Goal: Task Accomplishment & Management: Use online tool/utility

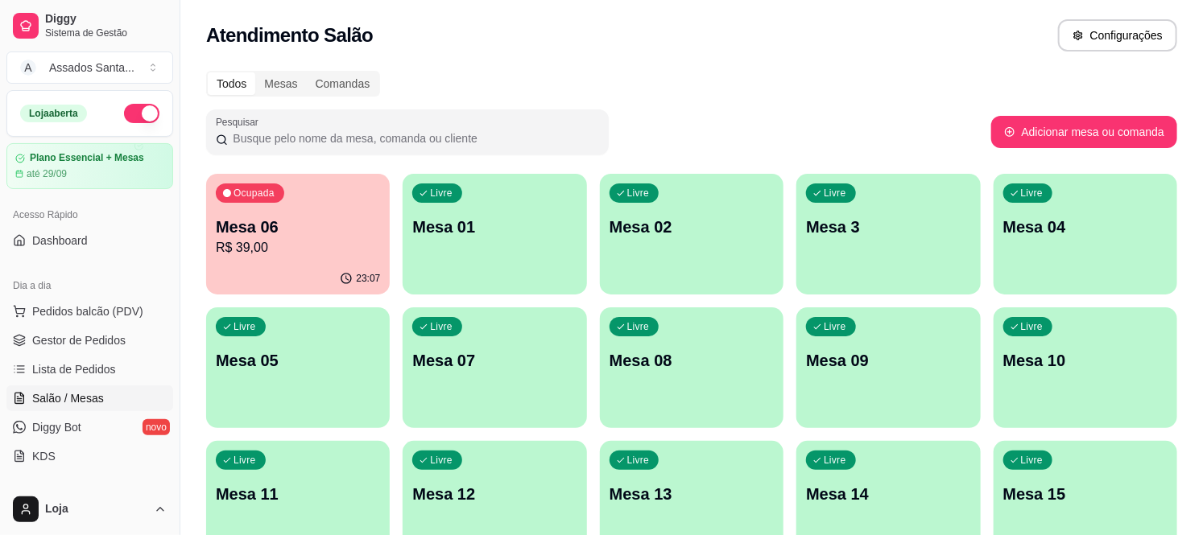
click at [475, 220] on p "Mesa 01" at bounding box center [494, 227] width 164 height 23
click at [298, 226] on p "Mesa 06" at bounding box center [298, 227] width 164 height 23
click at [347, 219] on p "Mesa 06" at bounding box center [298, 227] width 164 height 23
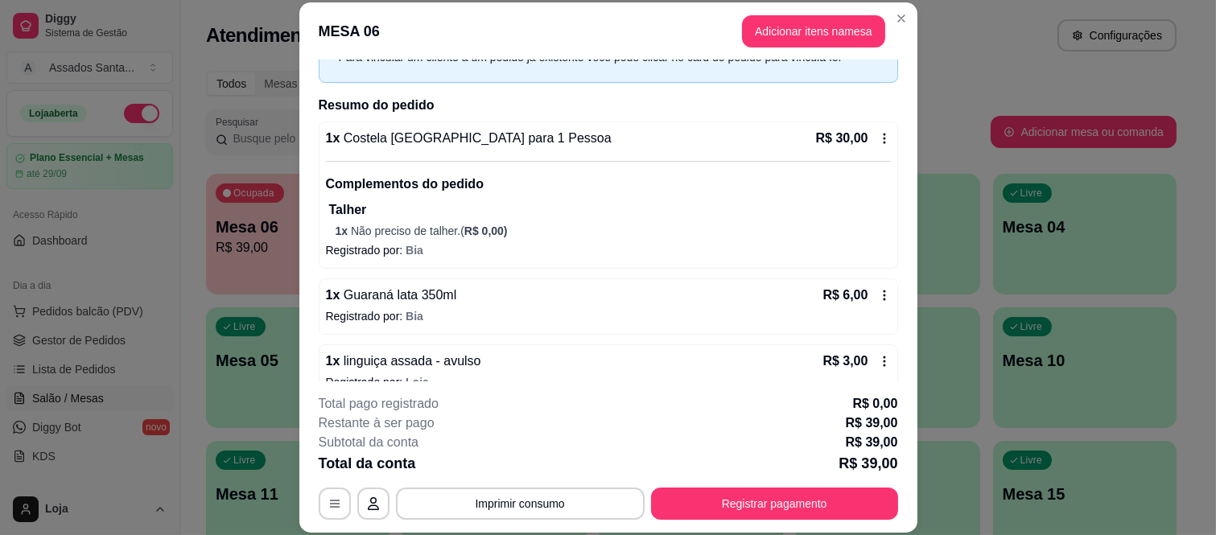
scroll to position [117, 0]
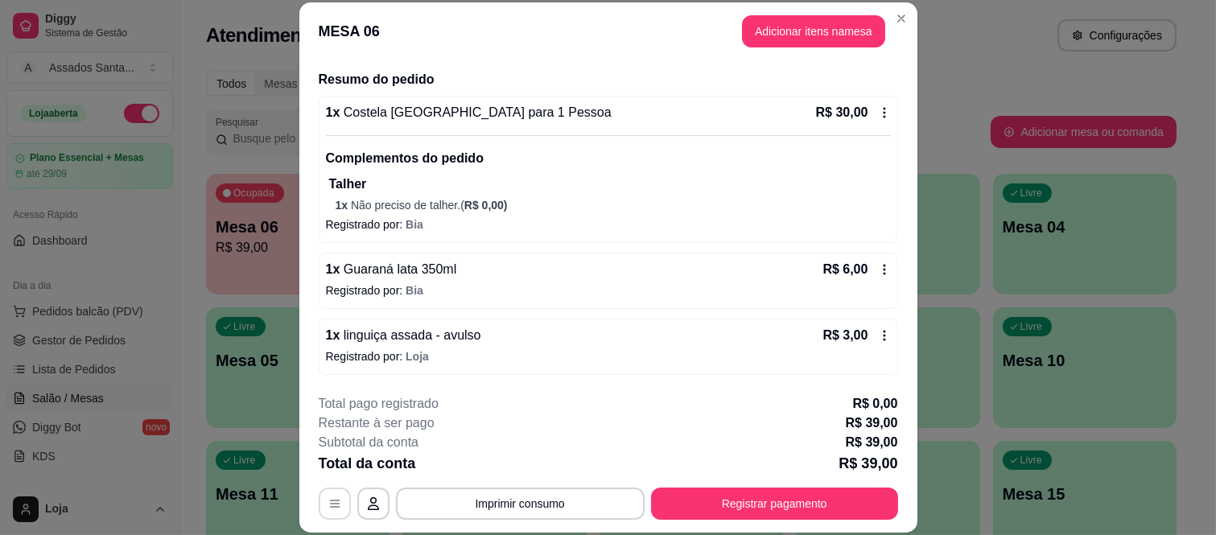
click at [328, 504] on icon "button" at bounding box center [334, 503] width 13 height 13
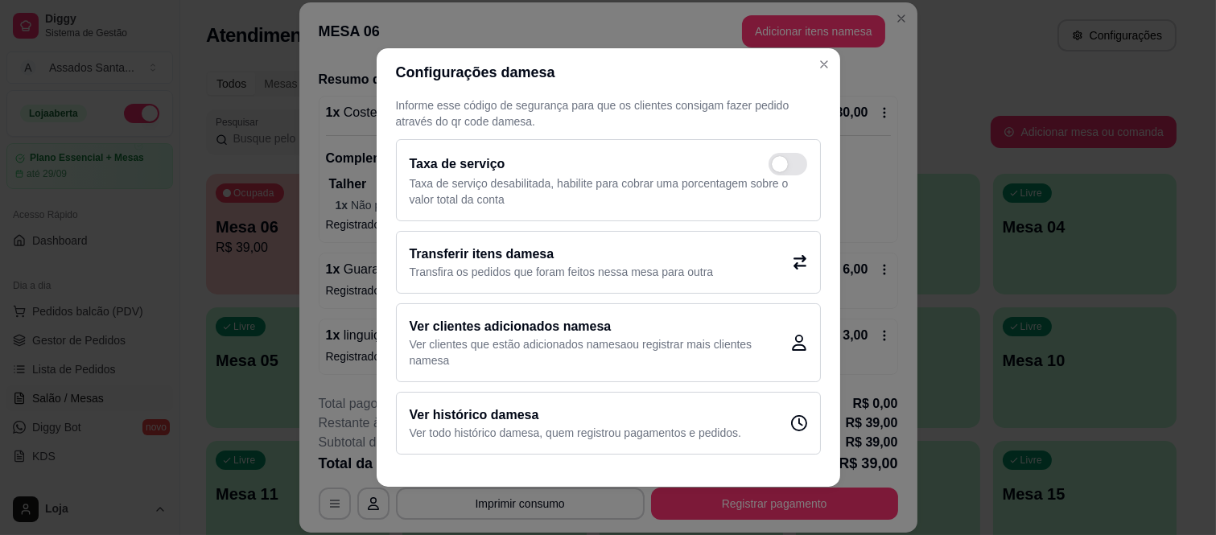
scroll to position [3, 0]
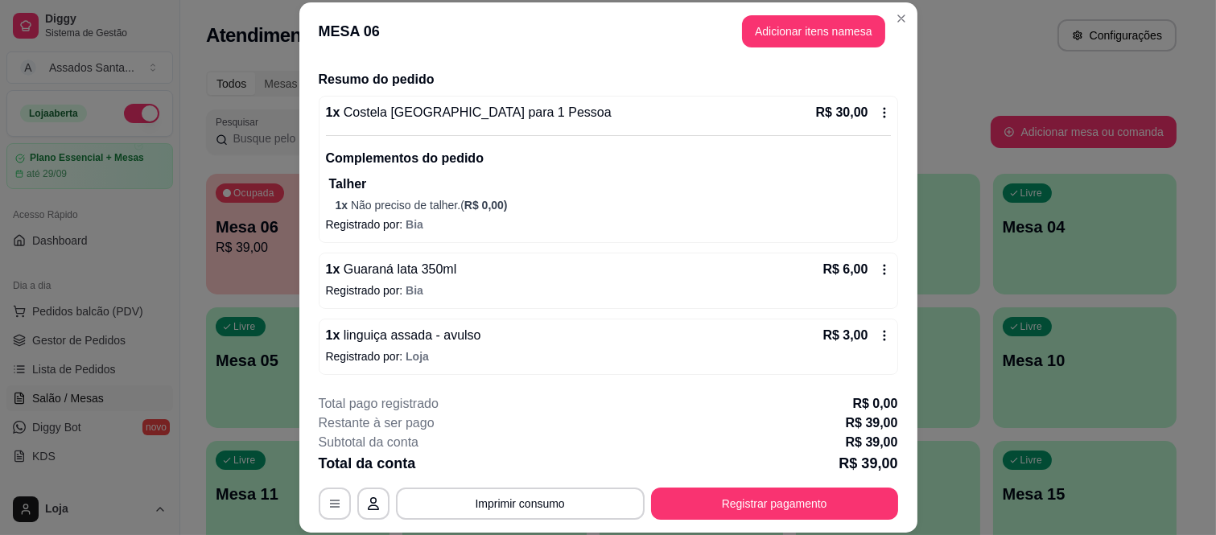
click at [883, 113] on icon at bounding box center [884, 113] width 2 height 10
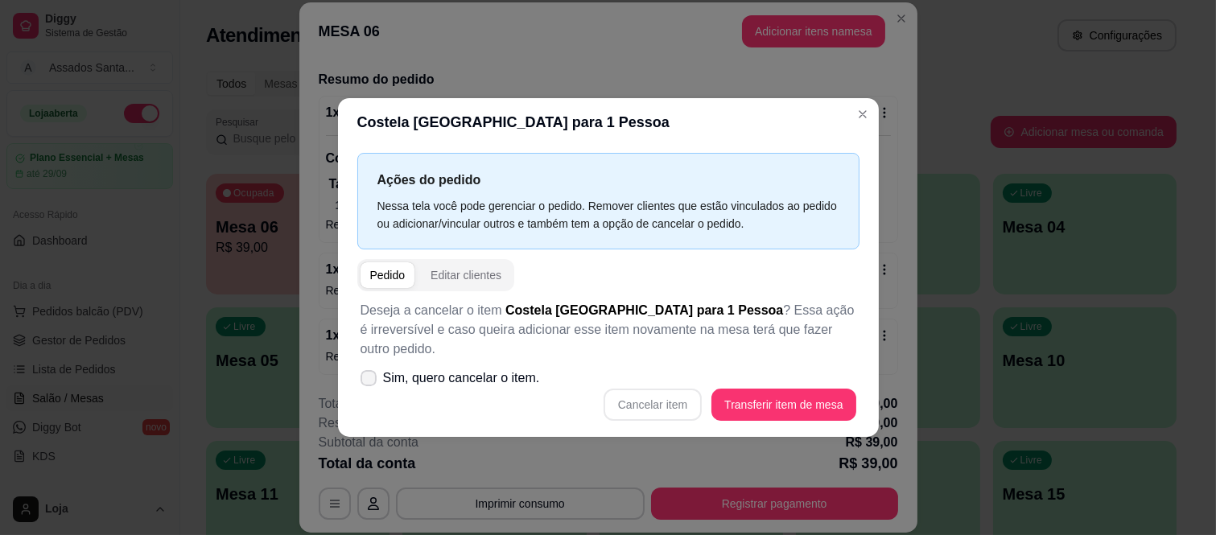
click at [487, 369] on span "Sim, quero cancelar o item." at bounding box center [461, 378] width 157 height 19
click at [370, 381] on input "Sim, quero cancelar o item." at bounding box center [365, 386] width 10 height 10
checkbox input "true"
click at [658, 394] on button "Cancelar item" at bounding box center [653, 404] width 96 height 31
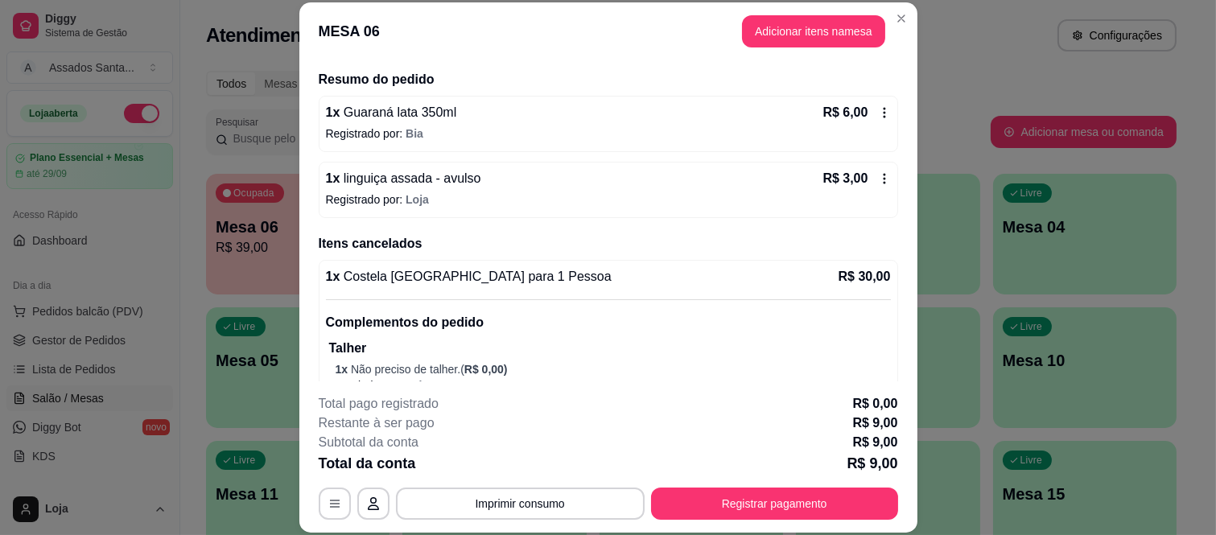
click at [883, 108] on icon at bounding box center [884, 113] width 2 height 10
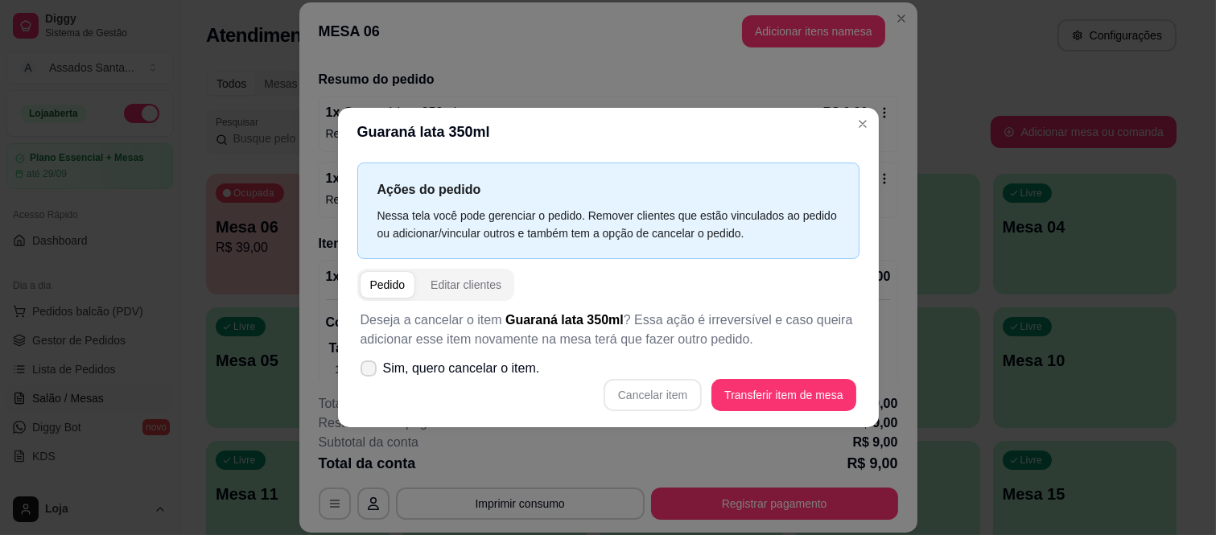
click at [496, 365] on span "Sim, quero cancelar o item." at bounding box center [461, 368] width 157 height 19
click at [370, 371] on input "Sim, quero cancelar o item." at bounding box center [365, 376] width 10 height 10
checkbox input "true"
click at [642, 389] on button "Cancelar item" at bounding box center [653, 395] width 98 height 32
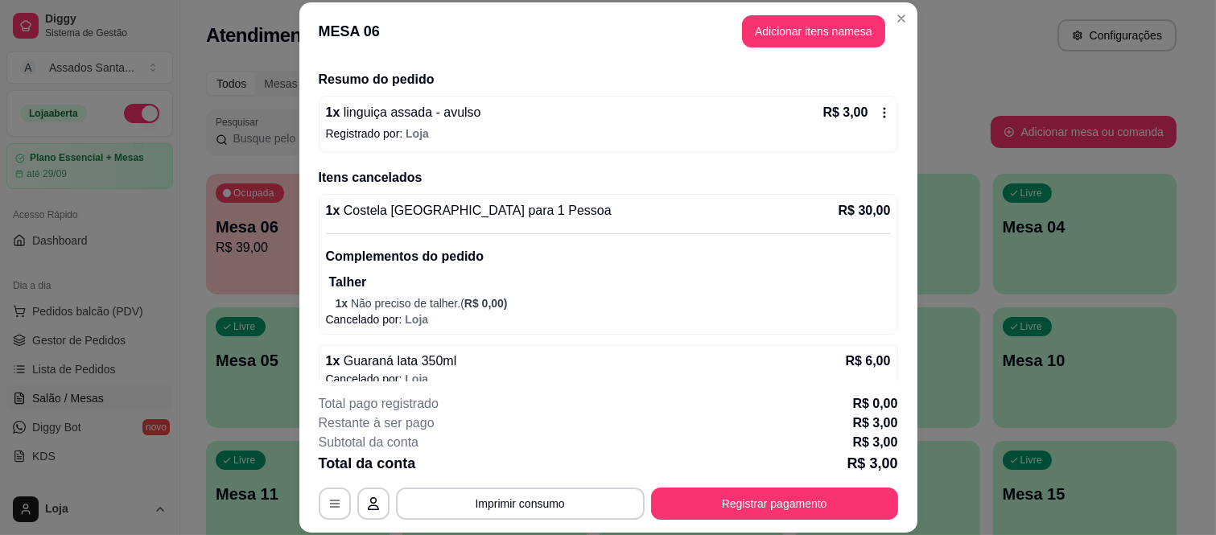
click at [878, 107] on icon at bounding box center [884, 112] width 13 height 13
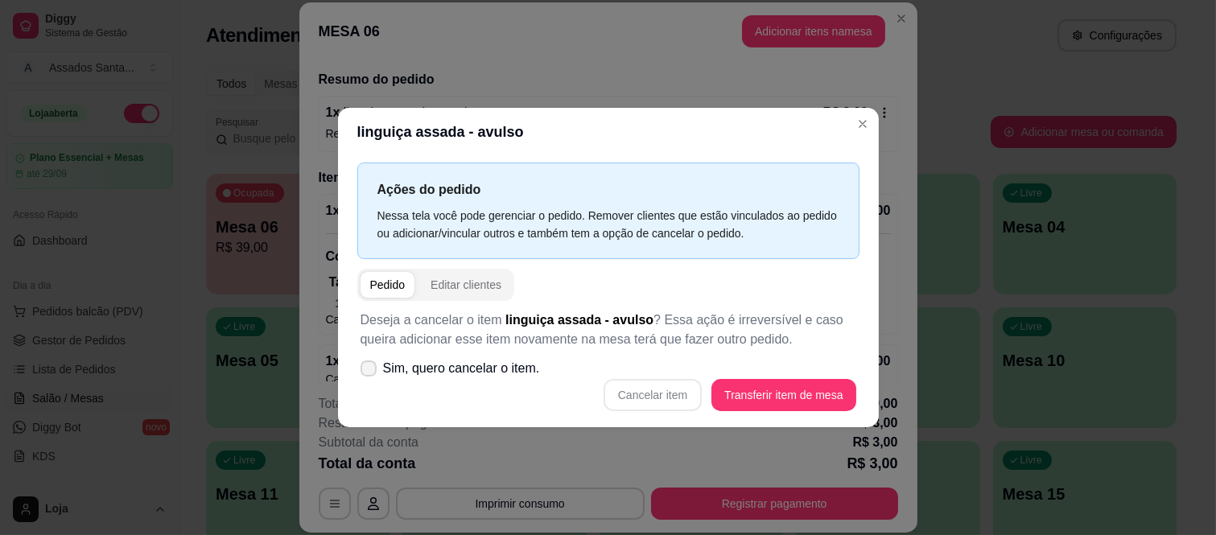
click at [424, 375] on span "Sim, quero cancelar o item." at bounding box center [461, 368] width 157 height 19
click at [370, 375] on input "Sim, quero cancelar o item." at bounding box center [365, 376] width 10 height 10
checkbox input "true"
click at [662, 390] on button "Cancelar item" at bounding box center [653, 395] width 98 height 32
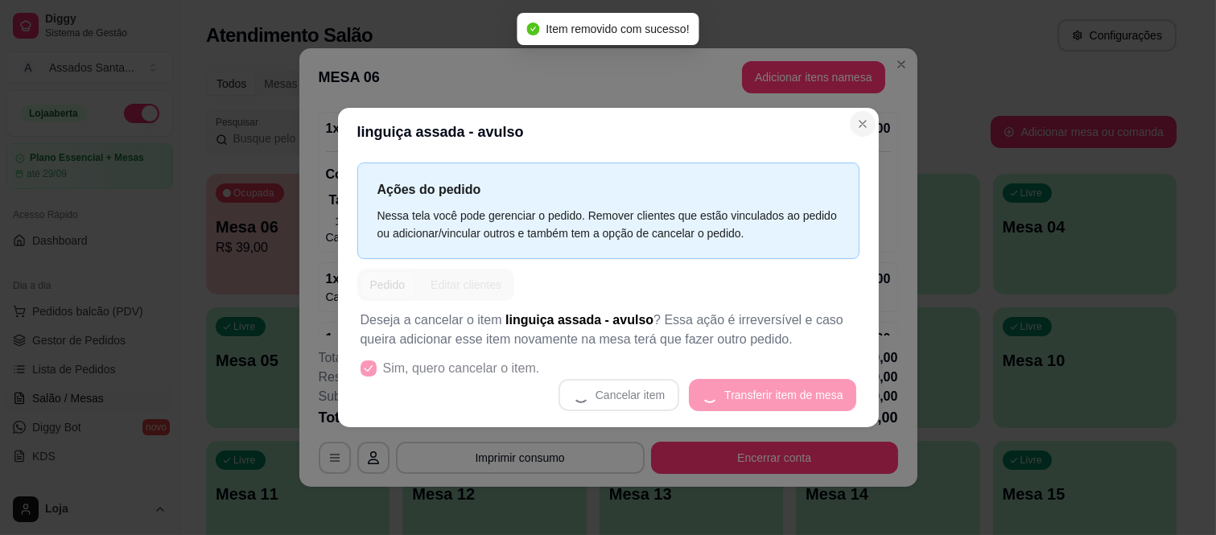
scroll to position [28, 0]
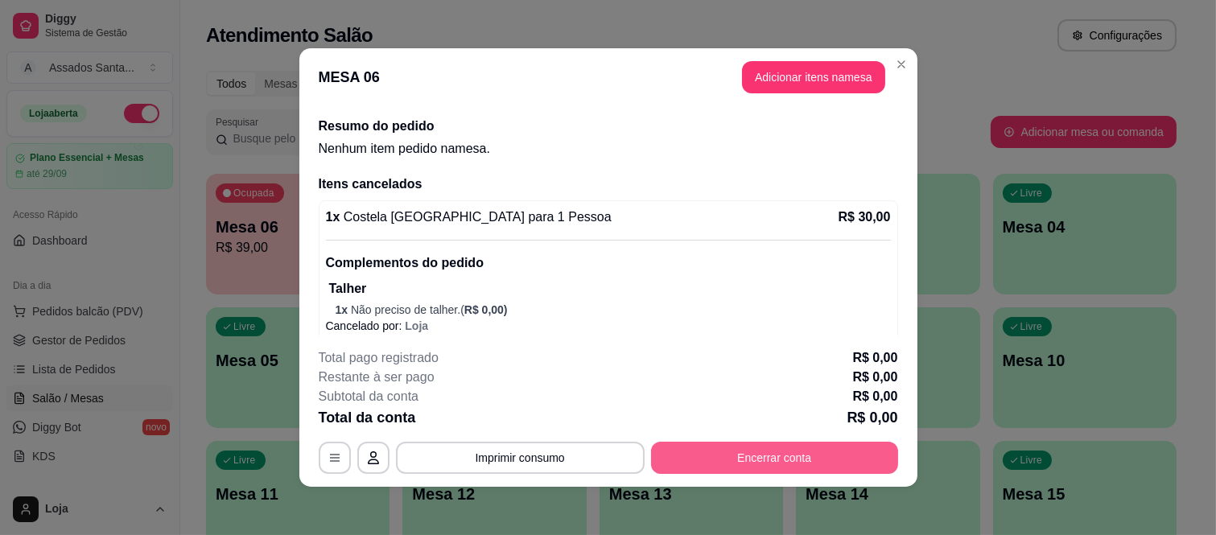
click at [765, 459] on button "Encerrar conta" at bounding box center [774, 458] width 247 height 32
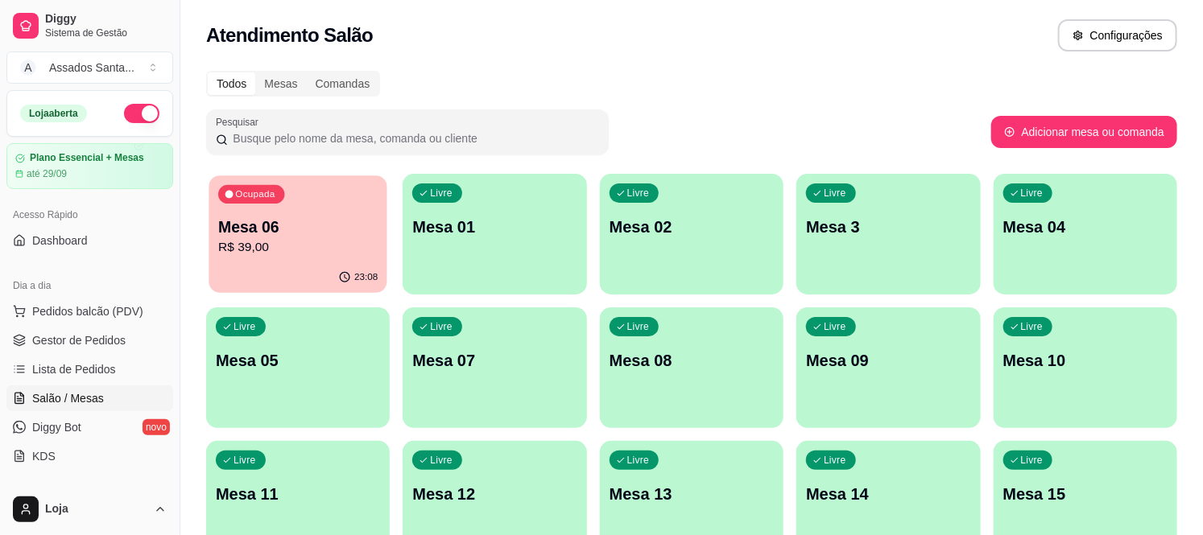
click at [276, 251] on p "R$ 39,00" at bounding box center [297, 247] width 159 height 19
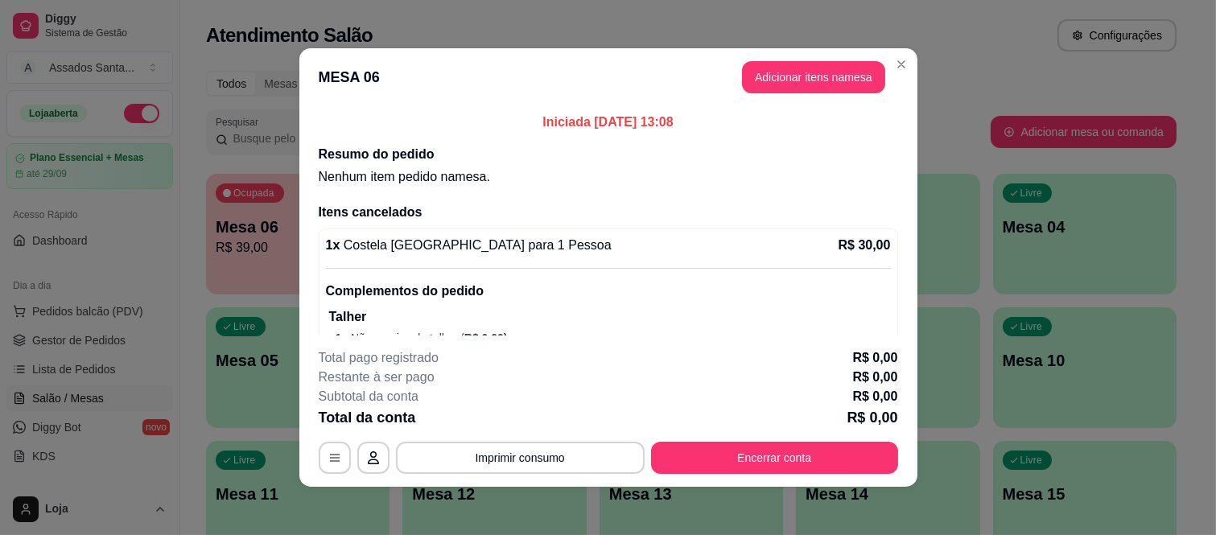
click at [652, 238] on div "1 x Costela [GEOGRAPHIC_DATA] para 1 Pessoa R$ 30,00" at bounding box center [608, 245] width 565 height 19
click at [379, 242] on span "Costela [GEOGRAPHIC_DATA] para 1 Pessoa" at bounding box center [475, 245] width 271 height 14
drag, startPoint x: 379, startPoint y: 242, endPoint x: 518, endPoint y: 271, distance: 141.4
click at [382, 242] on span "Costela [GEOGRAPHIC_DATA] para 1 Pessoa" at bounding box center [475, 245] width 271 height 14
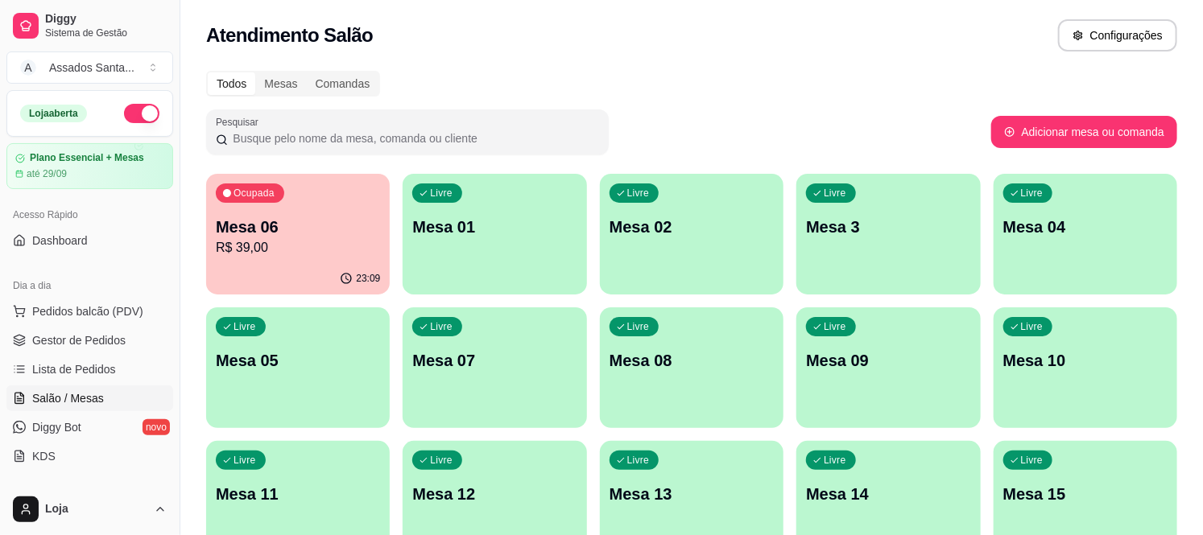
click at [460, 365] on p "Mesa 07" at bounding box center [494, 360] width 164 height 23
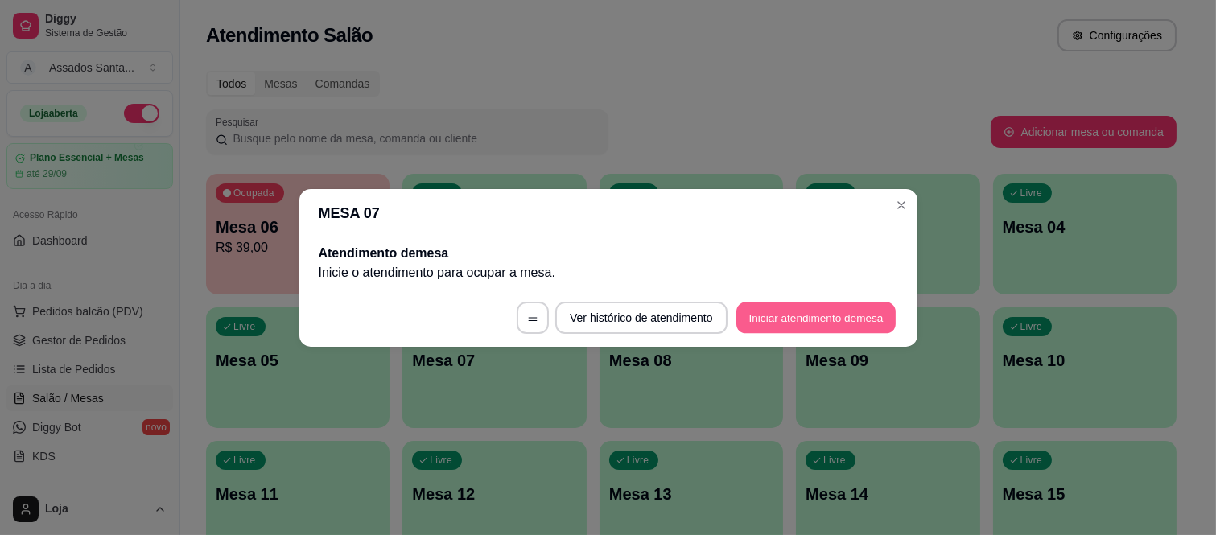
click at [790, 307] on button "Iniciar atendimento de mesa" at bounding box center [815, 317] width 159 height 31
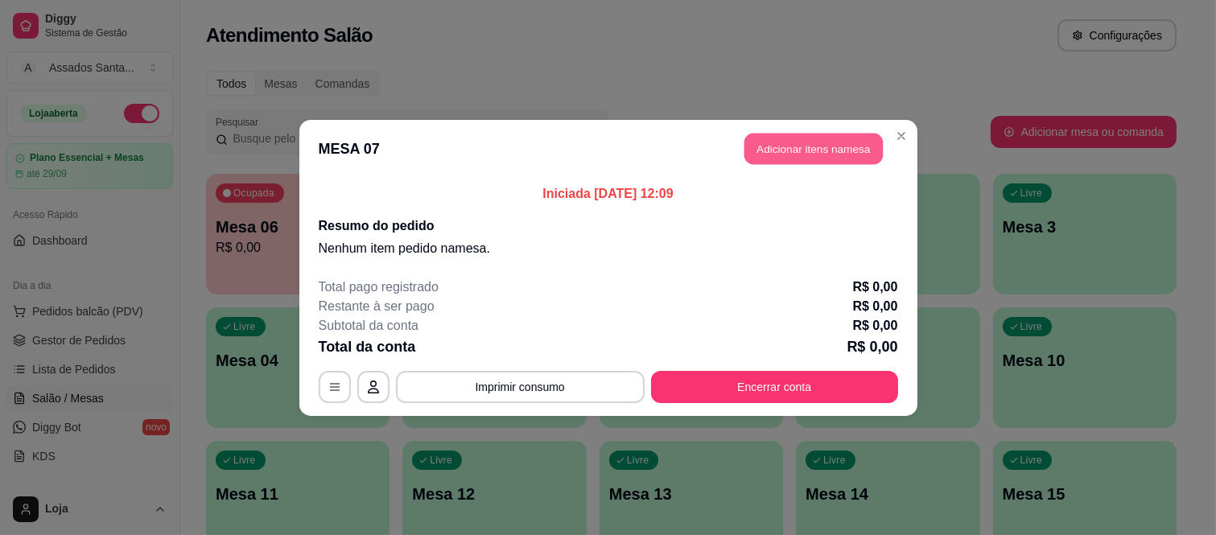
click at [774, 151] on button "Adicionar itens na mesa" at bounding box center [814, 148] width 138 height 31
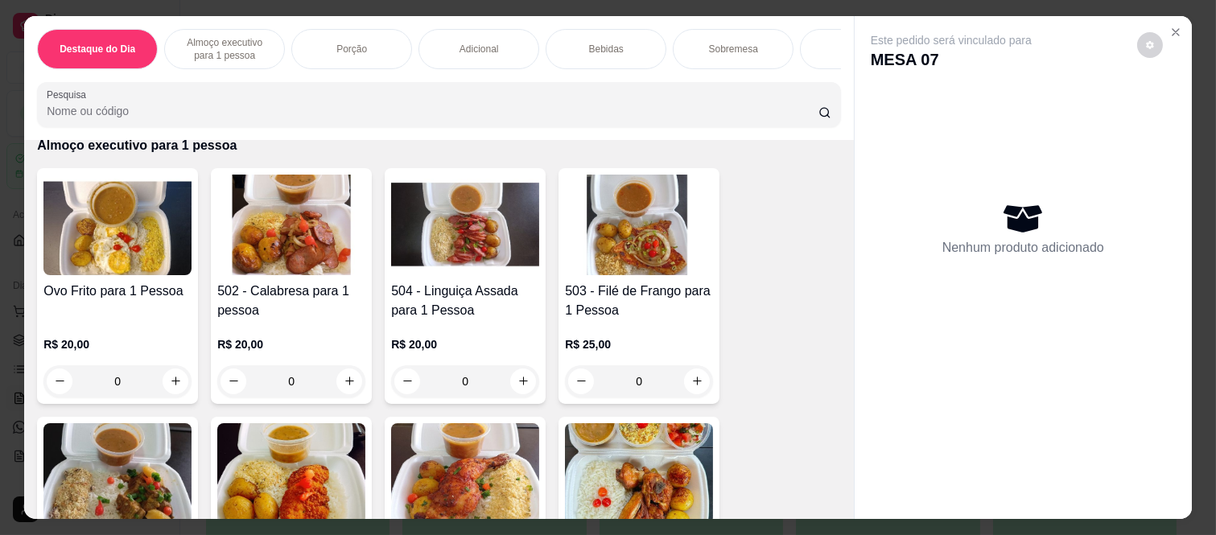
scroll to position [447, 0]
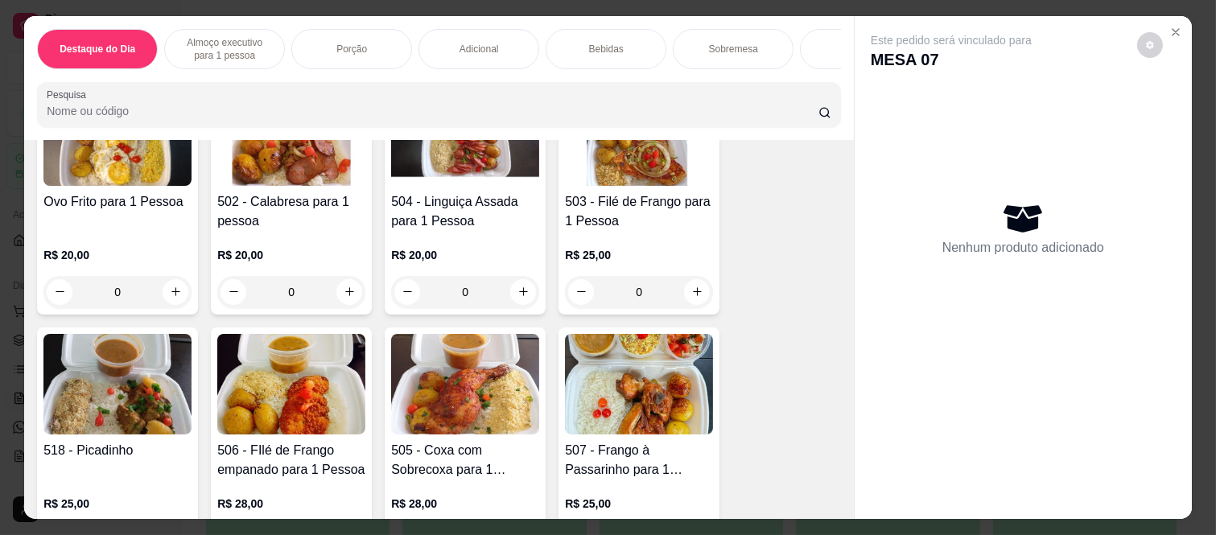
click at [687, 276] on div "0" at bounding box center [639, 292] width 148 height 32
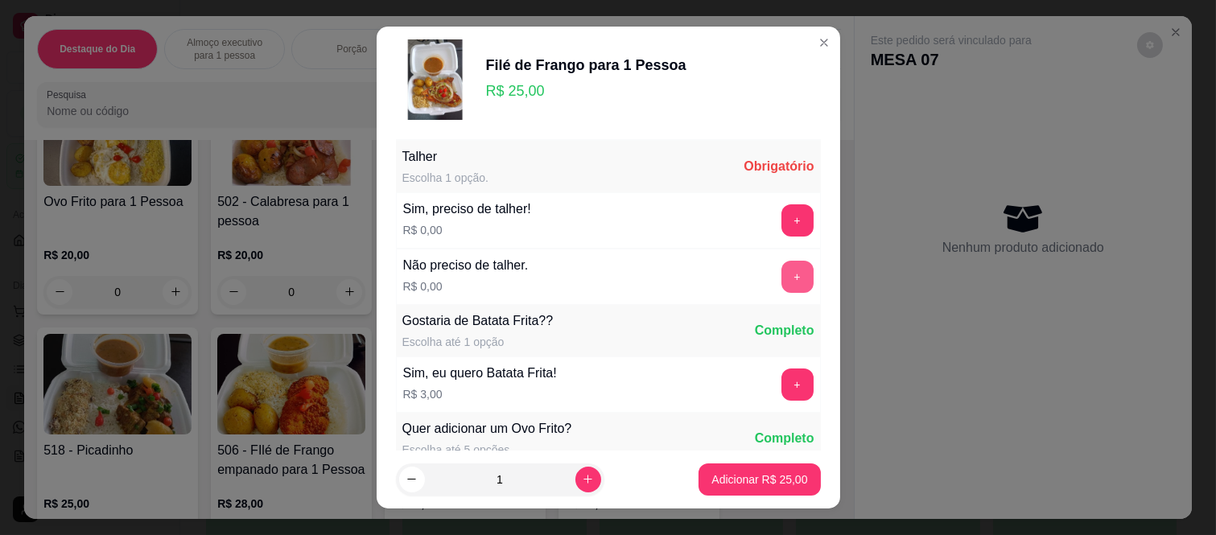
click at [782, 278] on button "+" at bounding box center [798, 277] width 32 height 32
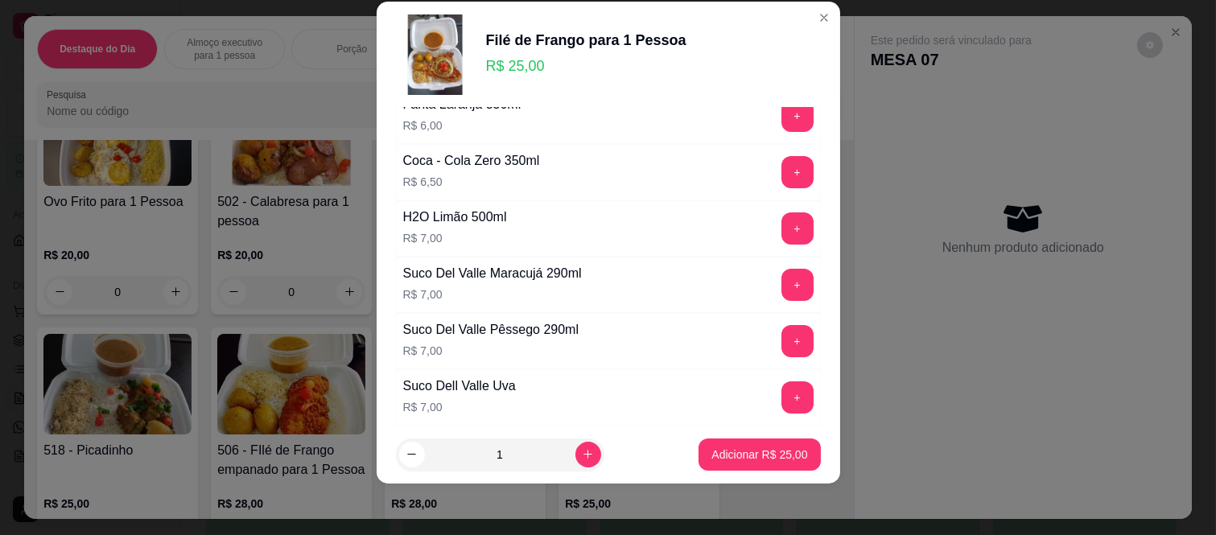
scroll to position [1033, 0]
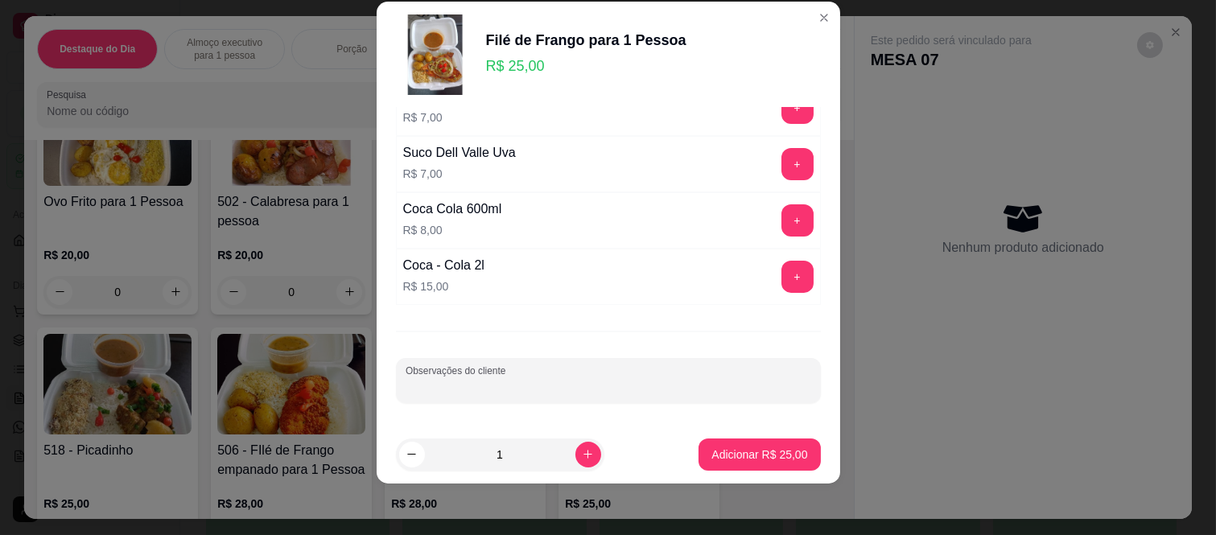
click at [495, 379] on div "Observações do cliente" at bounding box center [608, 380] width 425 height 45
type input "so arroz e o file de frango"
click at [771, 445] on button "Adicionar R$ 25,00" at bounding box center [760, 455] width 122 height 32
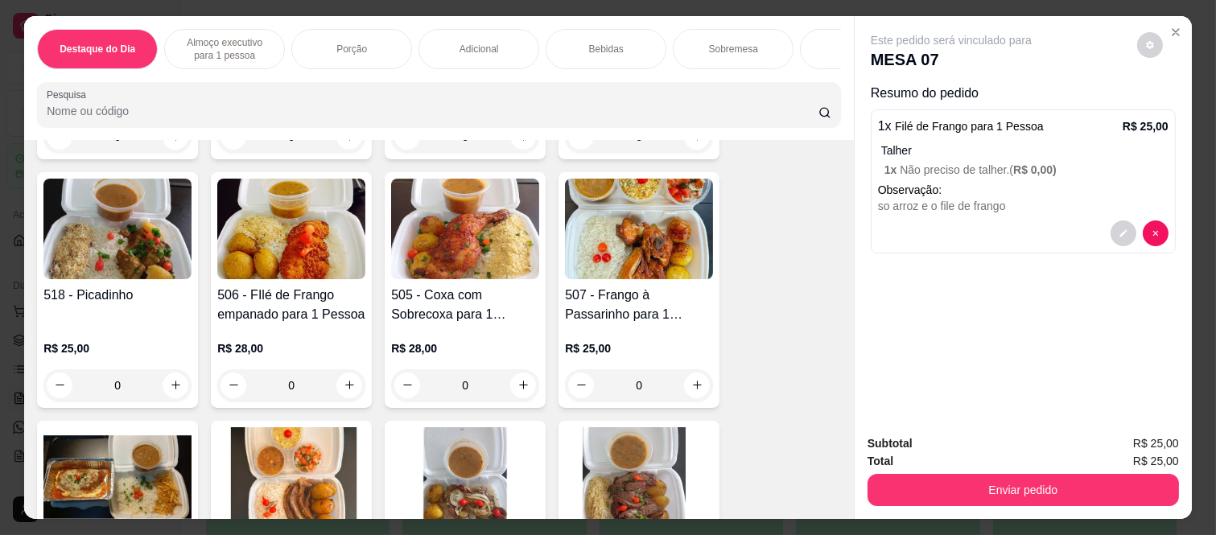
scroll to position [625, 0]
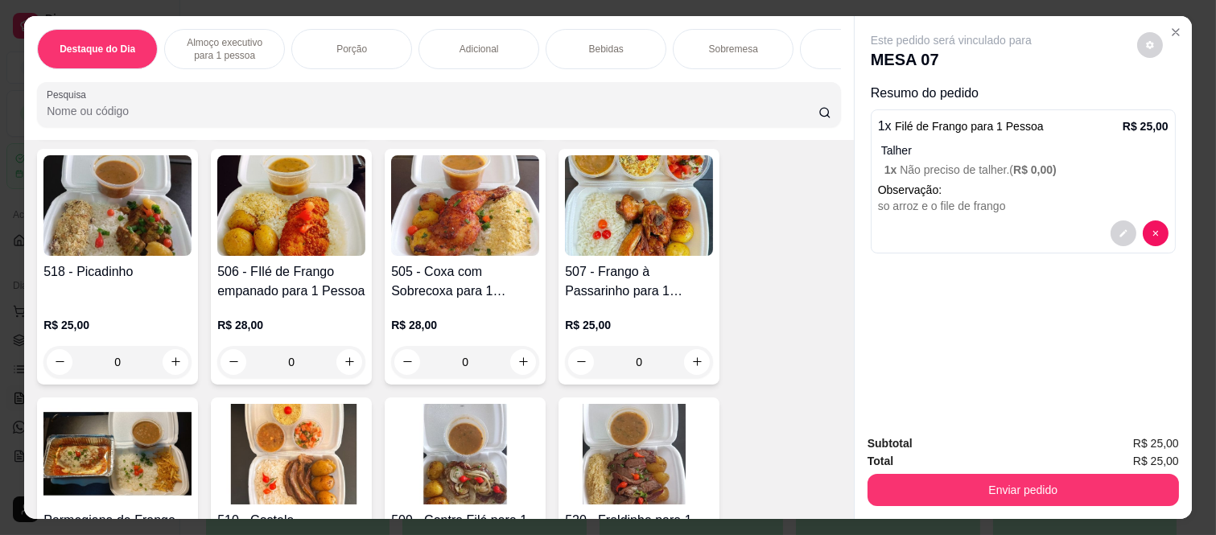
click at [688, 346] on div "0" at bounding box center [639, 362] width 148 height 32
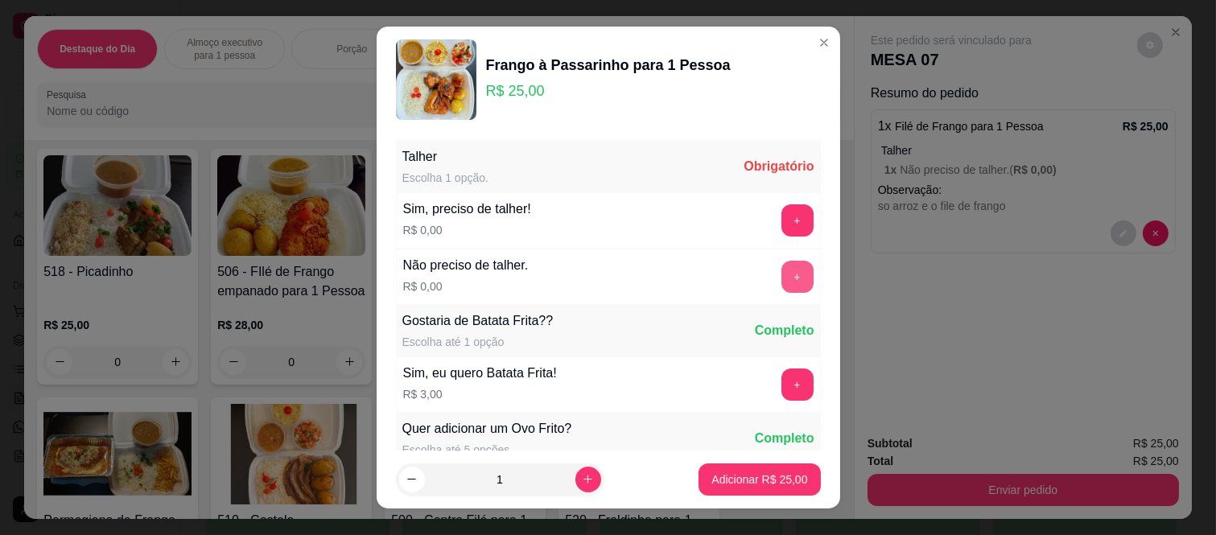
click at [782, 276] on button "+" at bounding box center [798, 277] width 32 height 32
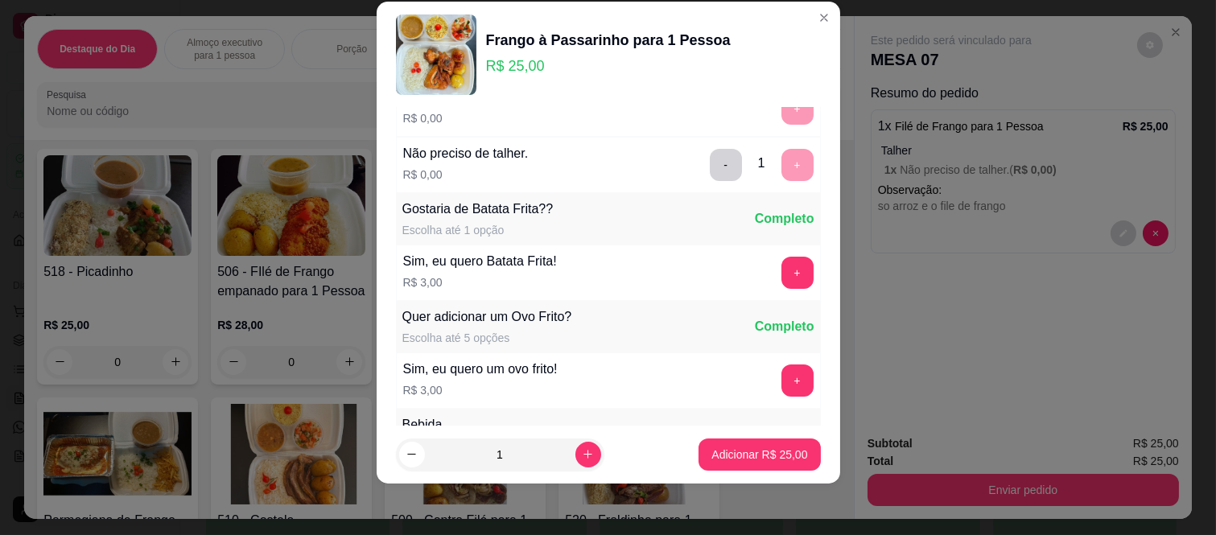
scroll to position [172, 0]
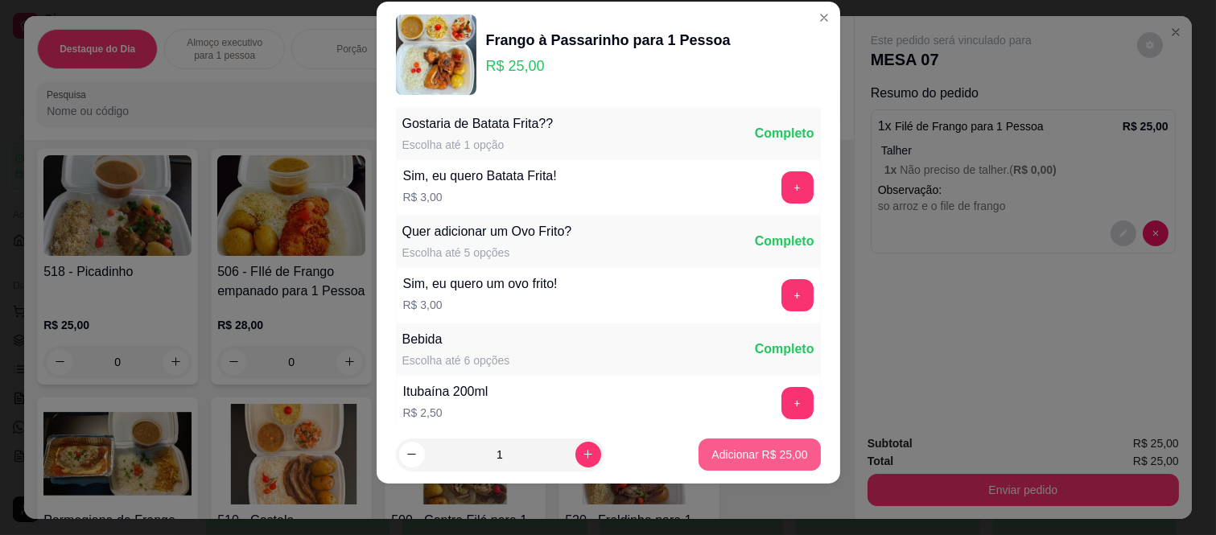
click at [724, 447] on p "Adicionar R$ 25,00" at bounding box center [760, 455] width 96 height 16
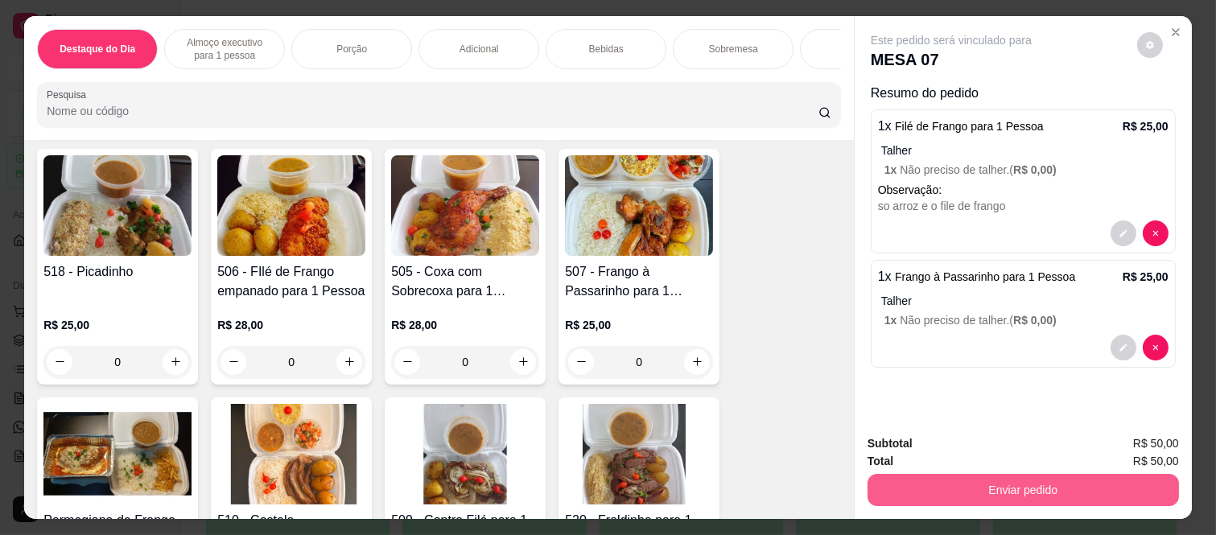
click at [968, 478] on button "Enviar pedido" at bounding box center [1023, 490] width 311 height 32
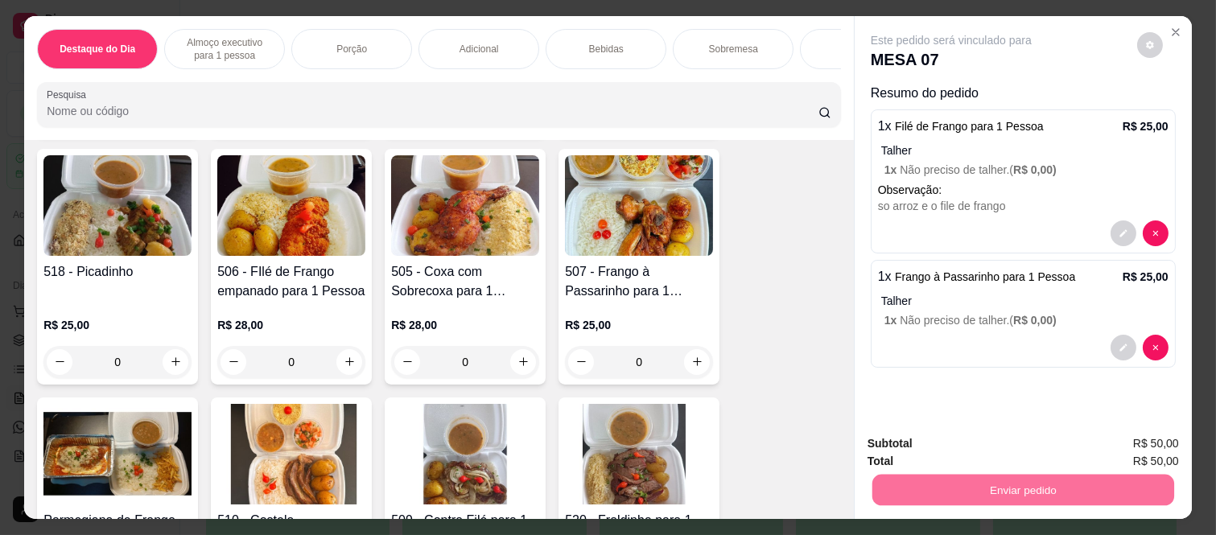
click at [980, 439] on button "Não registrar e enviar pedido" at bounding box center [968, 444] width 167 height 31
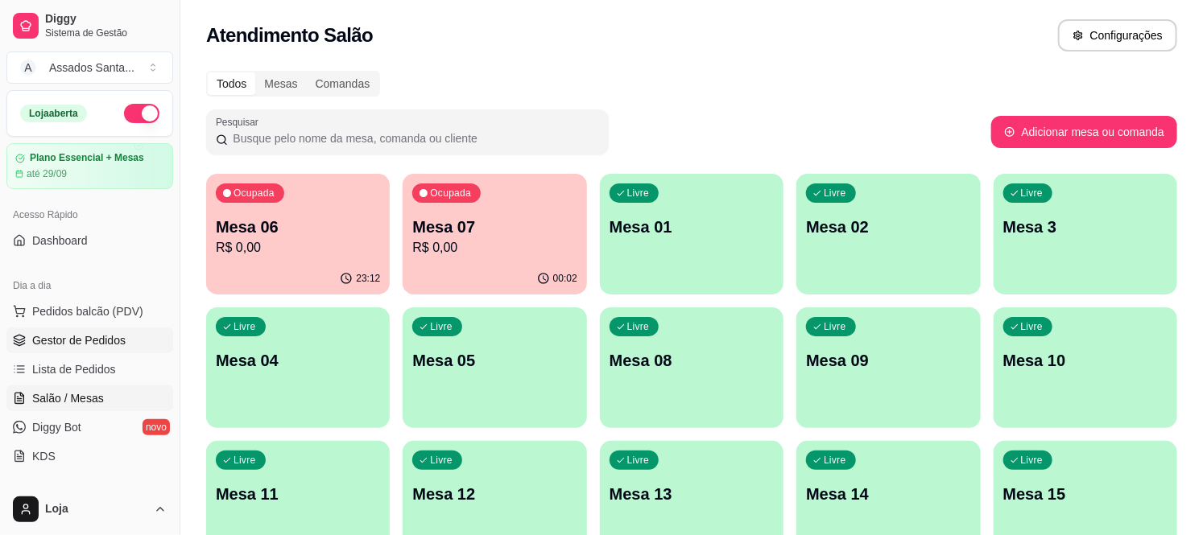
click at [130, 332] on link "Gestor de Pedidos" at bounding box center [89, 341] width 167 height 26
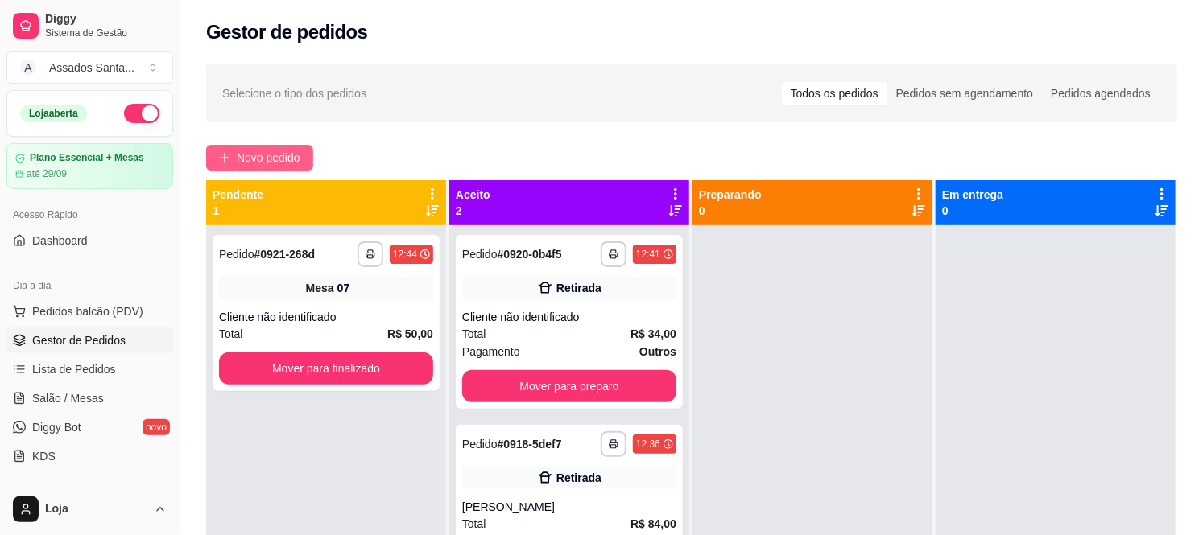
click at [291, 156] on span "Novo pedido" at bounding box center [269, 158] width 64 height 18
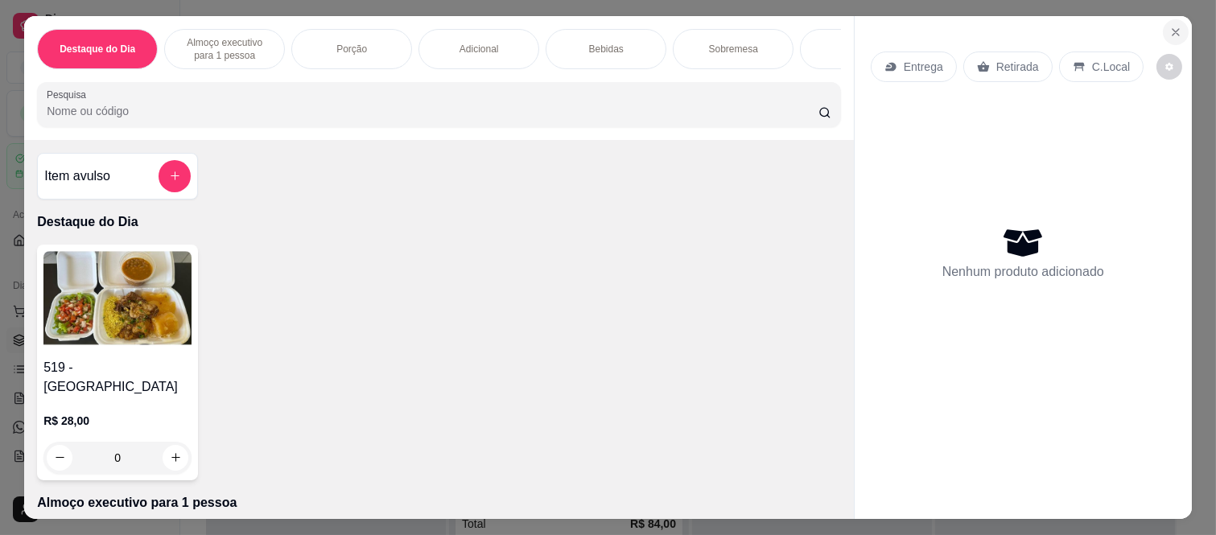
click at [1175, 26] on icon "Close" at bounding box center [1176, 32] width 13 height 13
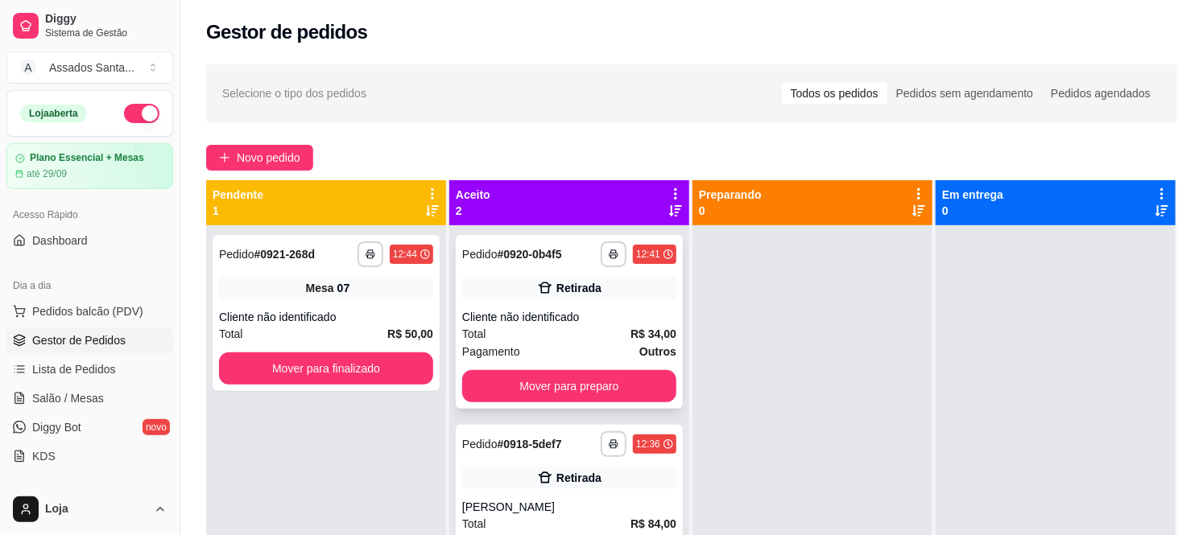
click at [658, 312] on div "Cliente não identificado" at bounding box center [569, 317] width 214 height 16
click at [105, 402] on link "Salão / Mesas" at bounding box center [89, 399] width 167 height 26
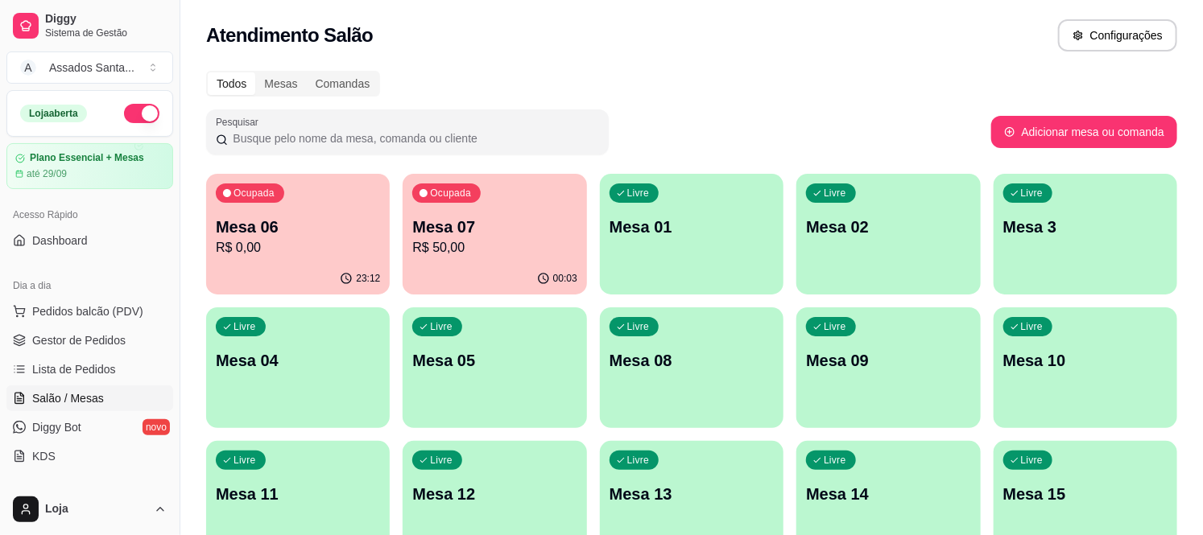
click at [485, 224] on p "Mesa 07" at bounding box center [494, 227] width 164 height 23
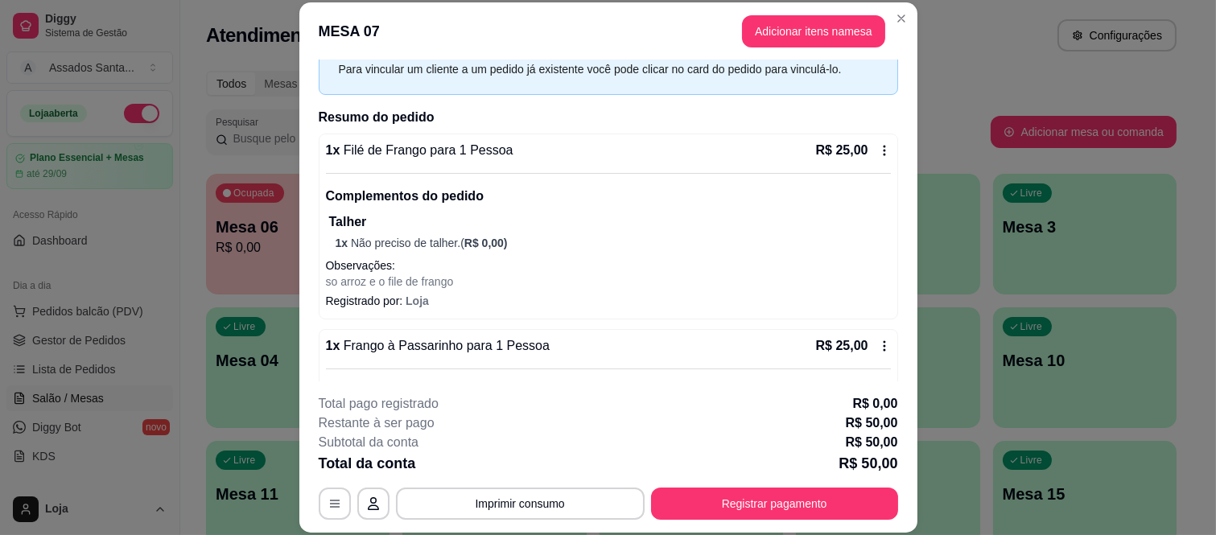
scroll to position [180, 0]
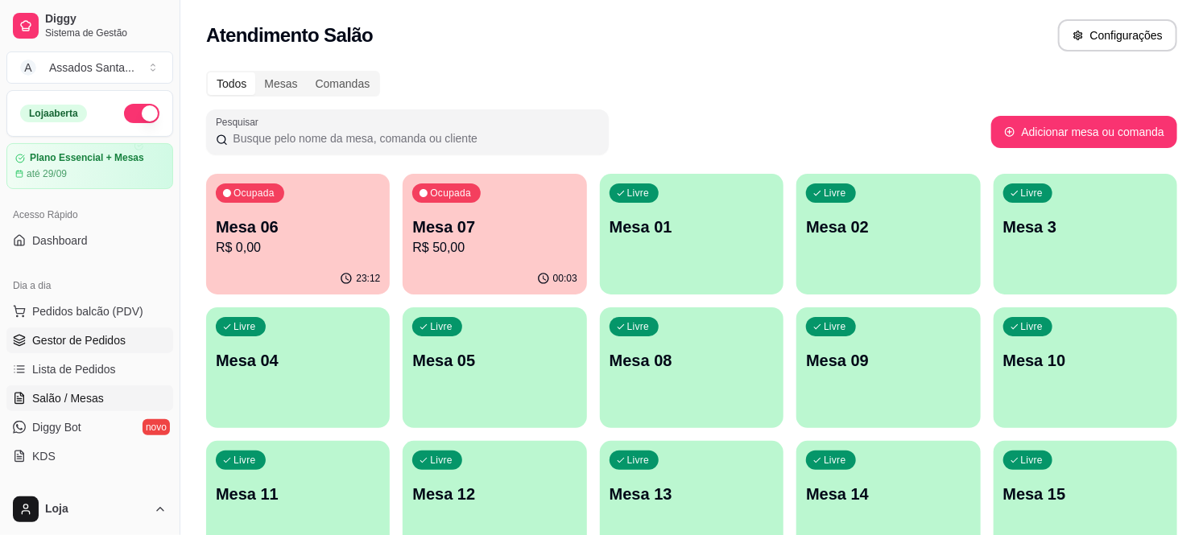
click at [67, 342] on span "Gestor de Pedidos" at bounding box center [78, 340] width 93 height 16
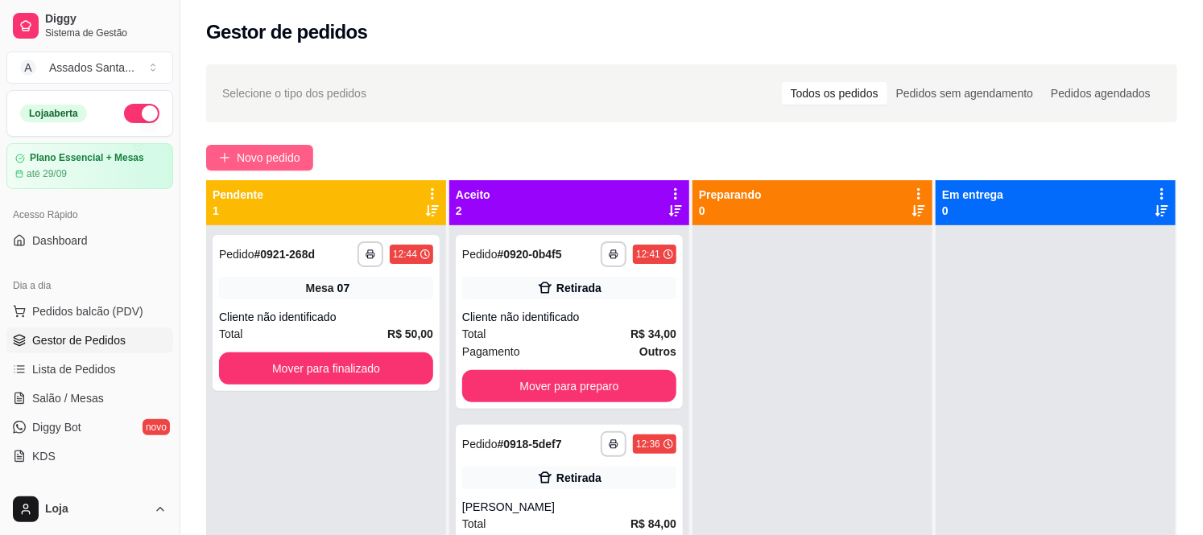
click at [246, 156] on span "Novo pedido" at bounding box center [269, 158] width 64 height 18
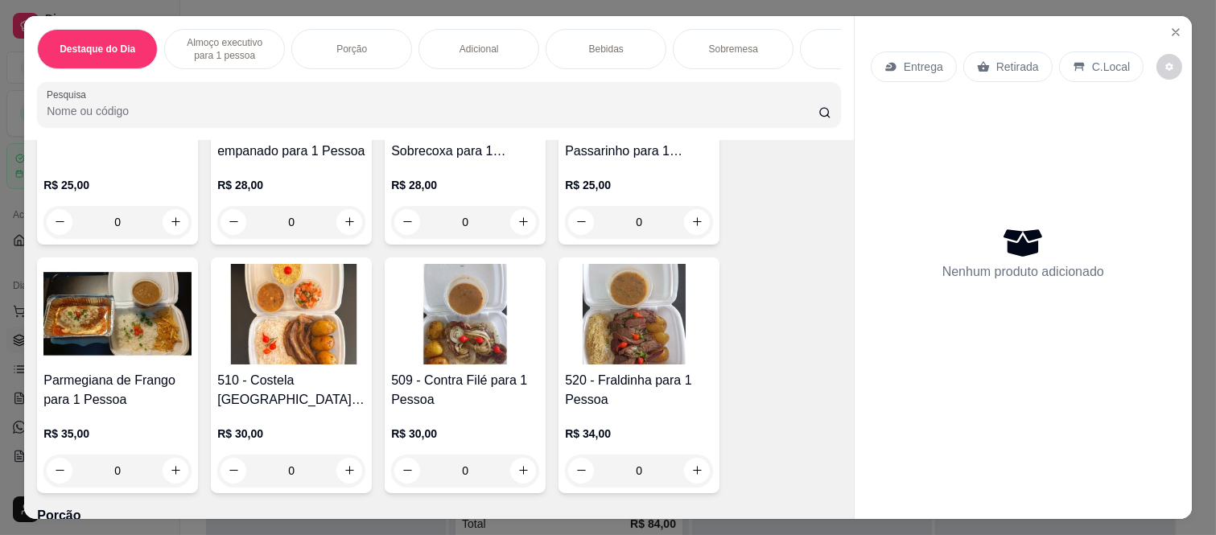
scroll to position [805, 0]
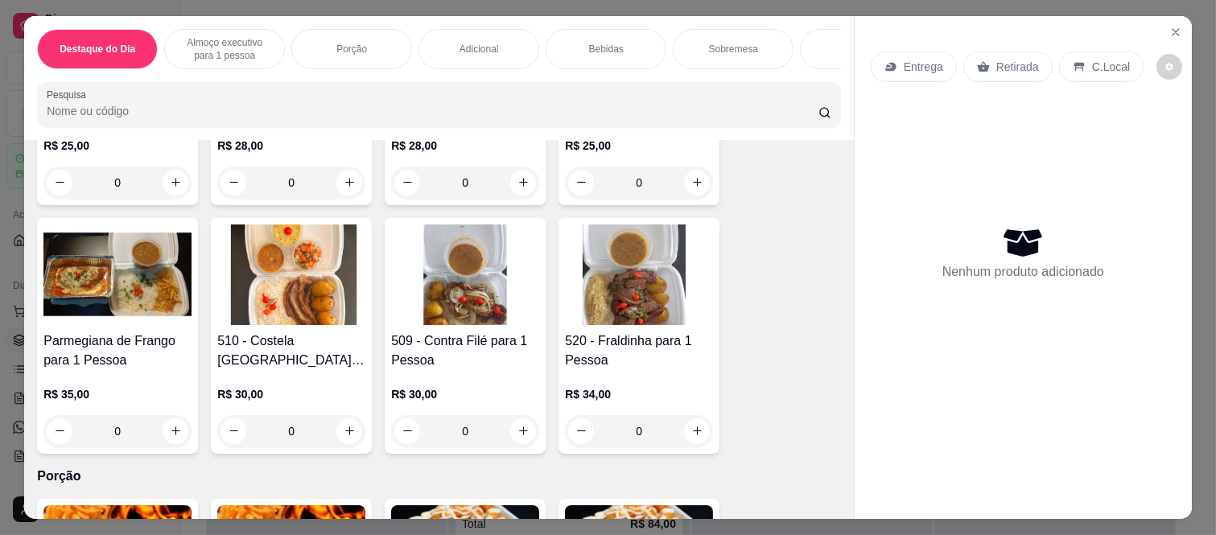
click at [355, 423] on div "0" at bounding box center [291, 431] width 148 height 32
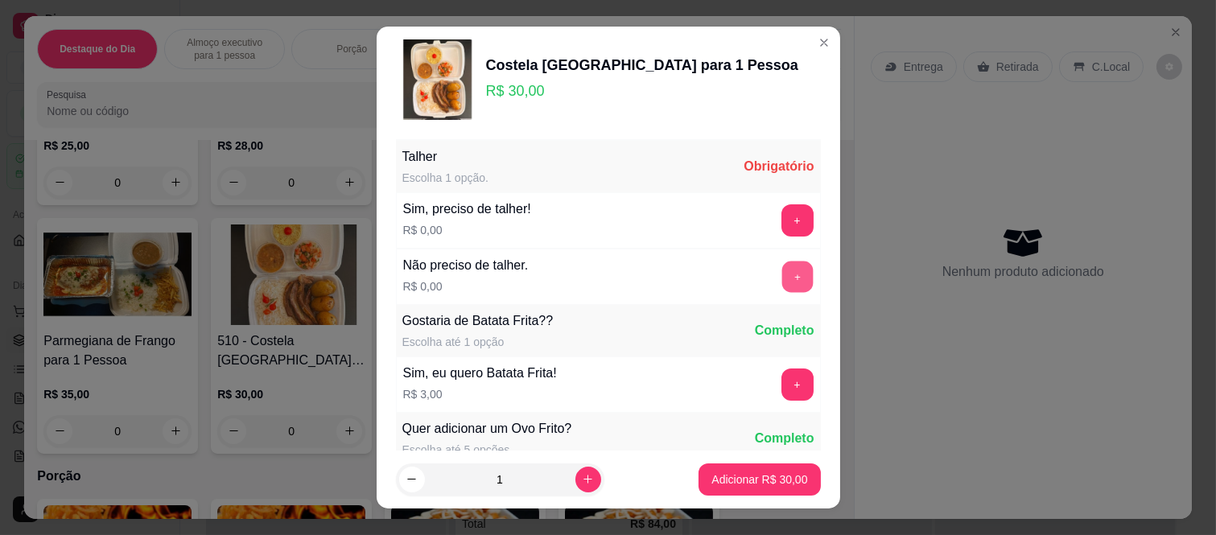
click at [782, 287] on button "+" at bounding box center [797, 277] width 31 height 31
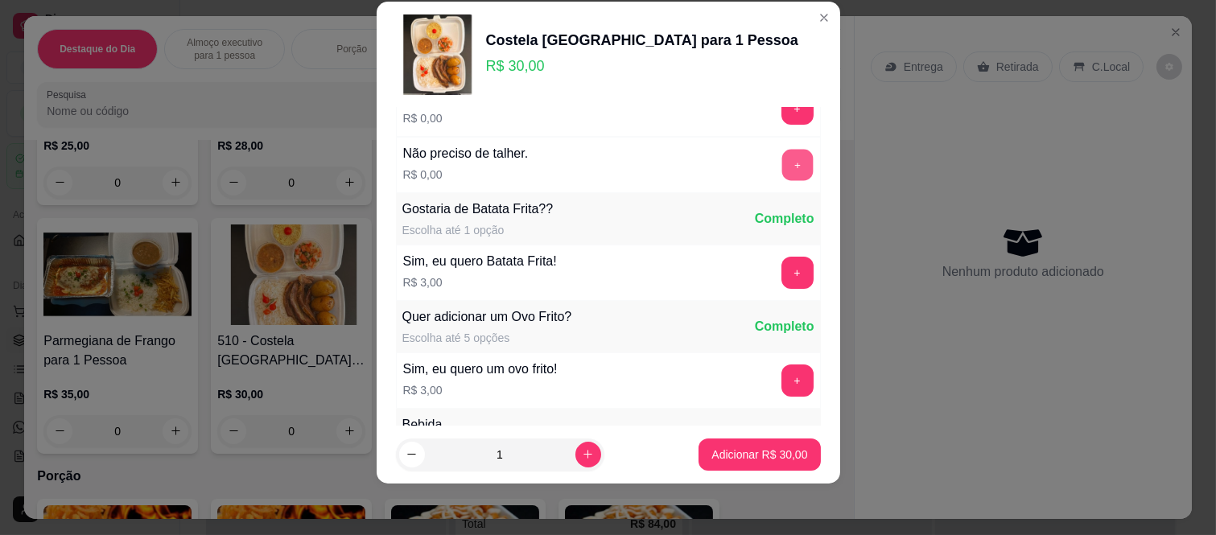
scroll to position [172, 0]
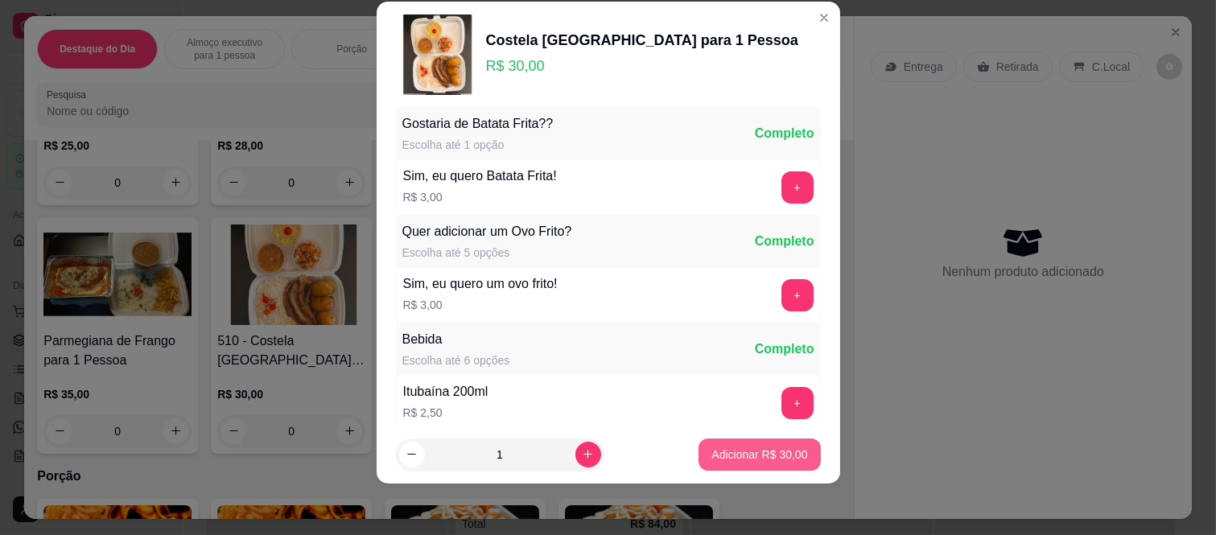
click at [729, 446] on button "Adicionar R$ 30,00" at bounding box center [760, 455] width 122 height 32
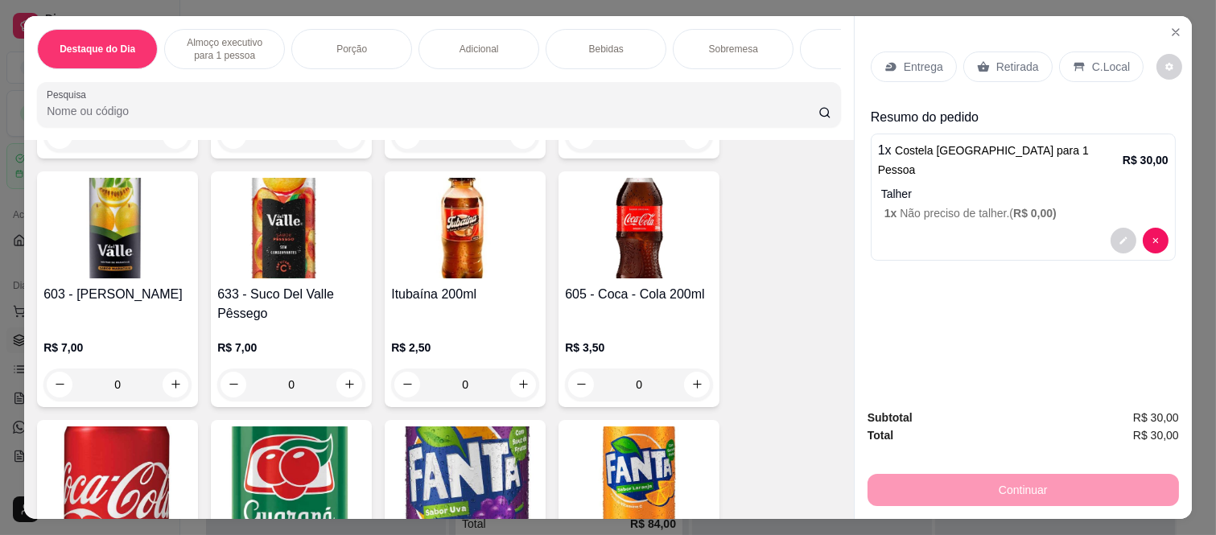
scroll to position [2415, 0]
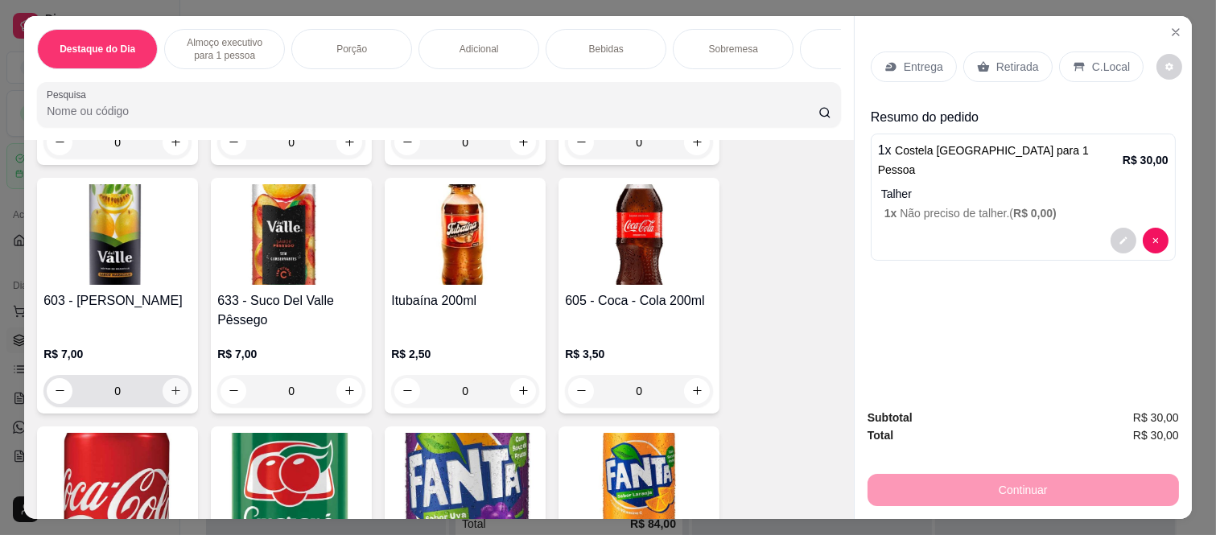
click at [171, 385] on icon "increase-product-quantity" at bounding box center [176, 391] width 12 height 12
type input "1"
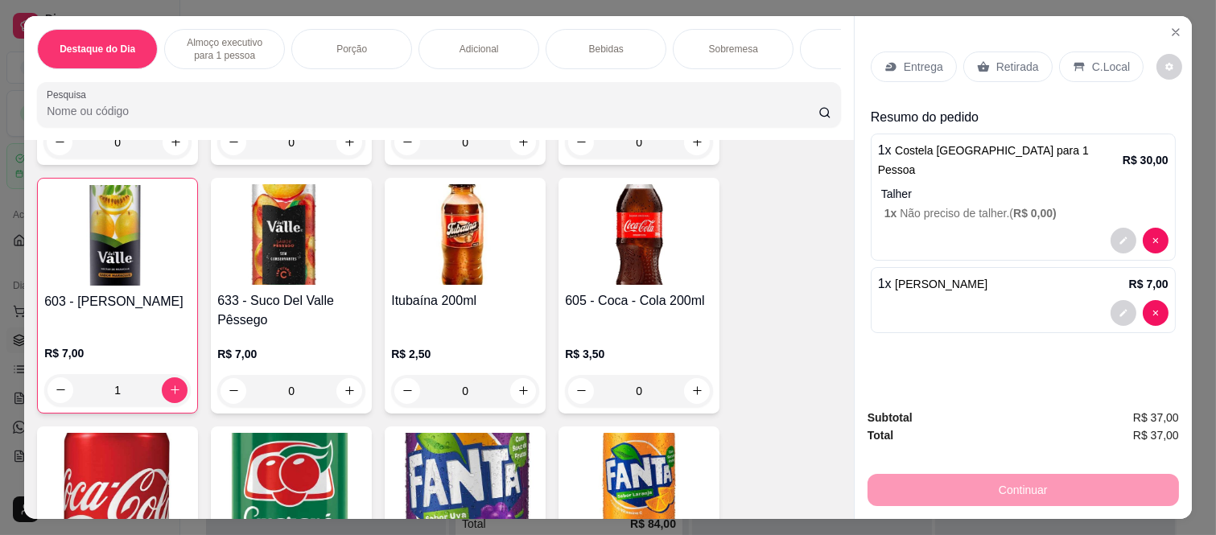
click at [984, 52] on div "Retirada" at bounding box center [1007, 67] width 89 height 31
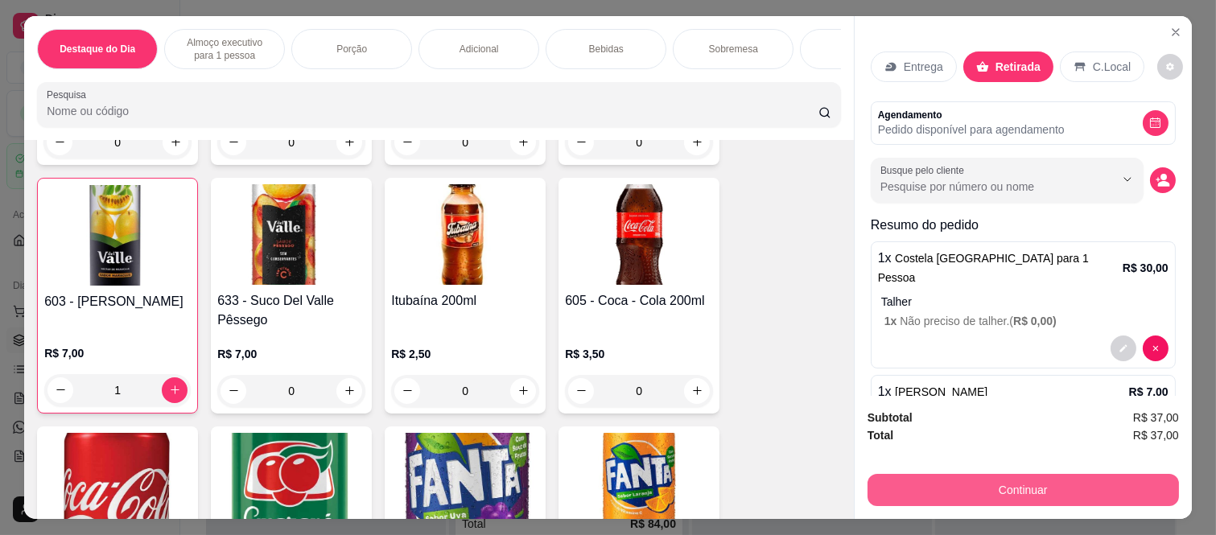
click at [938, 478] on button "Continuar" at bounding box center [1023, 490] width 311 height 32
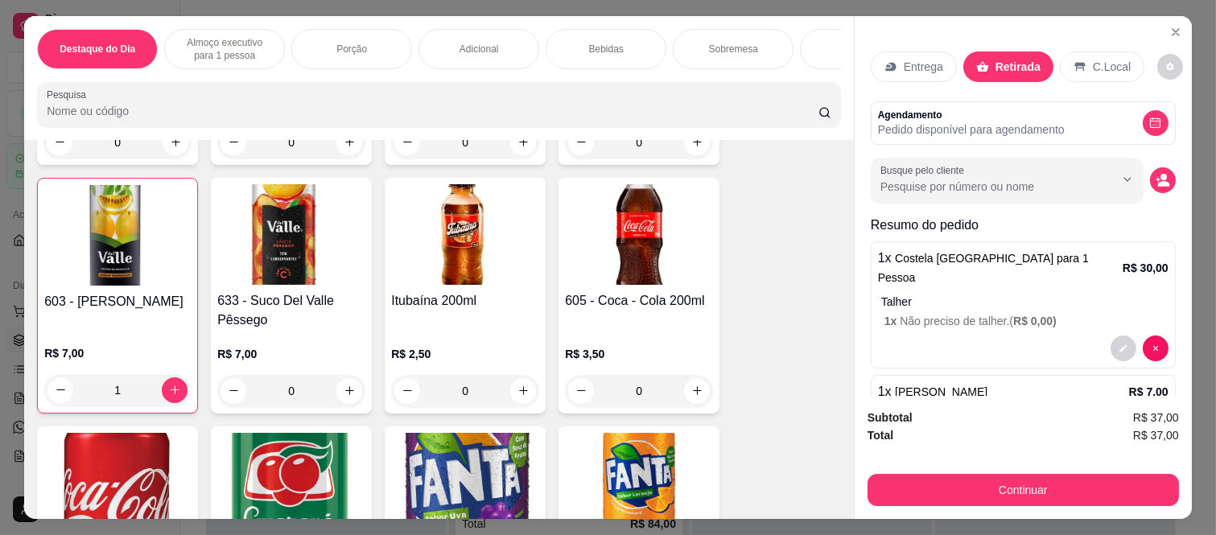
click at [707, 203] on icon at bounding box center [717, 196] width 21 height 21
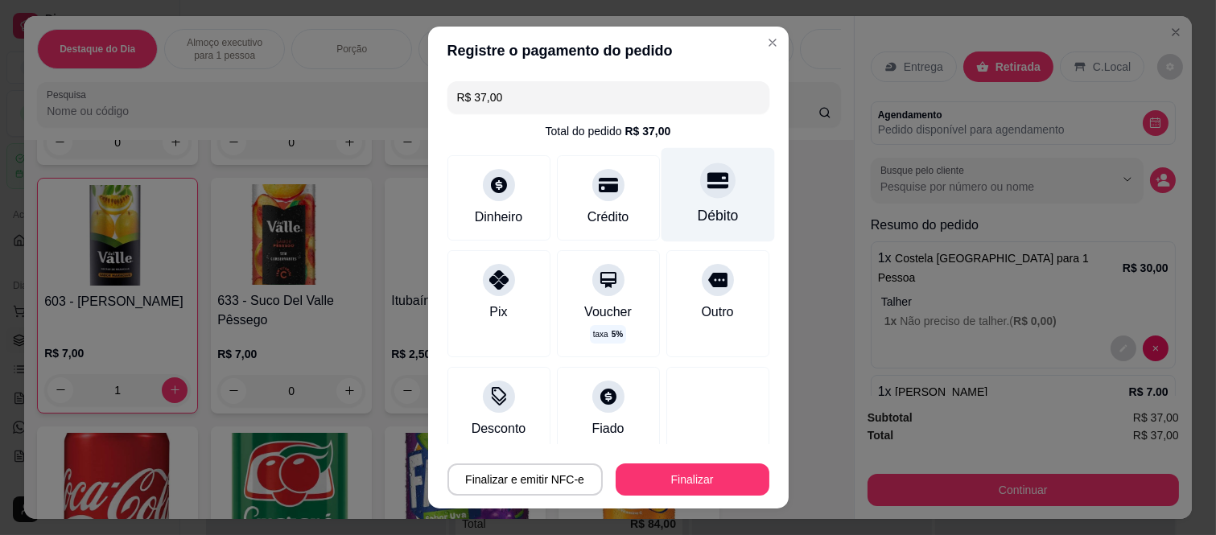
type input "R$ 0,00"
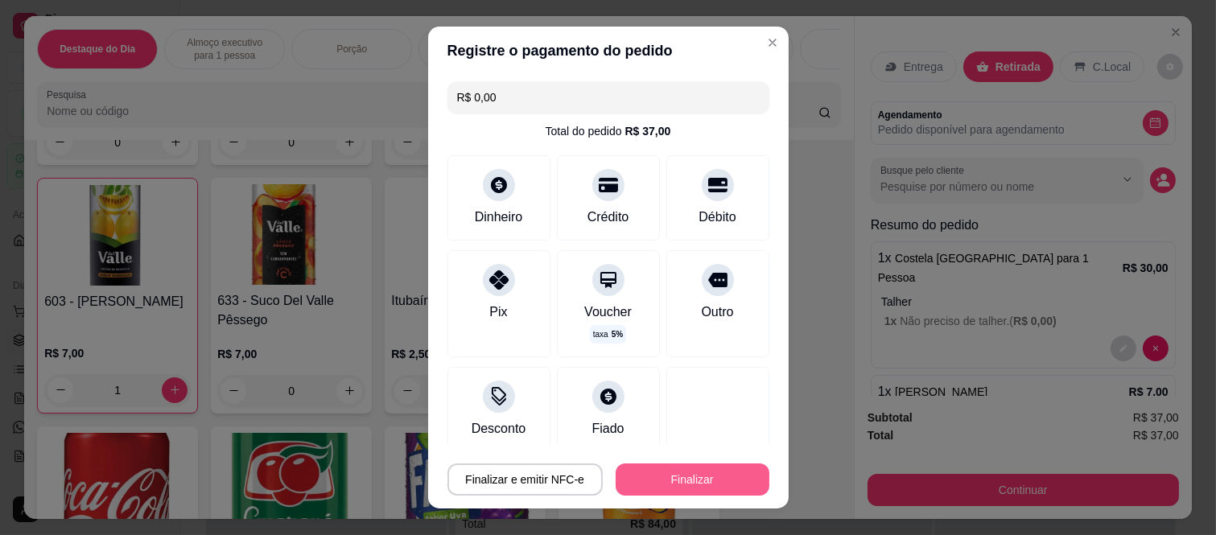
click at [711, 472] on button "Finalizar" at bounding box center [693, 480] width 154 height 32
type input "0"
type input "-R$ 37,00"
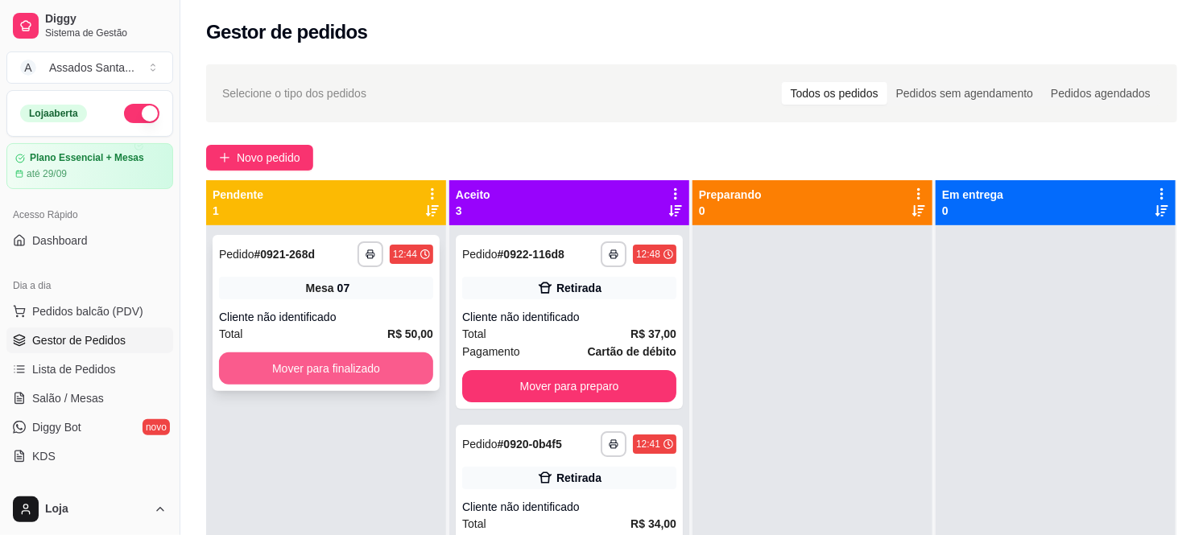
click at [298, 360] on button "Mover para finalizado" at bounding box center [326, 369] width 214 height 32
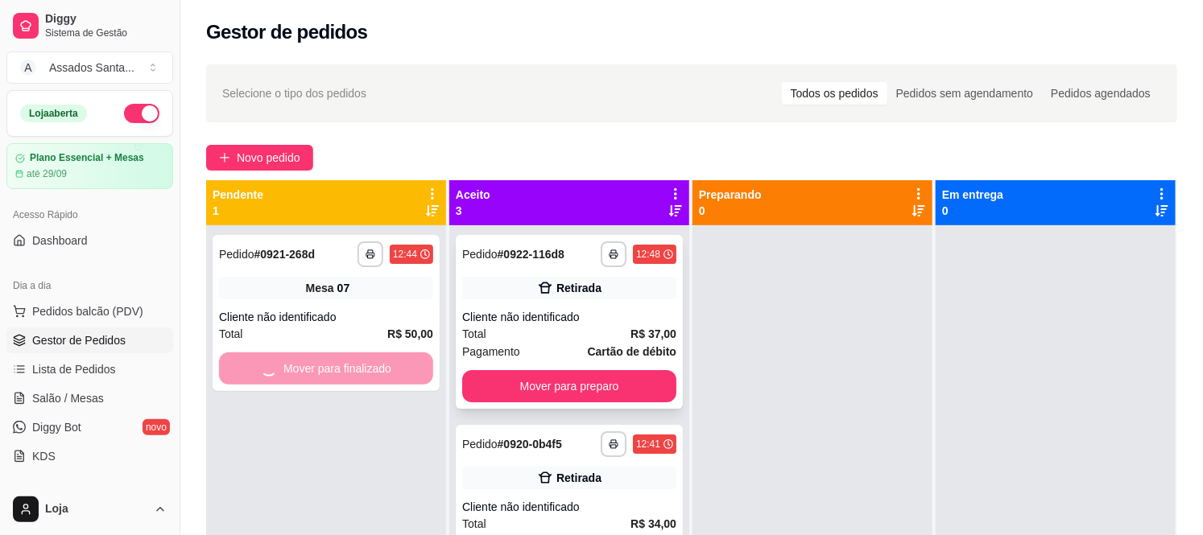
click at [532, 325] on div "Total R$ 37,00" at bounding box center [569, 334] width 214 height 18
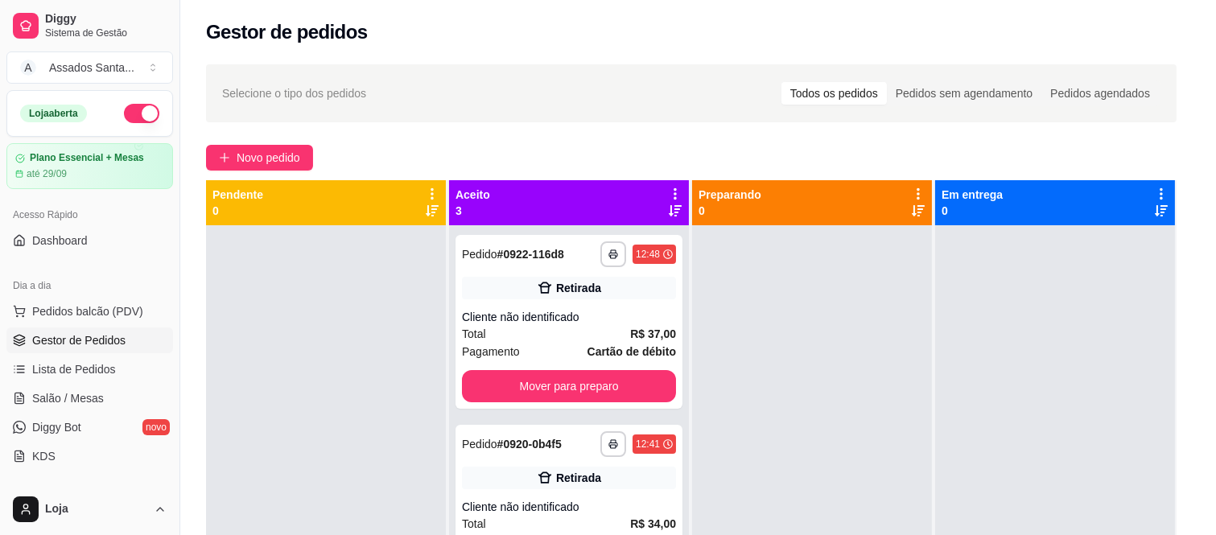
scroll to position [198, 0]
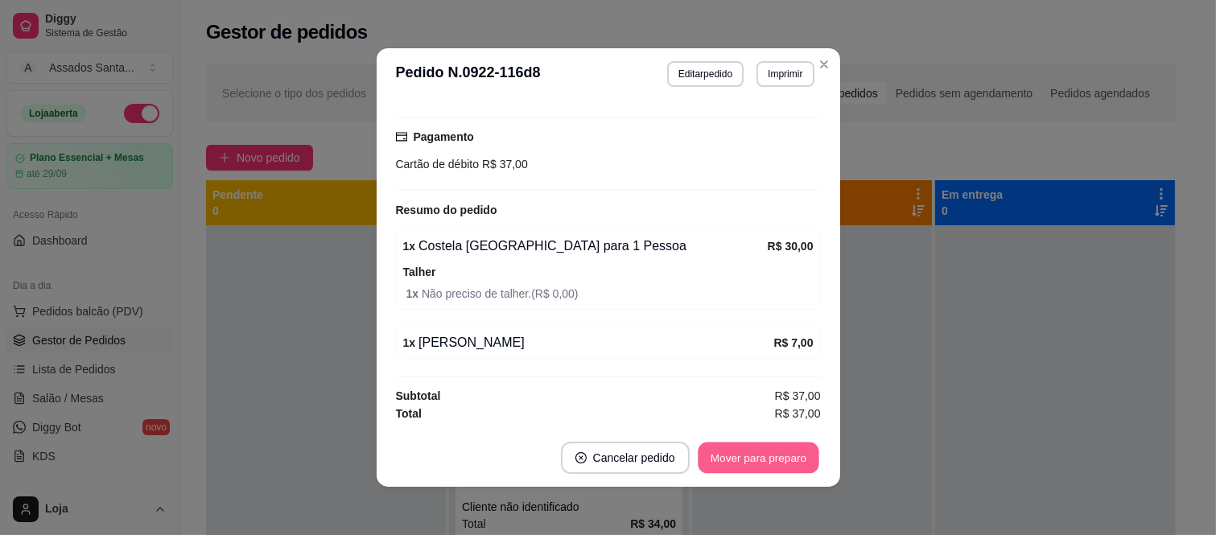
click at [744, 452] on button "Mover para preparo" at bounding box center [758, 458] width 121 height 31
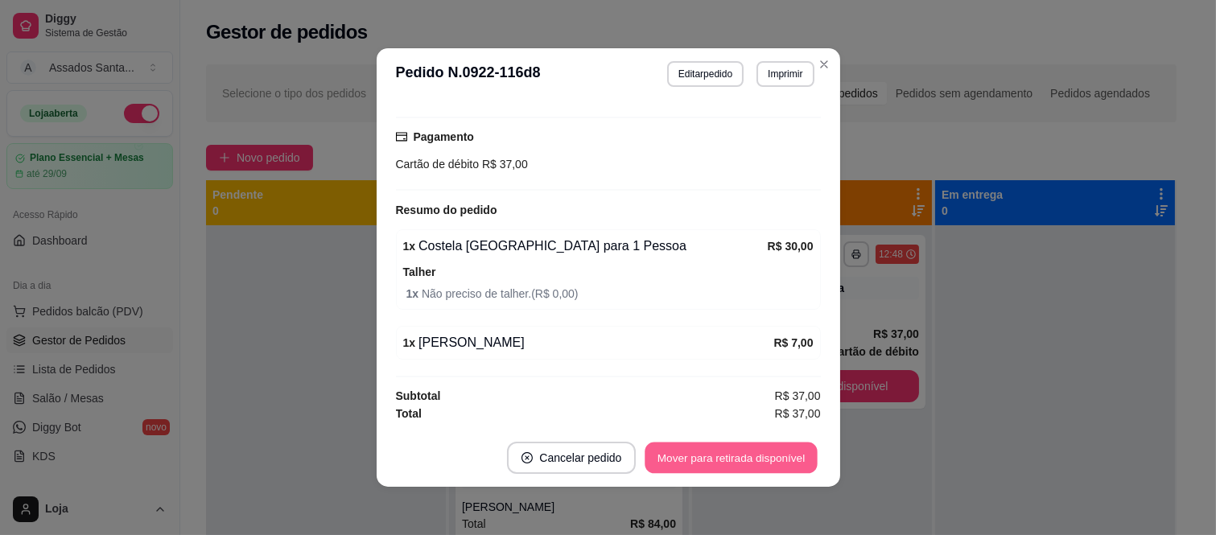
click at [744, 453] on button "Mover para retirada disponível" at bounding box center [732, 458] width 172 height 31
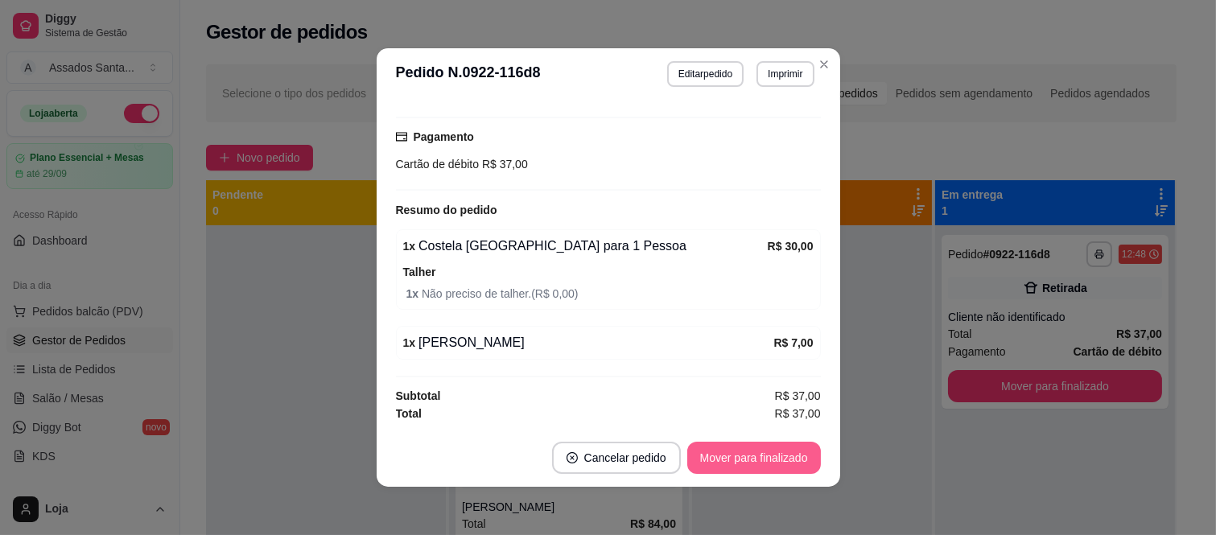
click at [778, 460] on button "Mover para finalizado" at bounding box center [754, 458] width 134 height 32
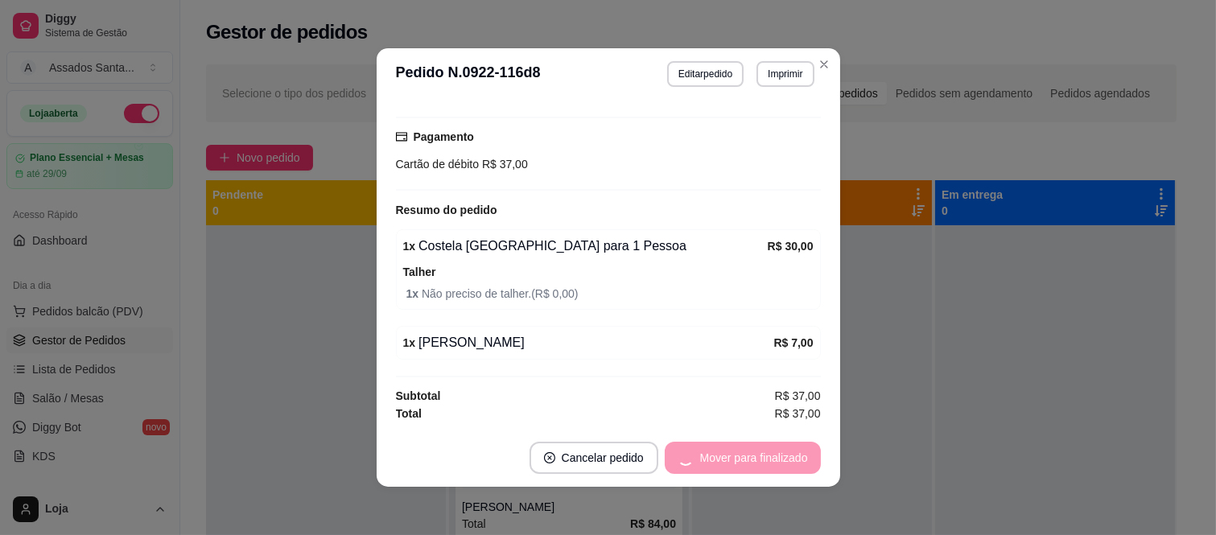
scroll to position [129, 0]
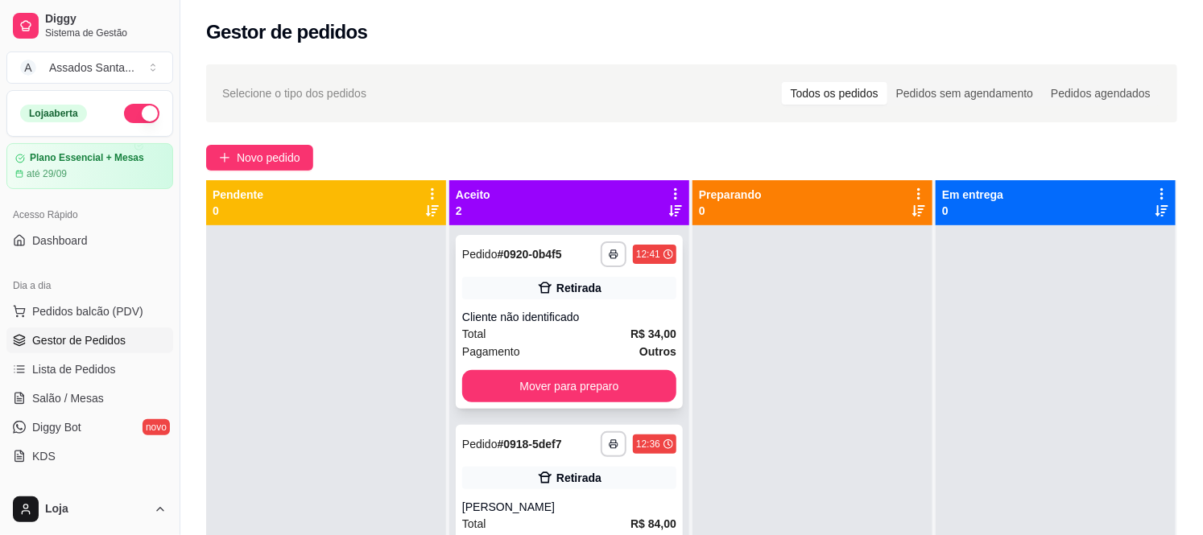
click at [505, 302] on div "**********" at bounding box center [569, 322] width 227 height 174
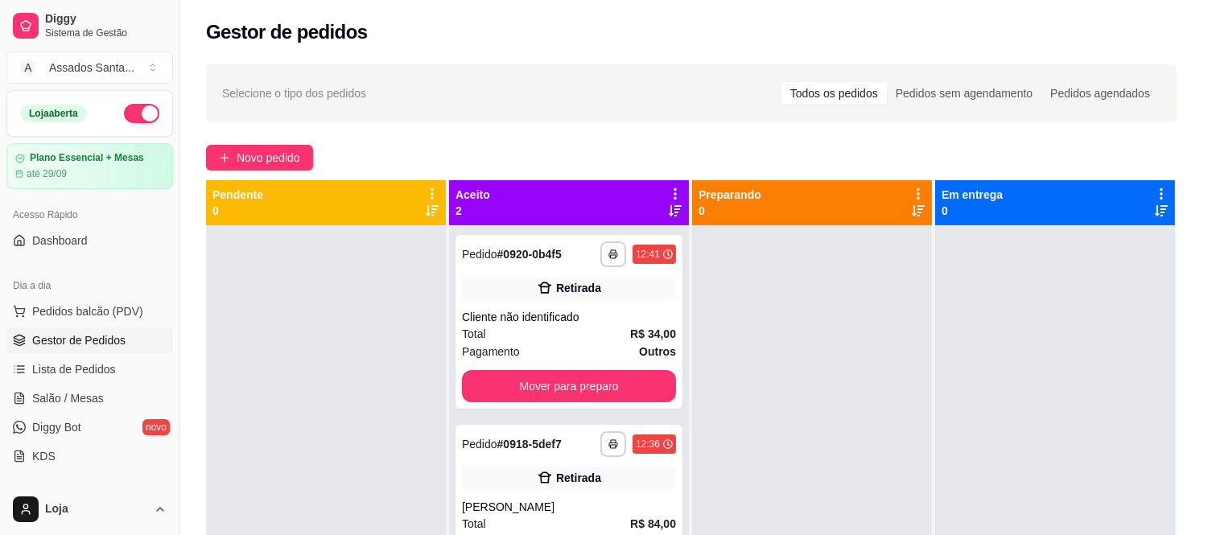
scroll to position [198, 0]
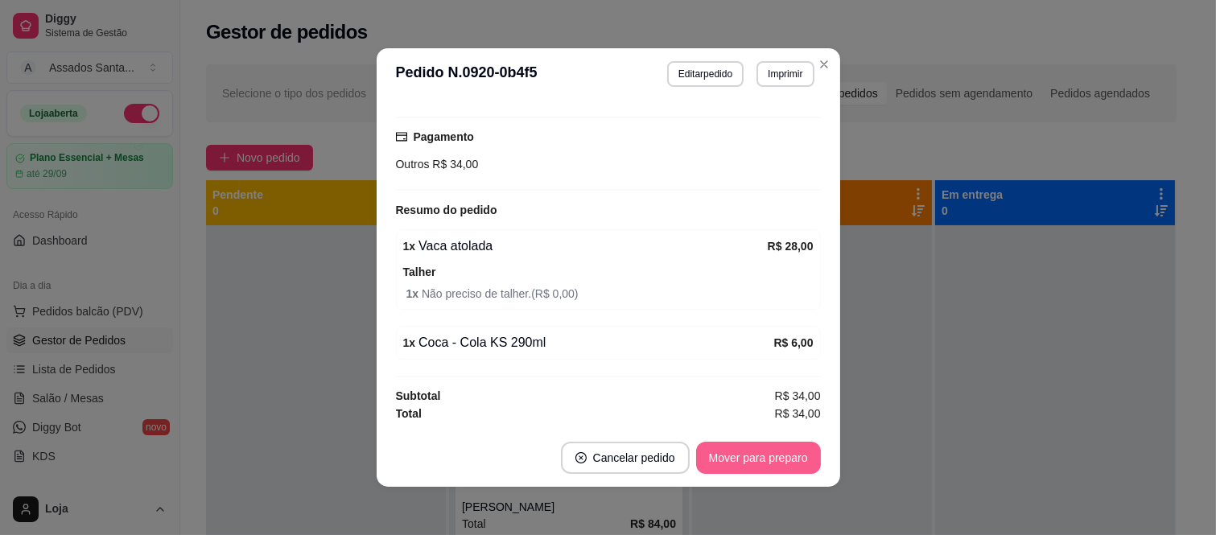
click at [767, 468] on button "Mover para preparo" at bounding box center [758, 458] width 125 height 32
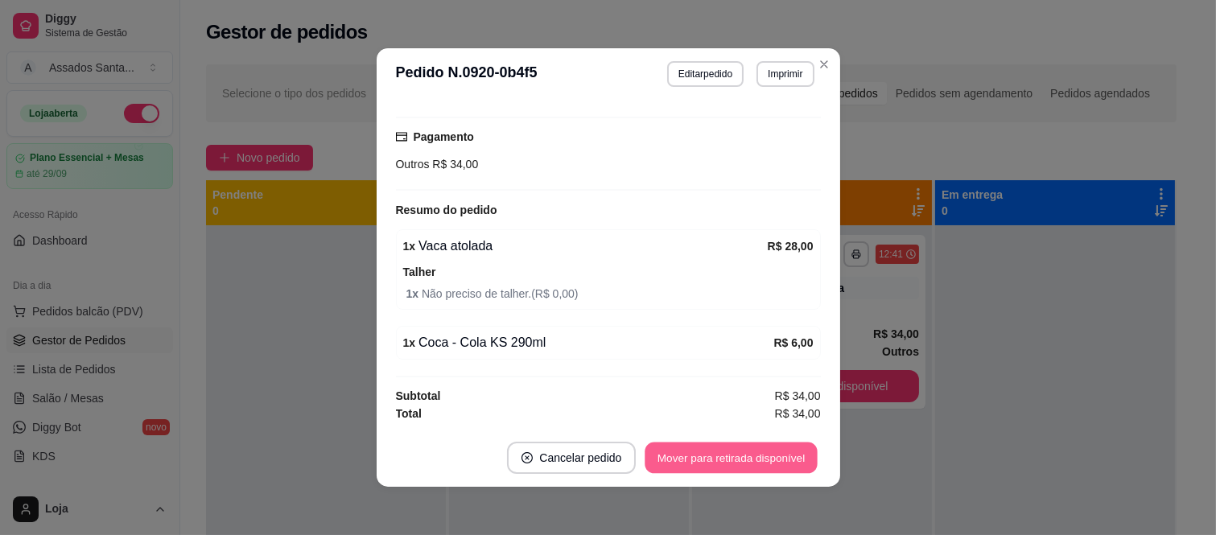
click at [776, 462] on button "Mover para retirada disponível" at bounding box center [732, 458] width 172 height 31
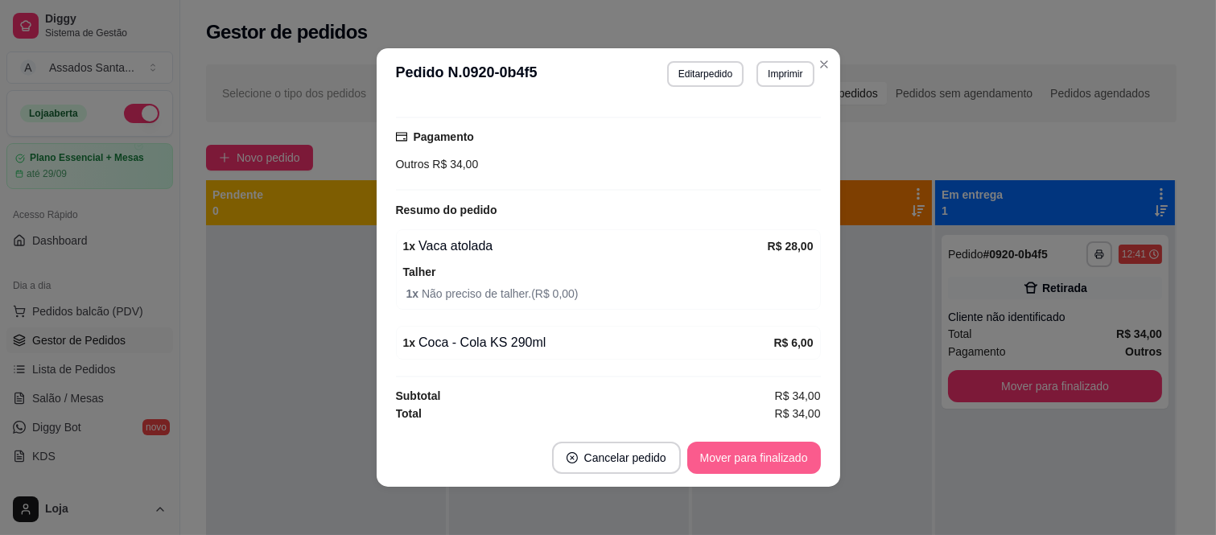
click at [776, 462] on button "Mover para finalizado" at bounding box center [754, 458] width 134 height 32
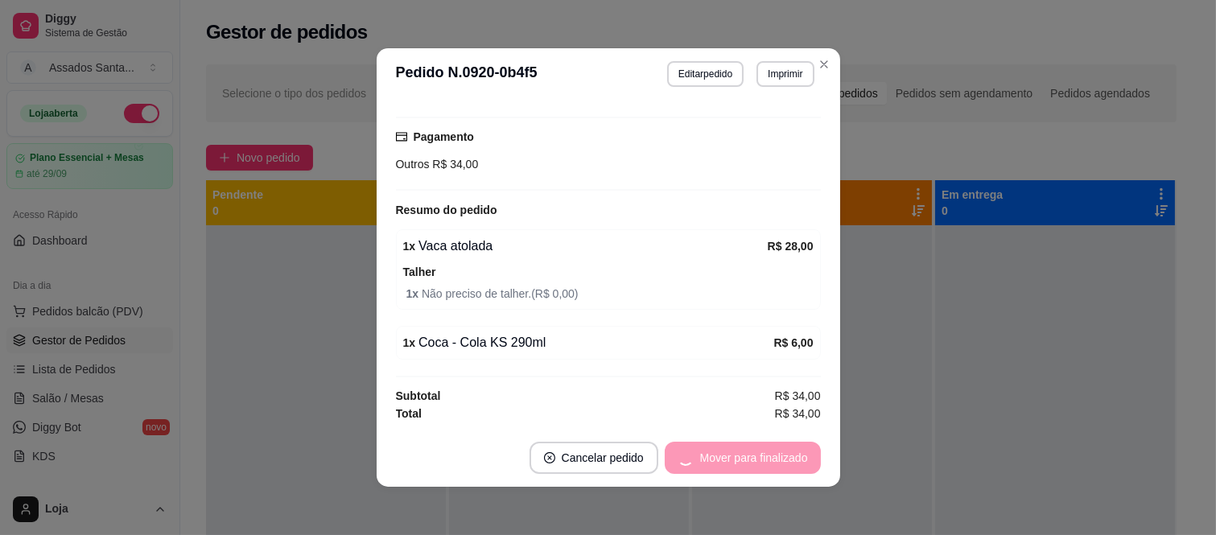
scroll to position [129, 0]
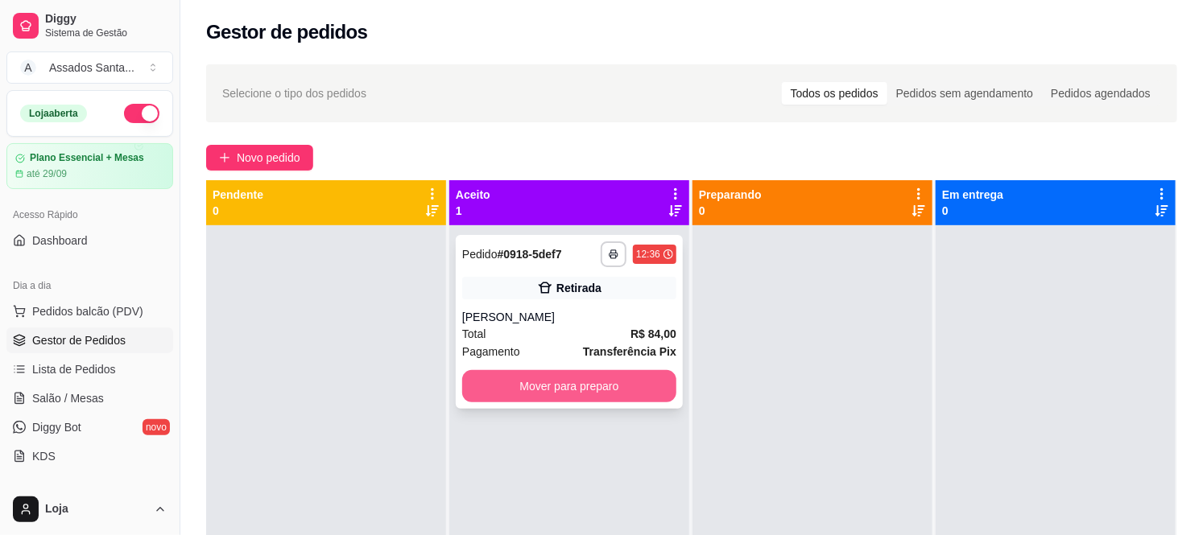
click at [575, 393] on button "Mover para preparo" at bounding box center [569, 386] width 214 height 32
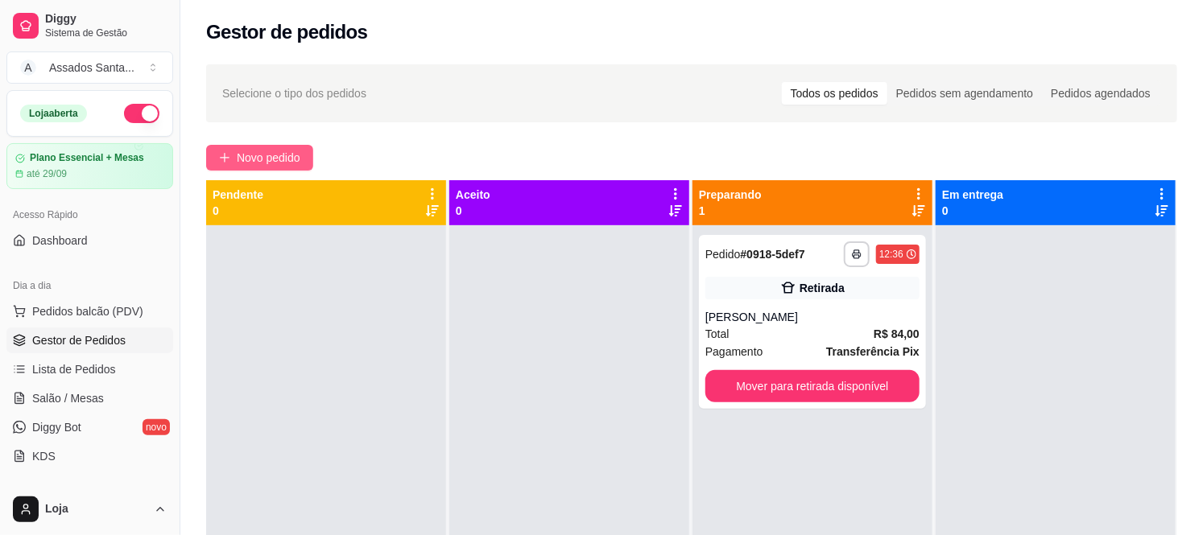
click at [282, 151] on span "Novo pedido" at bounding box center [269, 158] width 64 height 18
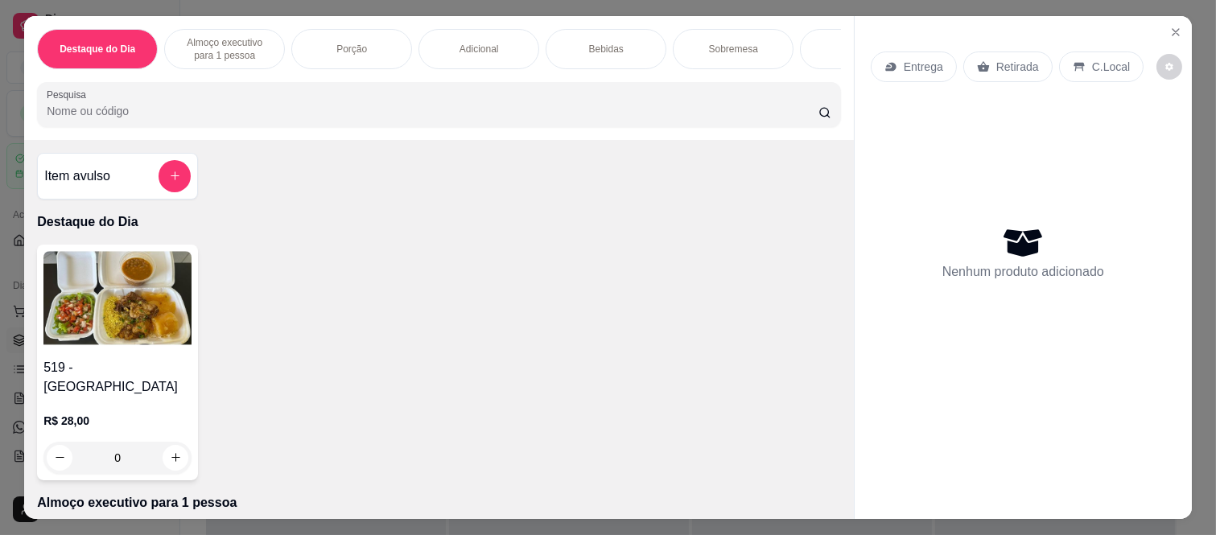
click at [910, 59] on p "Entrega" at bounding box center [923, 67] width 39 height 16
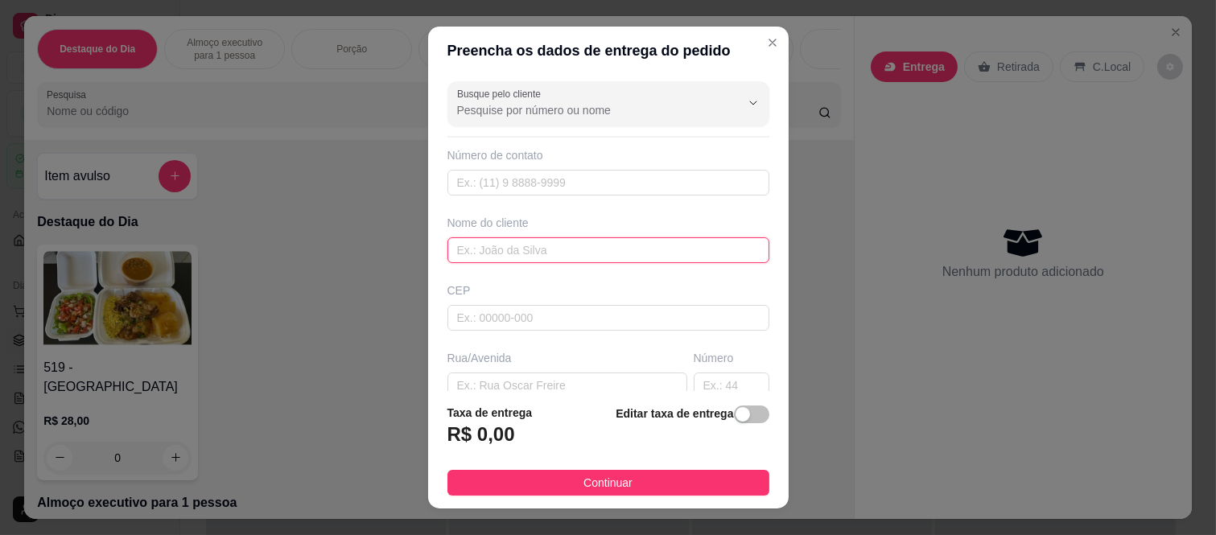
click at [533, 247] on input "text" at bounding box center [609, 250] width 322 height 26
paste input "[PERSON_NAME]"
type input "[PERSON_NAME]"
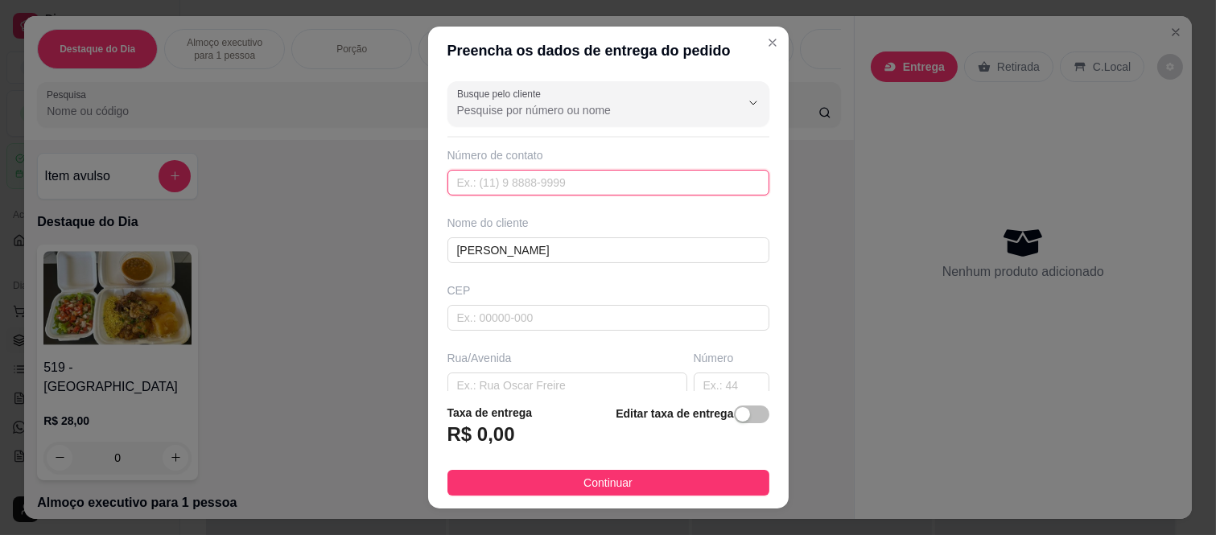
click at [629, 182] on input "text" at bounding box center [609, 183] width 322 height 26
paste input "[PHONE_NUMBER]"
type input "[PHONE_NUMBER]"
click at [533, 302] on div "CEP" at bounding box center [609, 307] width 332 height 48
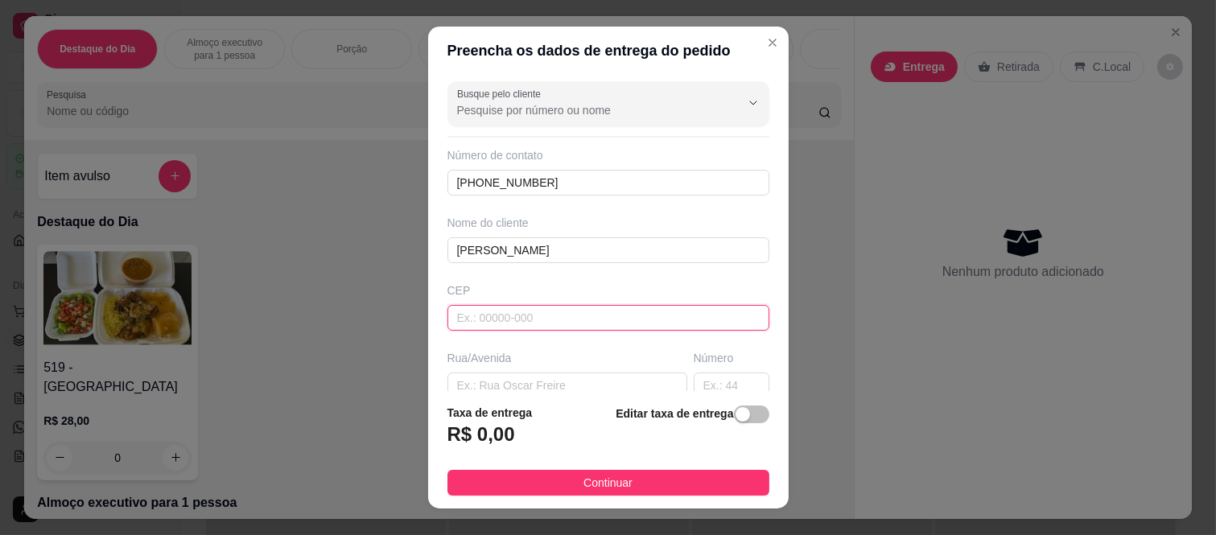
click at [584, 316] on input "text" at bounding box center [609, 318] width 322 height 26
type input "08260140"
type input "Rua [PERSON_NAME]"
type input "[GEOGRAPHIC_DATA] ([GEOGRAPHIC_DATA])"
type input "[GEOGRAPHIC_DATA]"
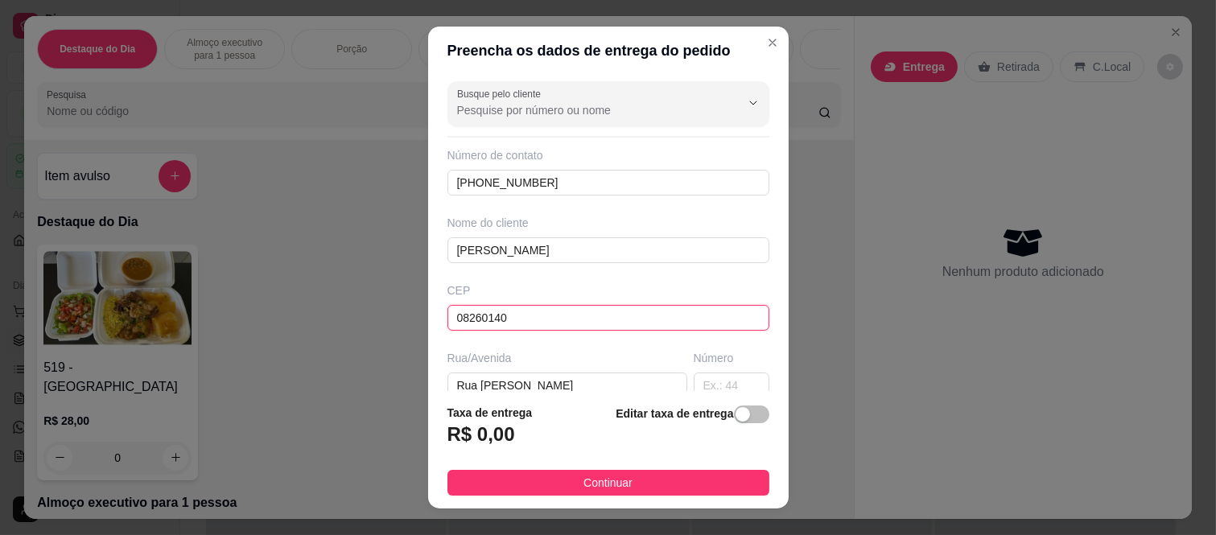
type input "08260140"
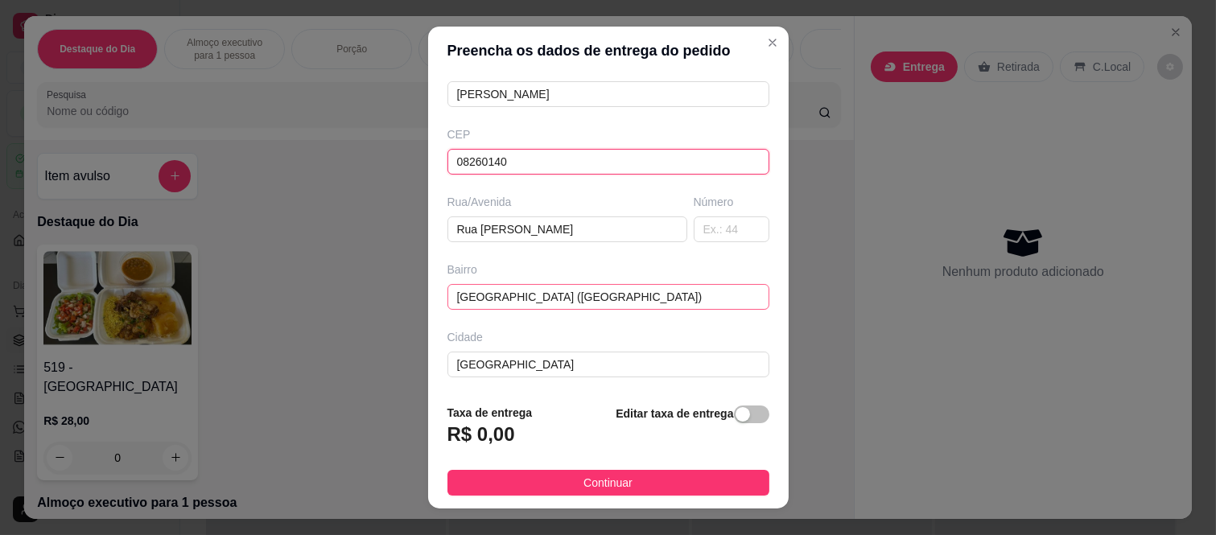
scroll to position [179, 0]
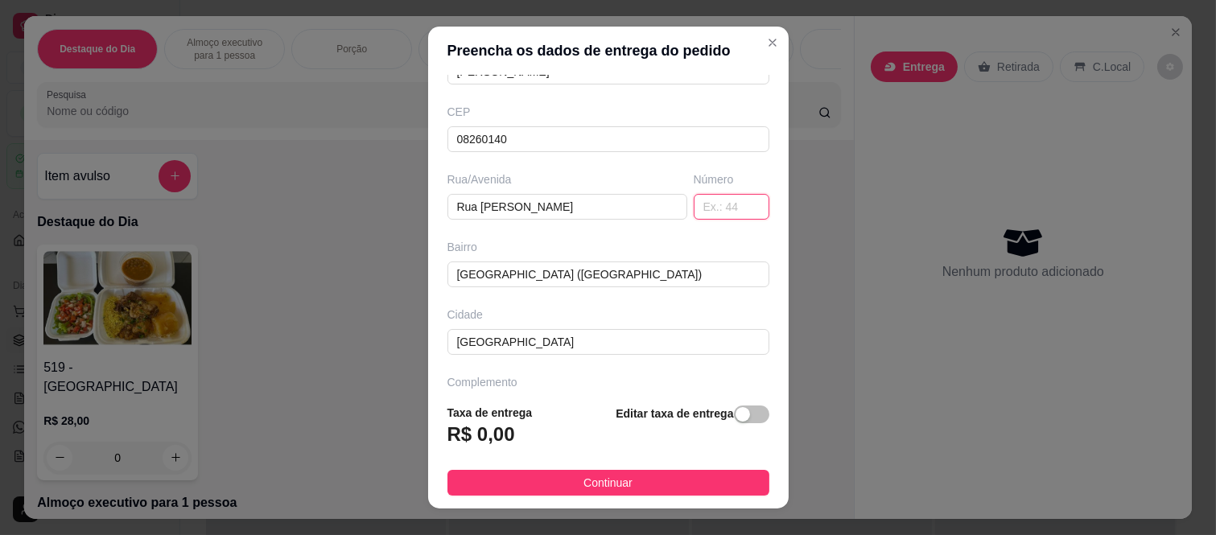
click at [705, 202] on input "text" at bounding box center [732, 207] width 76 height 26
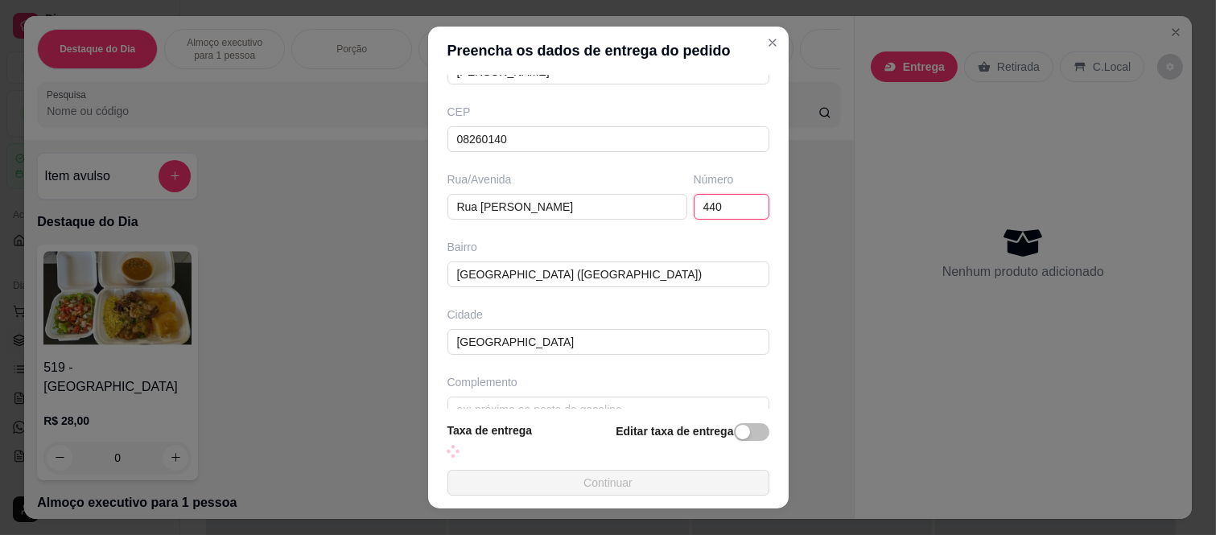
type input "440"
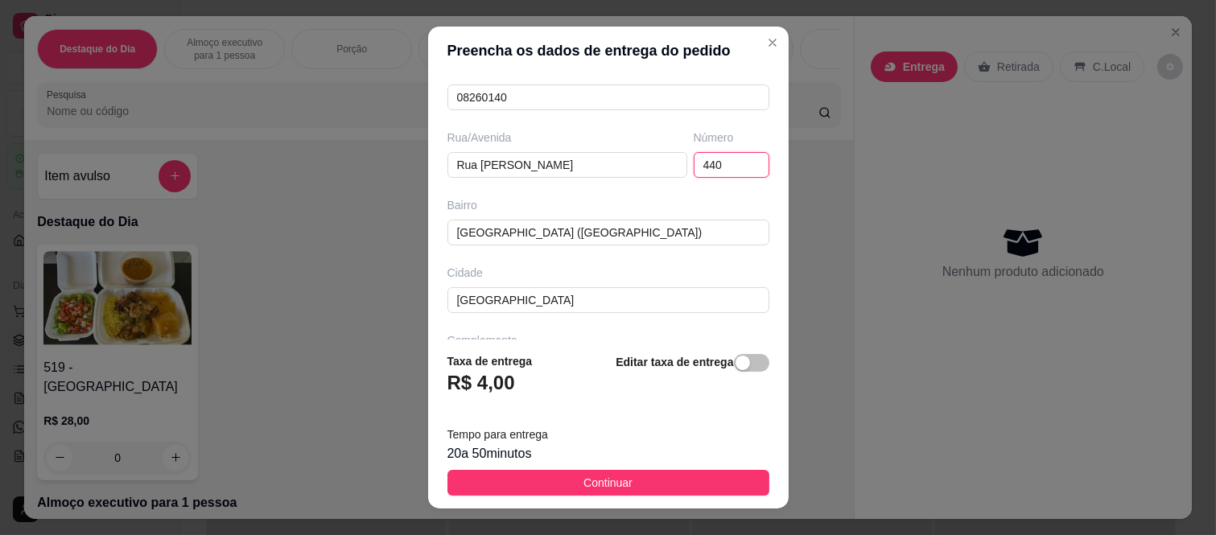
scroll to position [278, 0]
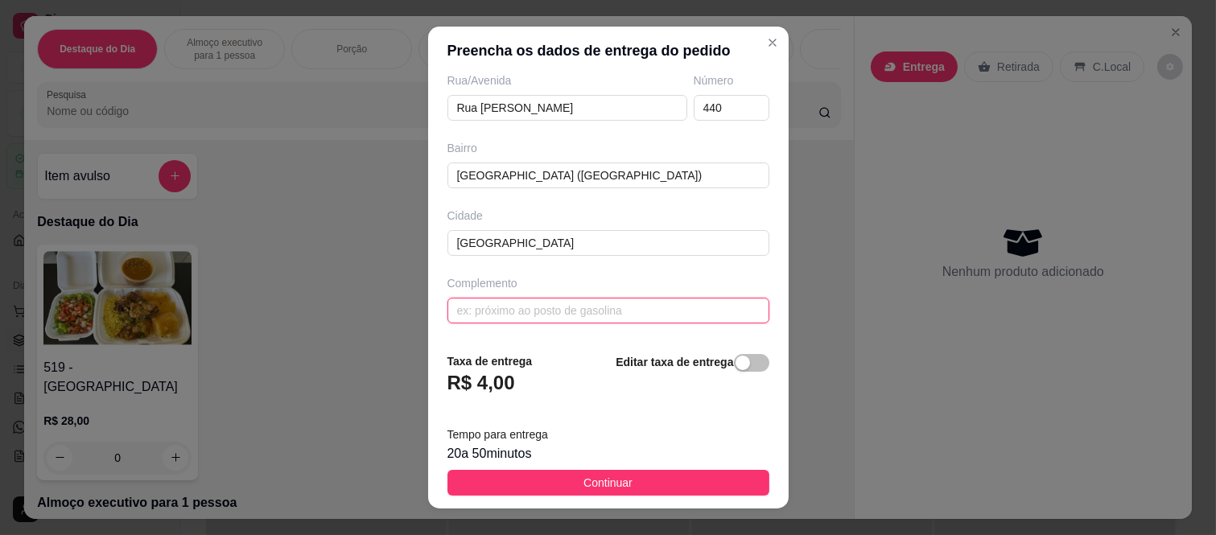
click at [530, 314] on input "text" at bounding box center [609, 311] width 322 height 26
paste input "1706 torre 1"
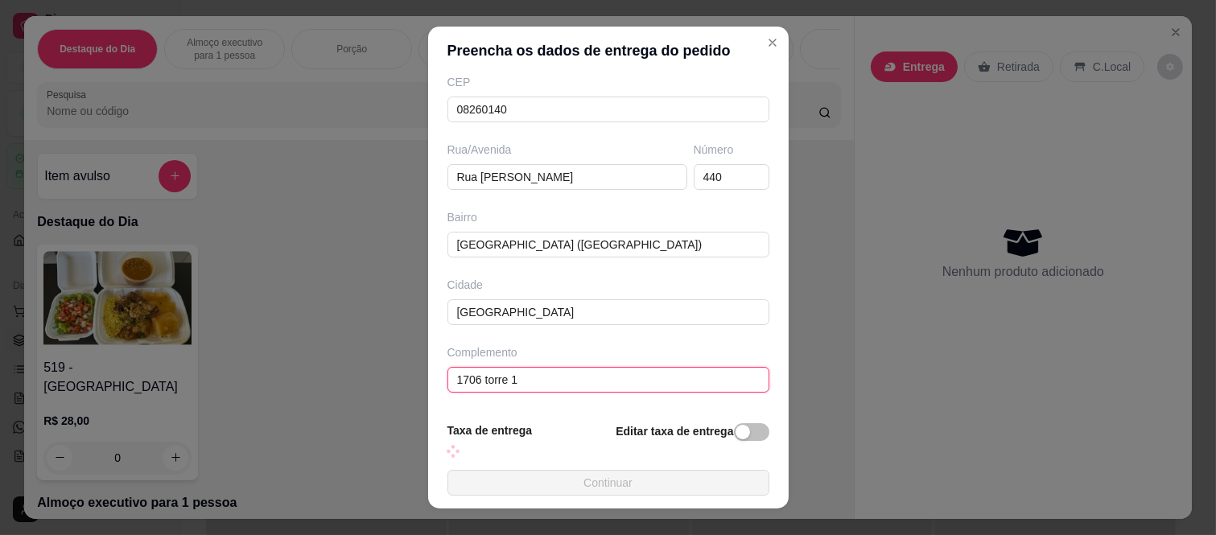
scroll to position [209, 0]
type input "1706 torre 1"
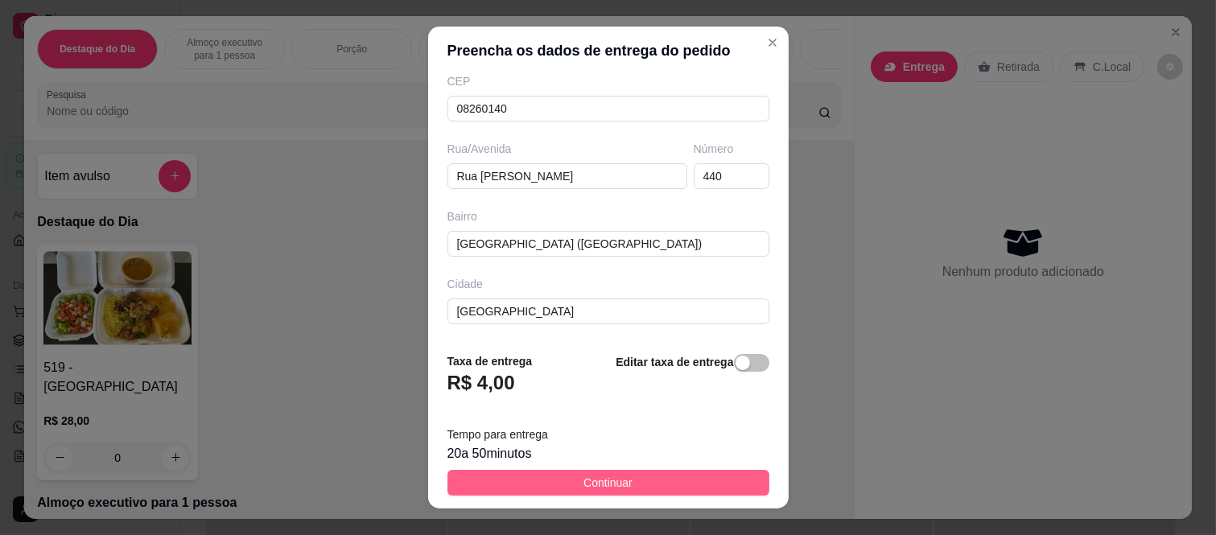
click at [584, 476] on span "Continuar" at bounding box center [608, 483] width 49 height 18
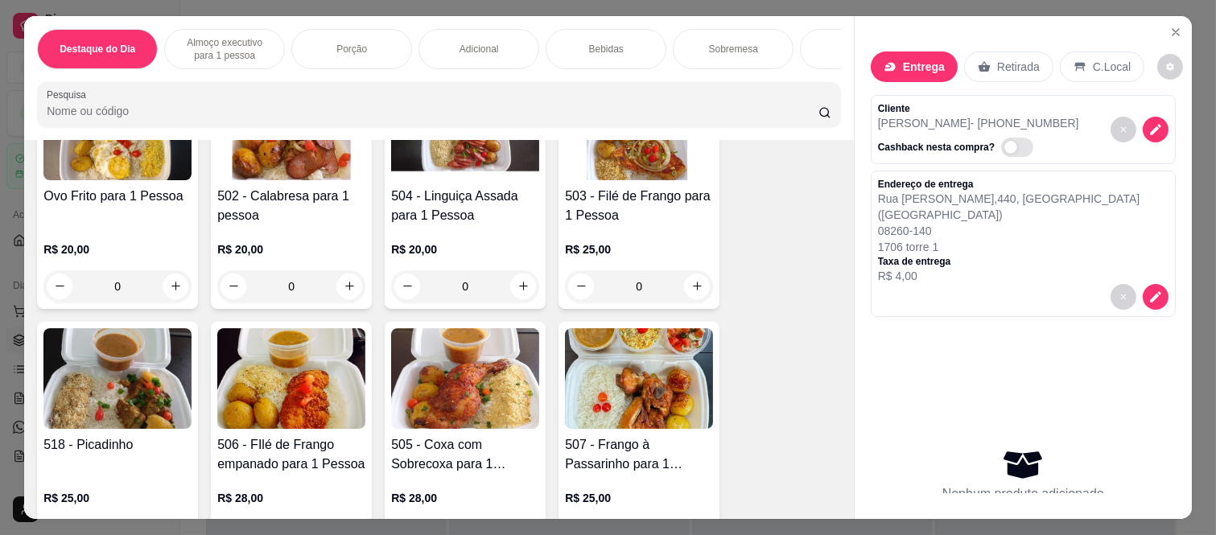
scroll to position [357, 0]
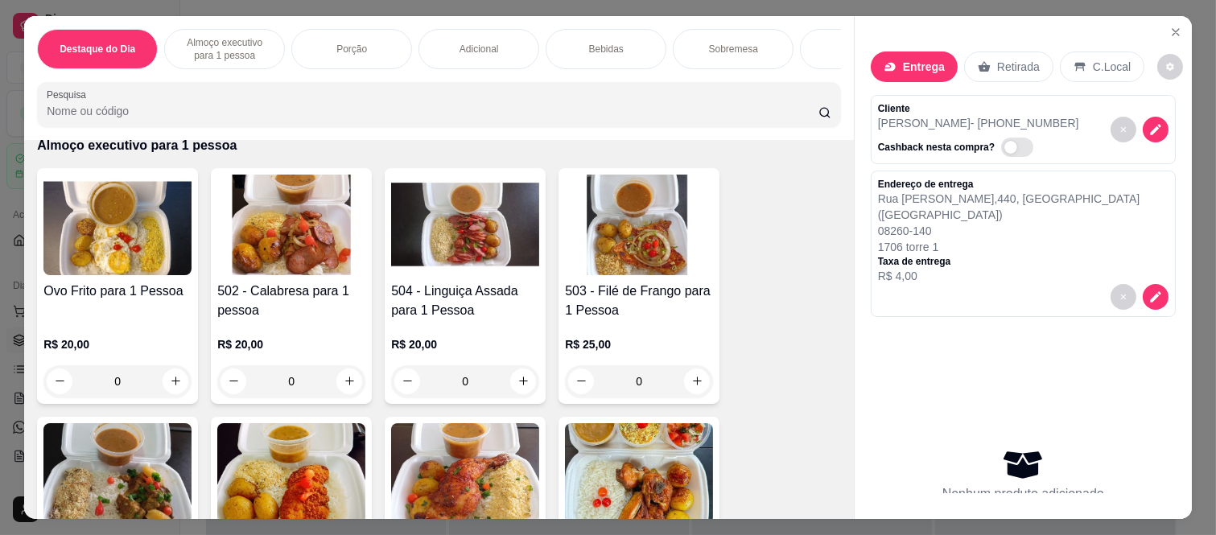
click at [511, 365] on div "0" at bounding box center [465, 381] width 148 height 32
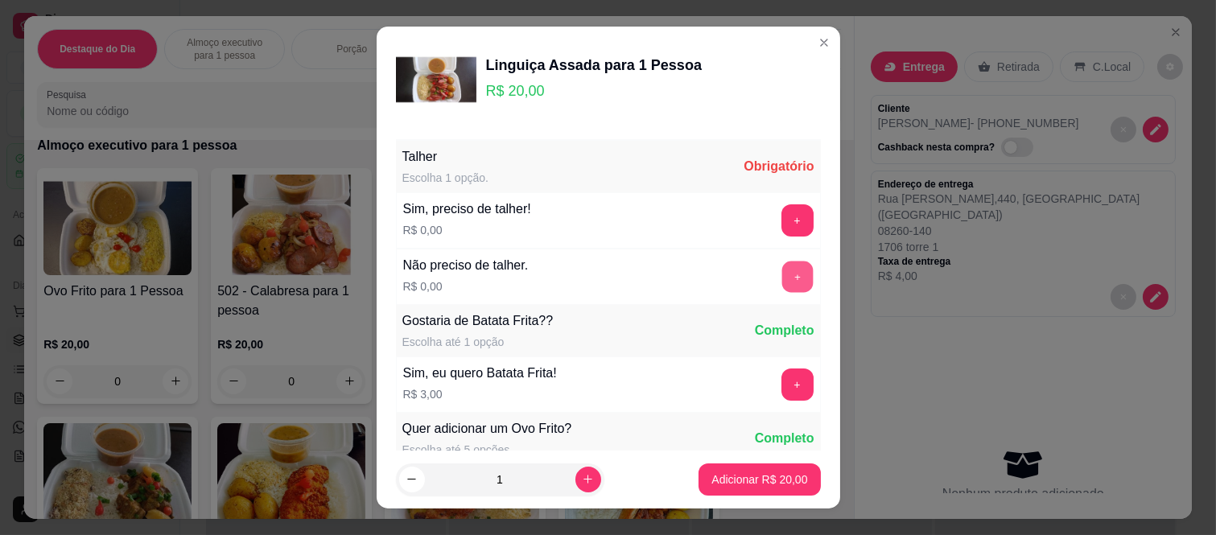
click at [782, 283] on button "+" at bounding box center [797, 277] width 31 height 31
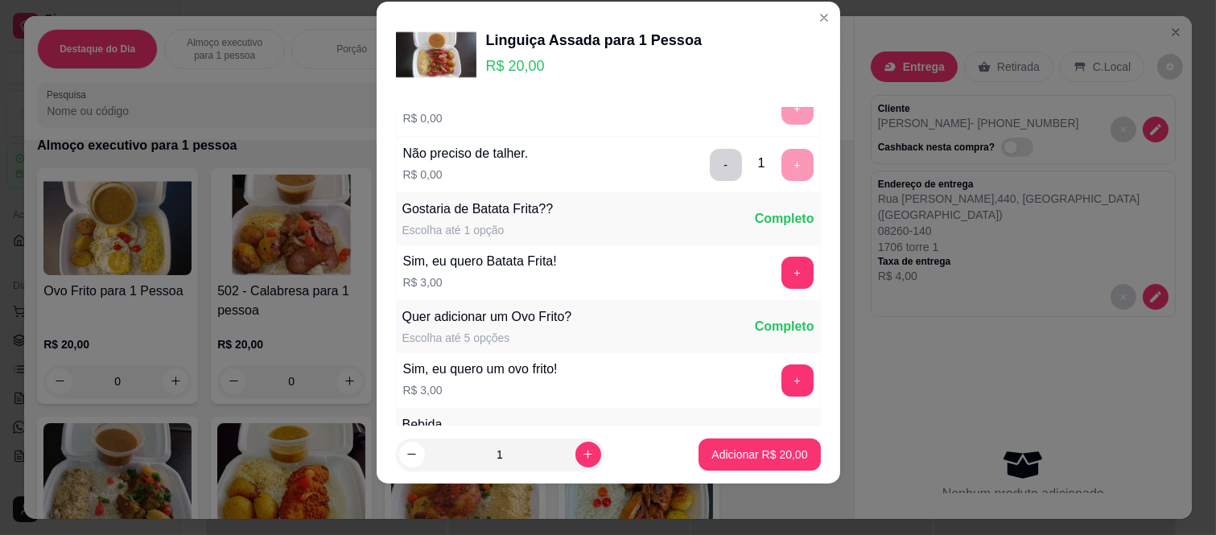
scroll to position [172, 0]
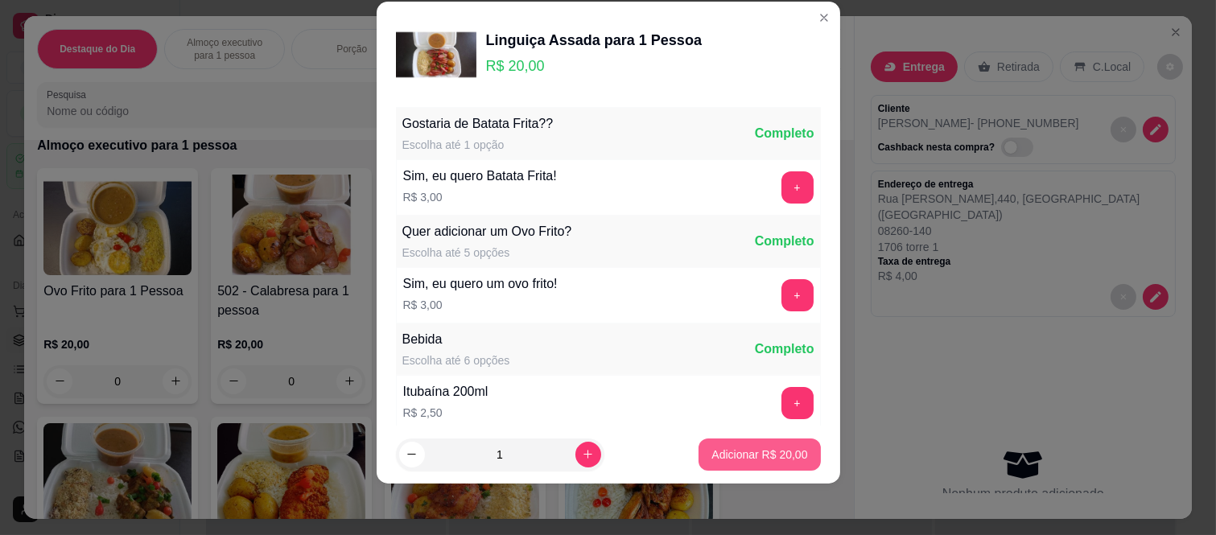
click at [725, 464] on button "Adicionar R$ 20,00" at bounding box center [760, 455] width 122 height 32
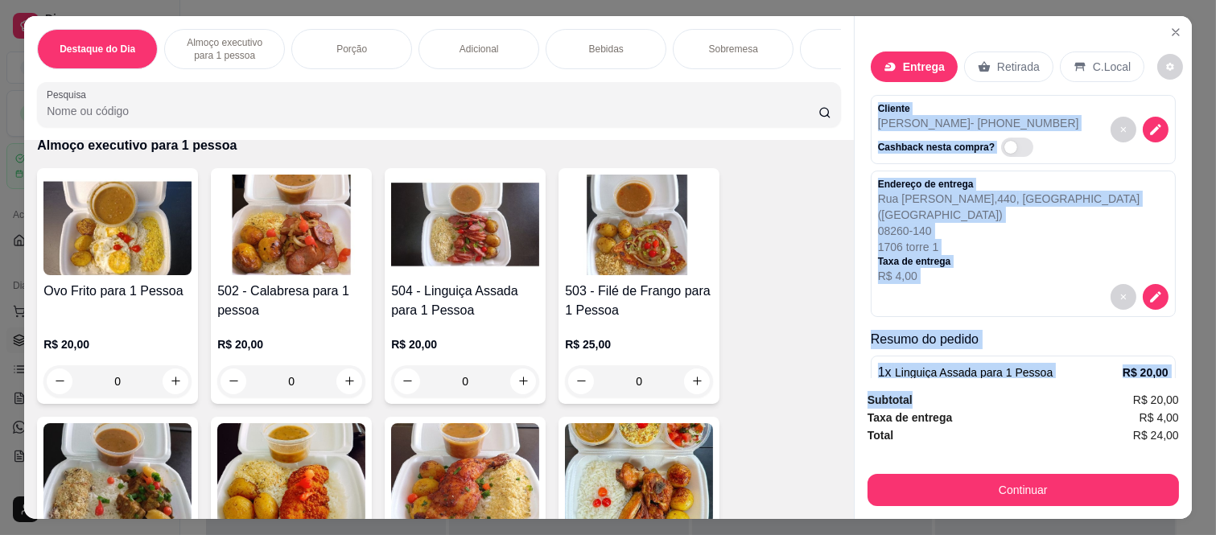
scroll to position [91, 0]
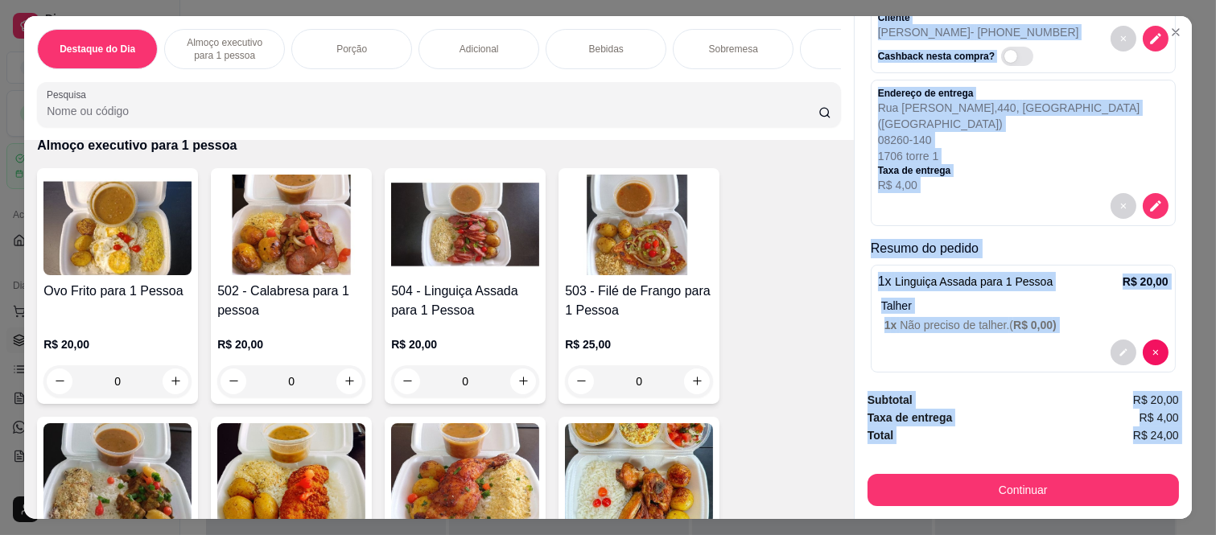
drag, startPoint x: 871, startPoint y: 97, endPoint x: 940, endPoint y: 465, distance: 375.1
click at [940, 465] on div "Entrega Retirada C.Local Cliente [PERSON_NAME] - [PHONE_NUMBER] Cashback nesta …" at bounding box center [1023, 267] width 338 height 503
copy div "Cliente [PERSON_NAME] - [PHONE_NUMBER] Cashback nesta compra? Endereço de entre…"
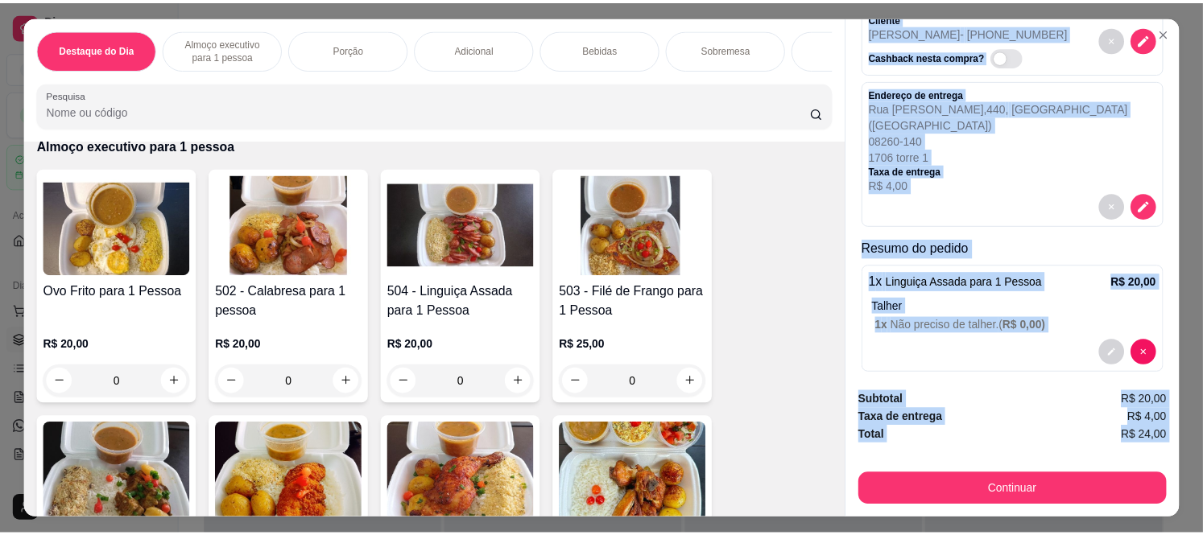
scroll to position [2, 0]
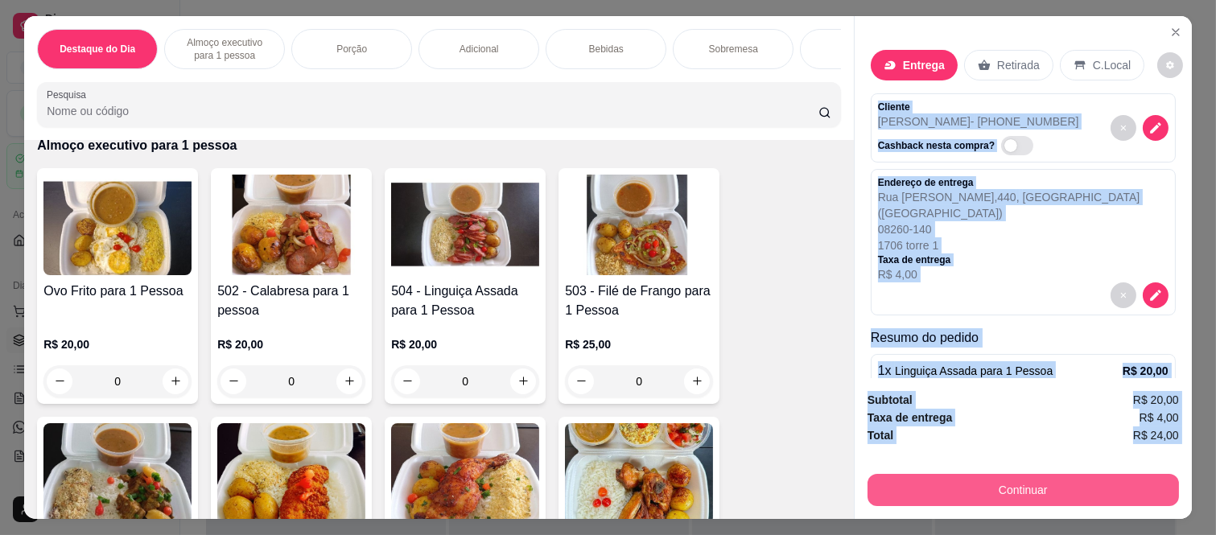
click at [942, 484] on button "Continuar" at bounding box center [1023, 490] width 311 height 32
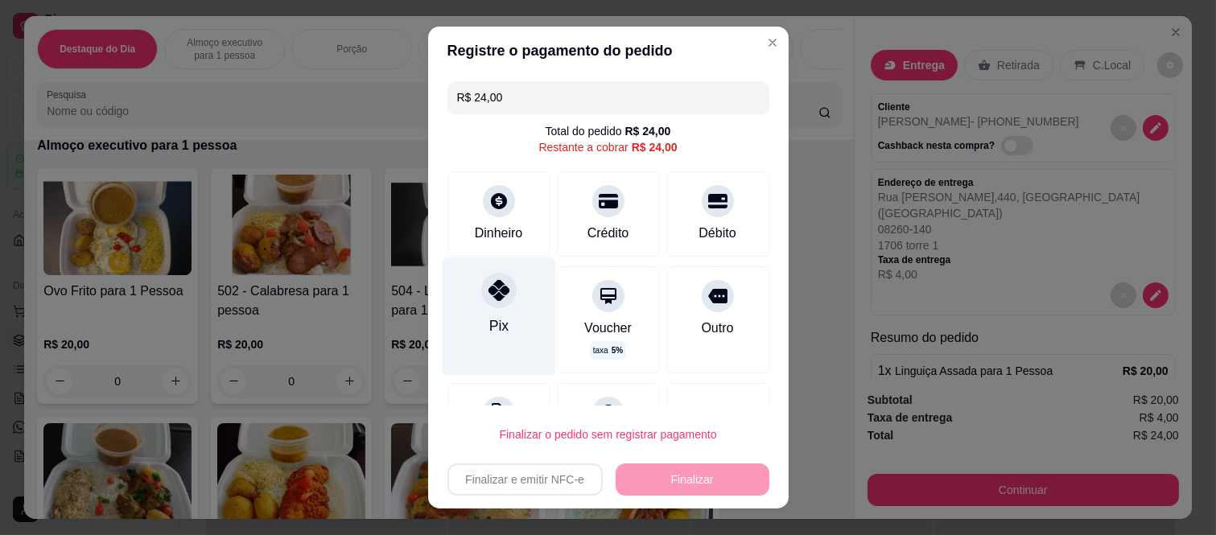
click at [486, 302] on div at bounding box center [498, 290] width 35 height 35
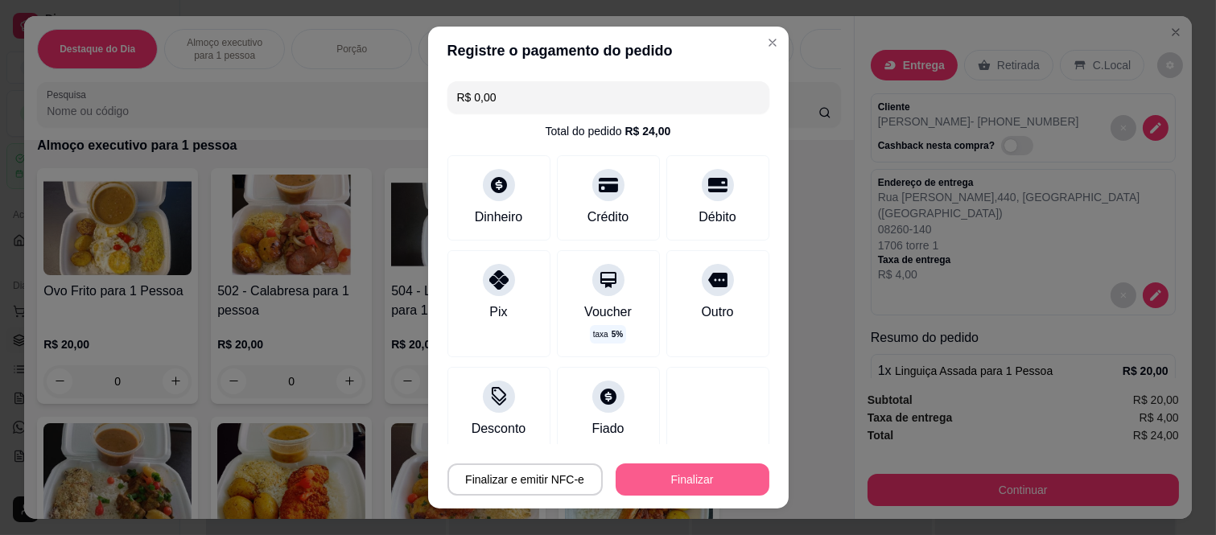
click at [650, 485] on button "Finalizar" at bounding box center [693, 480] width 154 height 32
type input "-R$ 24,00"
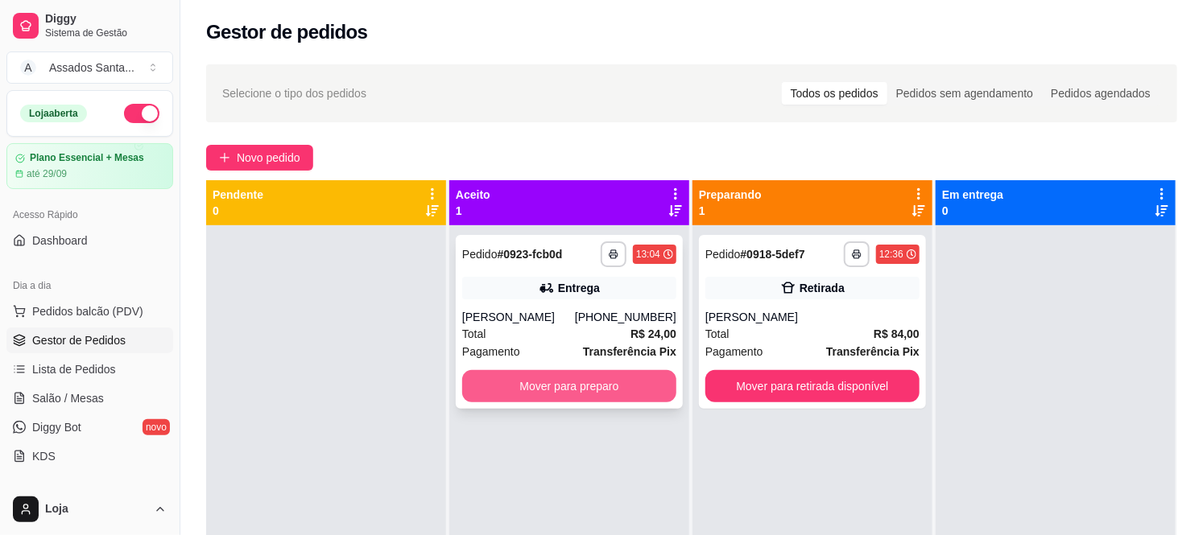
click at [547, 387] on button "Mover para preparo" at bounding box center [569, 386] width 214 height 32
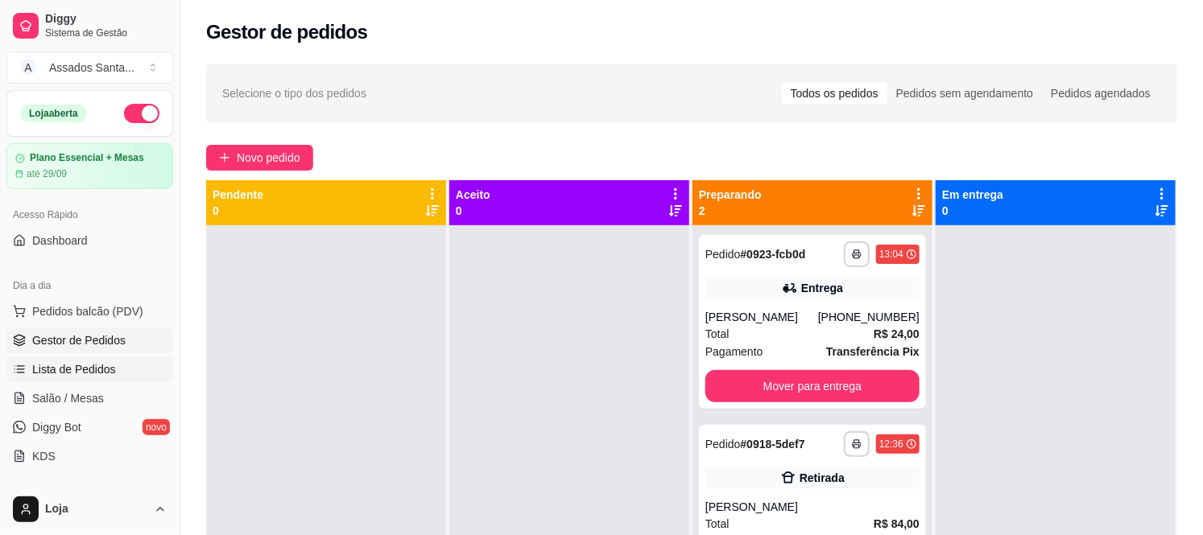
scroll to position [89, 0]
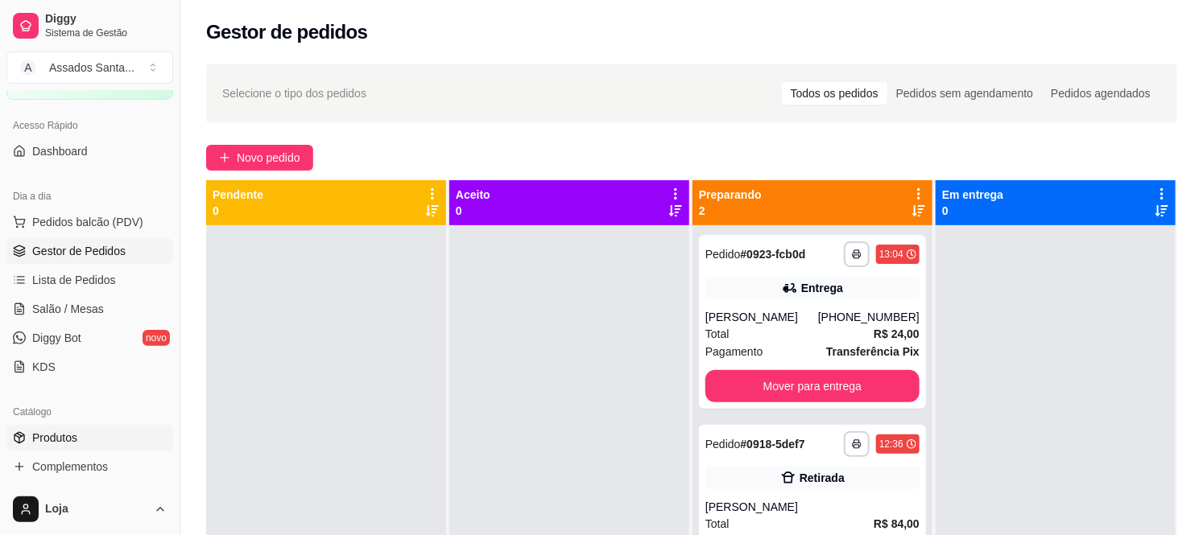
click at [97, 441] on link "Produtos" at bounding box center [89, 438] width 167 height 26
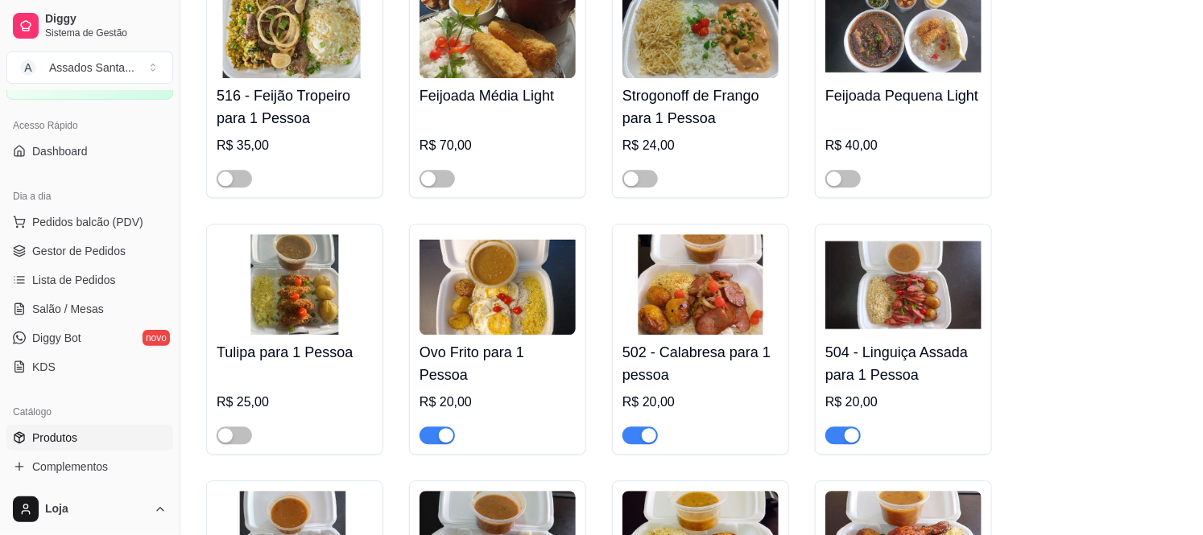
scroll to position [1699, 0]
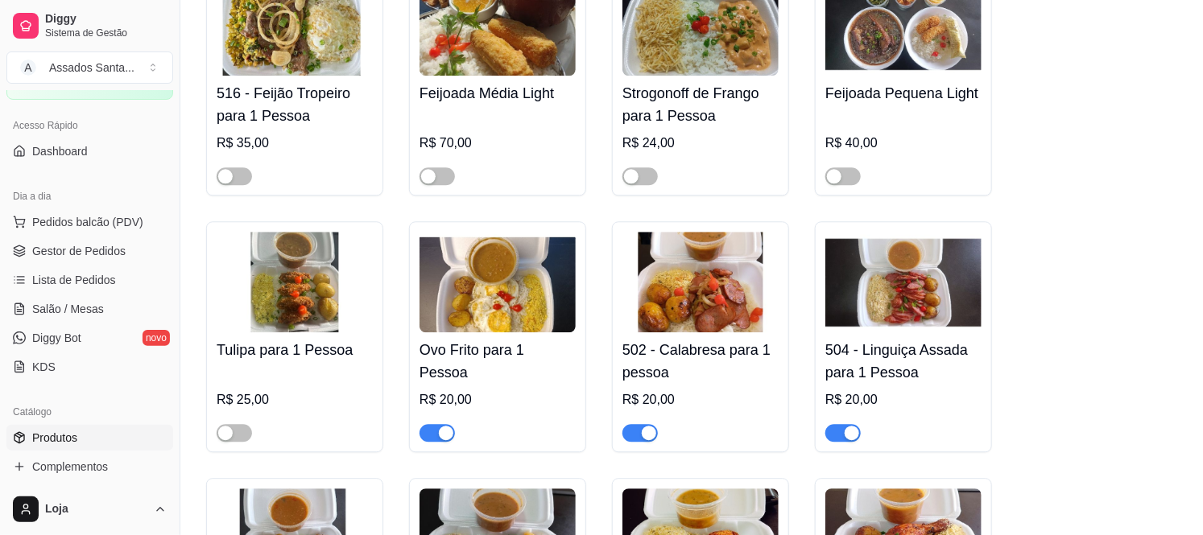
click at [851, 426] on div "button" at bounding box center [851, 433] width 14 height 14
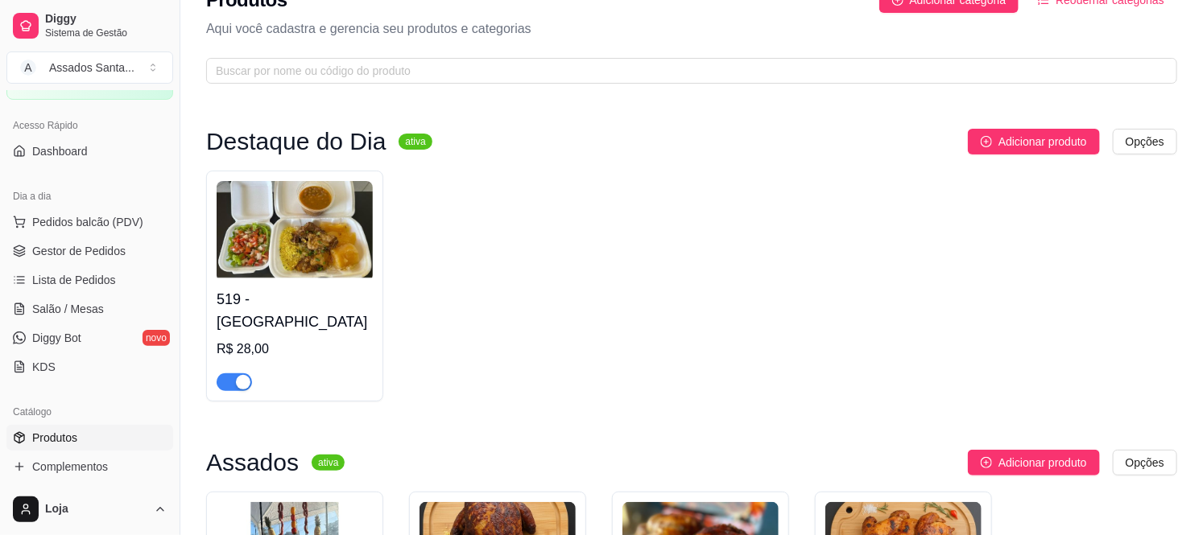
scroll to position [0, 0]
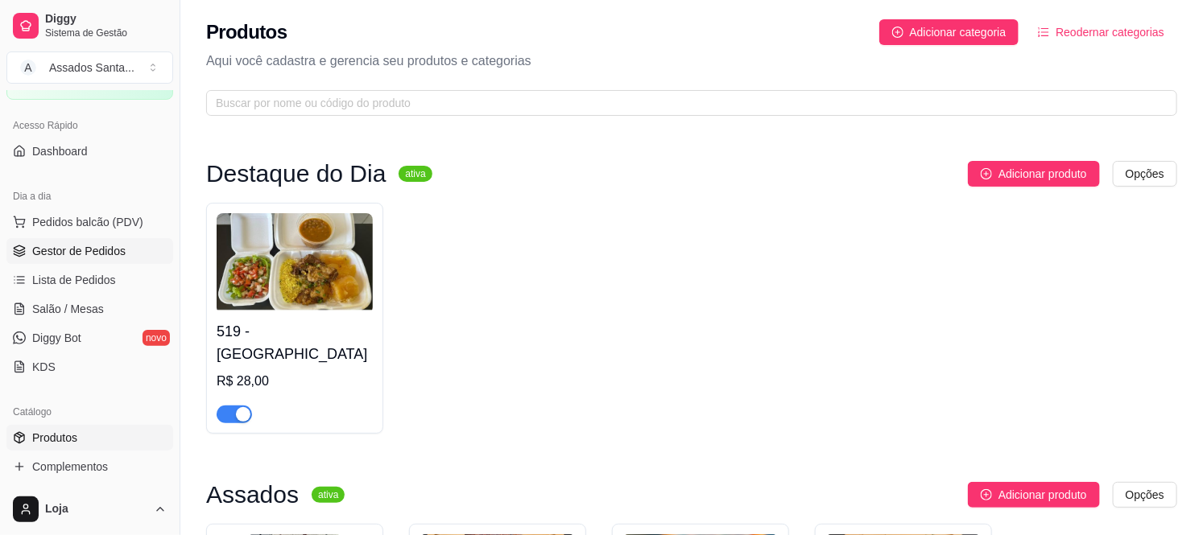
click at [89, 256] on span "Gestor de Pedidos" at bounding box center [78, 251] width 93 height 16
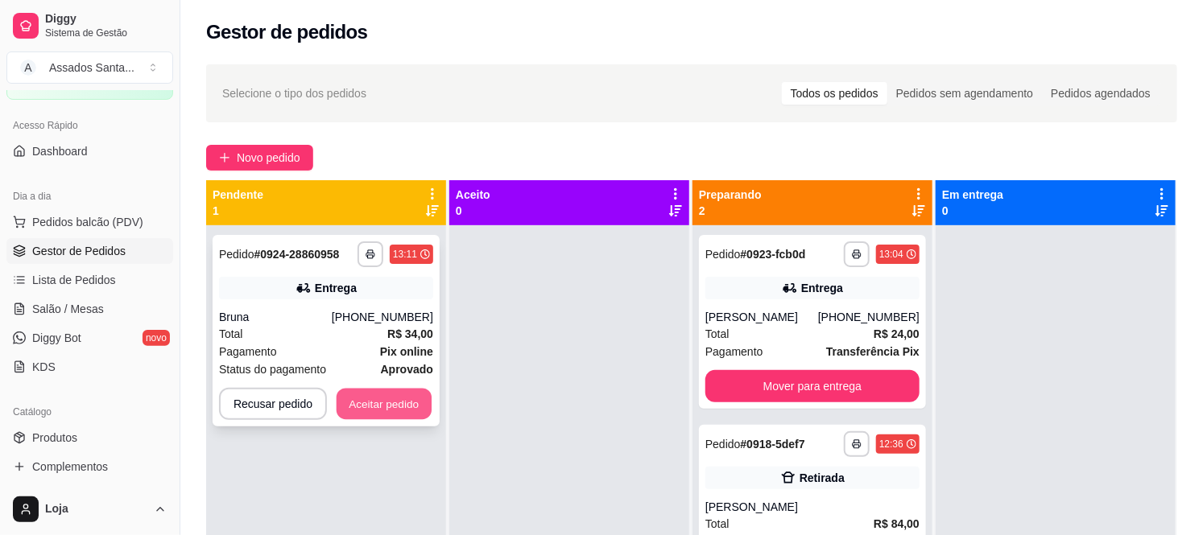
click at [357, 406] on button "Aceitar pedido" at bounding box center [383, 404] width 95 height 31
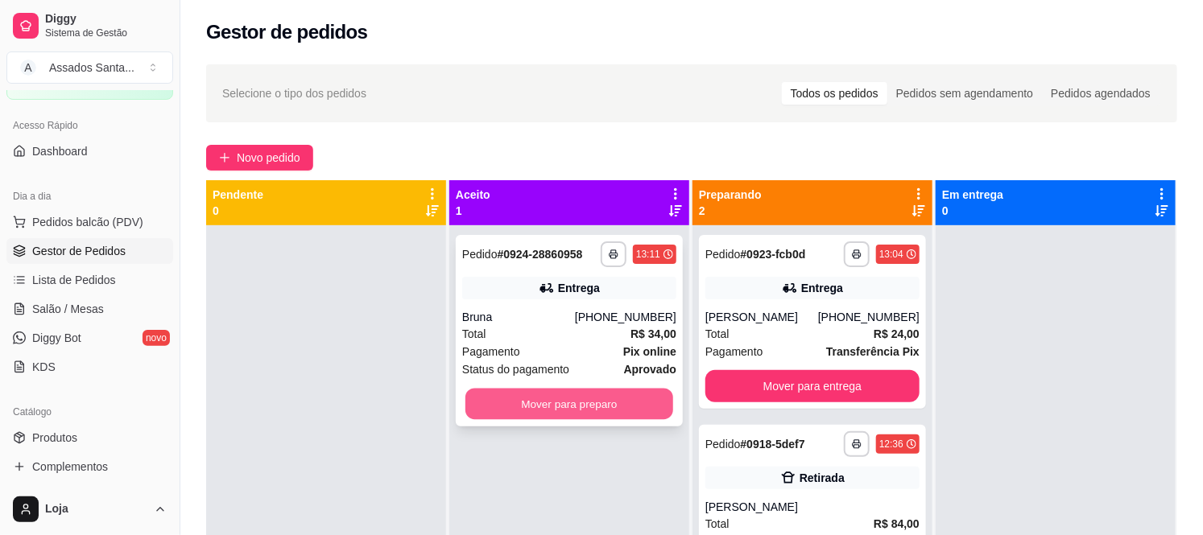
click at [535, 403] on button "Mover para preparo" at bounding box center [569, 404] width 208 height 31
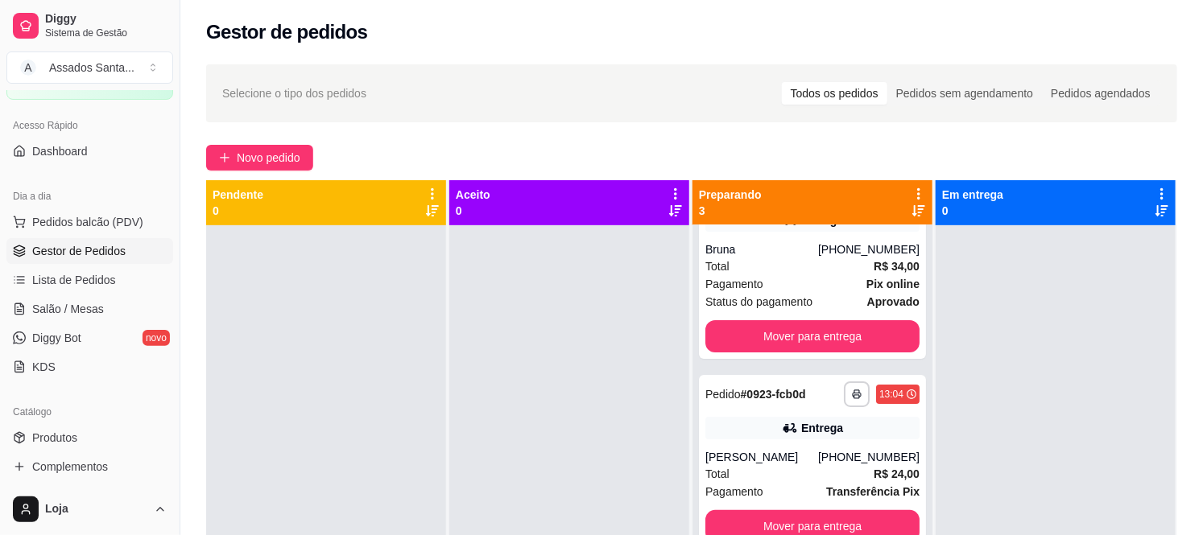
click at [615, 390] on div at bounding box center [569, 492] width 240 height 535
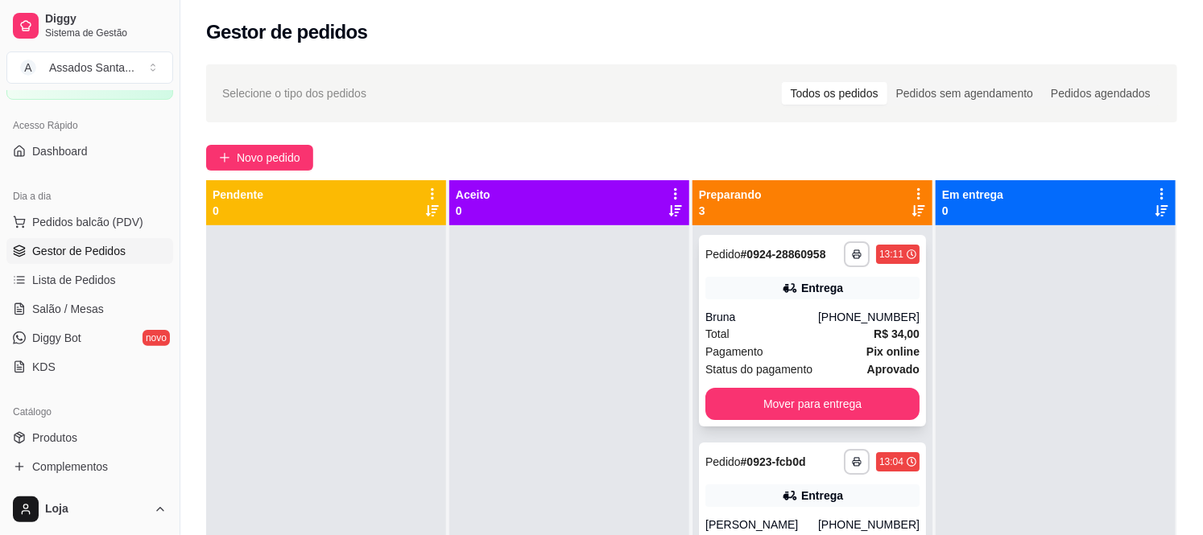
click at [768, 320] on div "Bruna" at bounding box center [761, 317] width 113 height 16
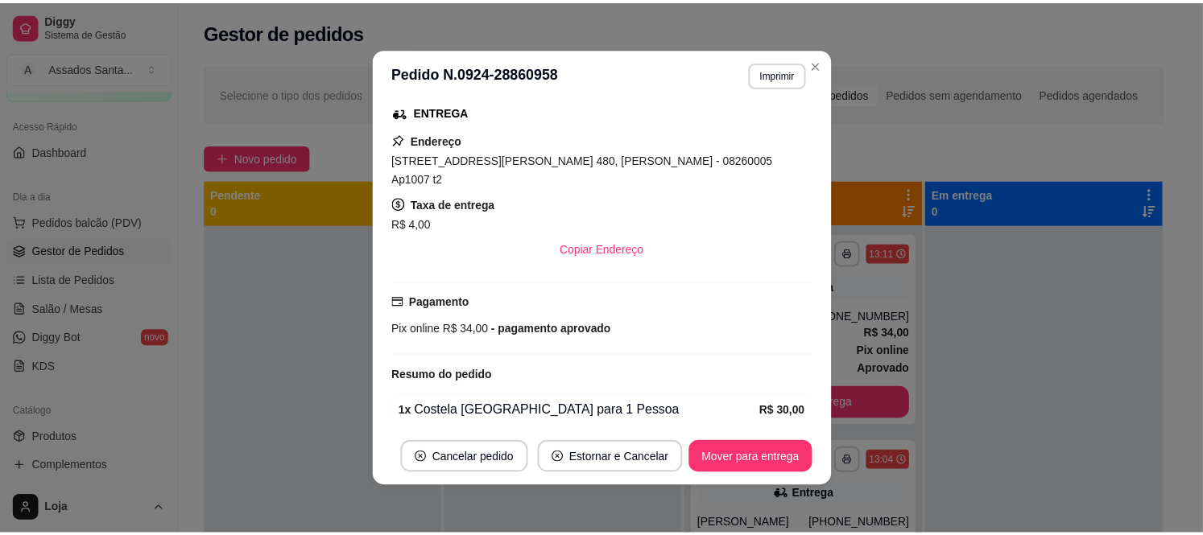
scroll to position [436, 0]
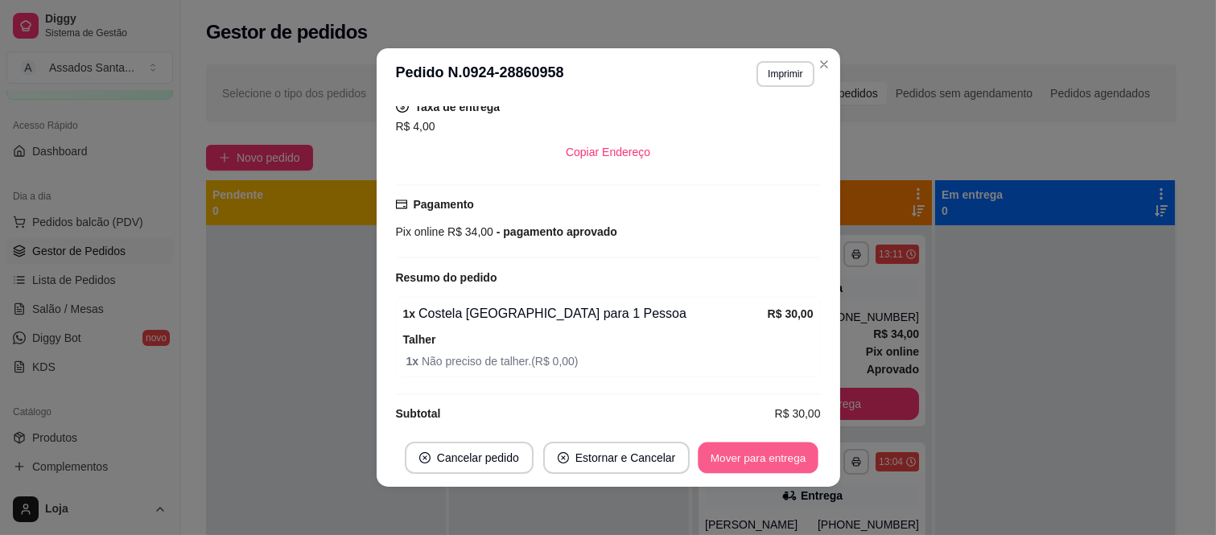
click at [757, 454] on button "Mover para entrega" at bounding box center [759, 458] width 121 height 31
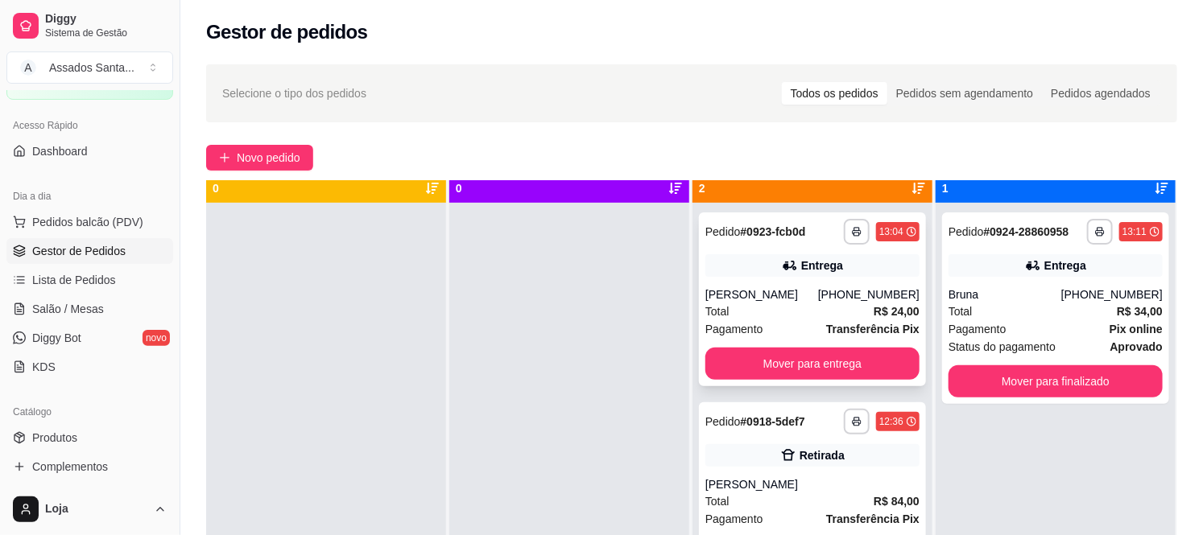
scroll to position [44, 0]
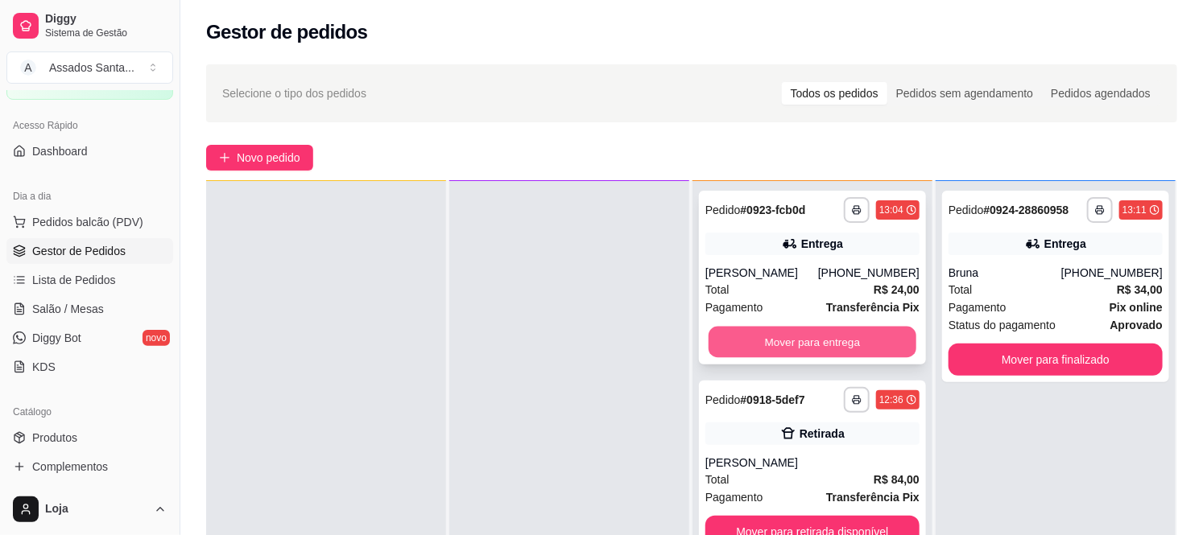
click at [785, 334] on button "Mover para entrega" at bounding box center [812, 342] width 208 height 31
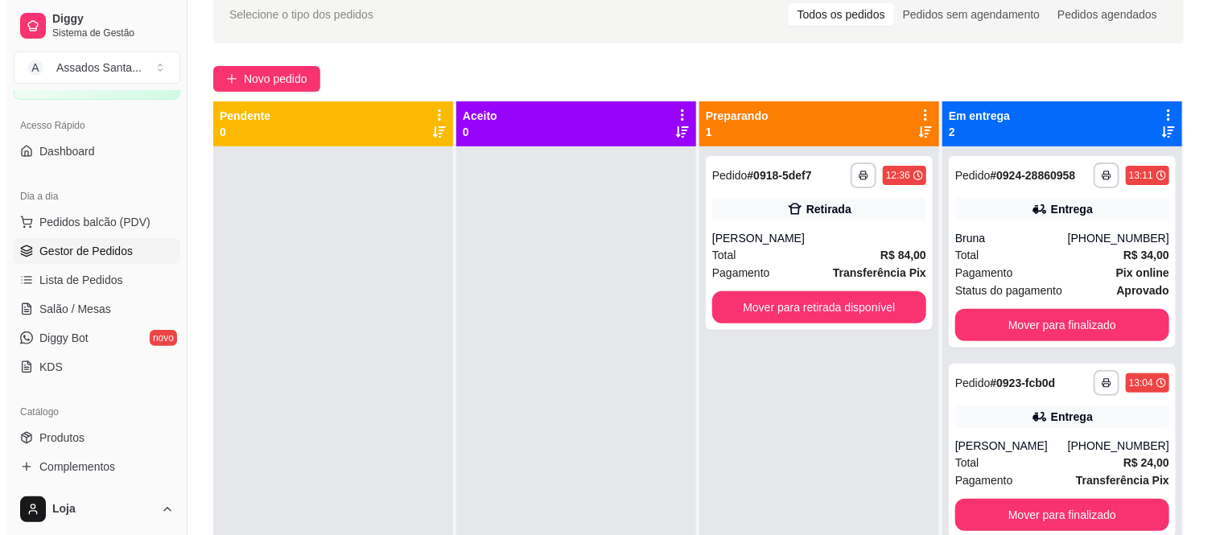
scroll to position [0, 0]
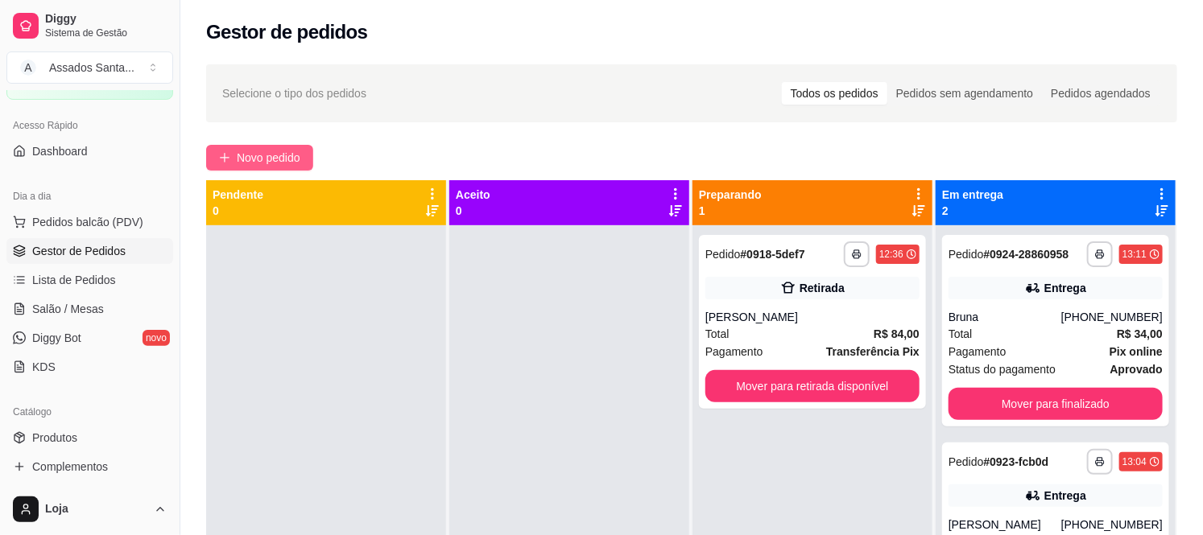
click at [277, 162] on span "Novo pedido" at bounding box center [269, 158] width 64 height 18
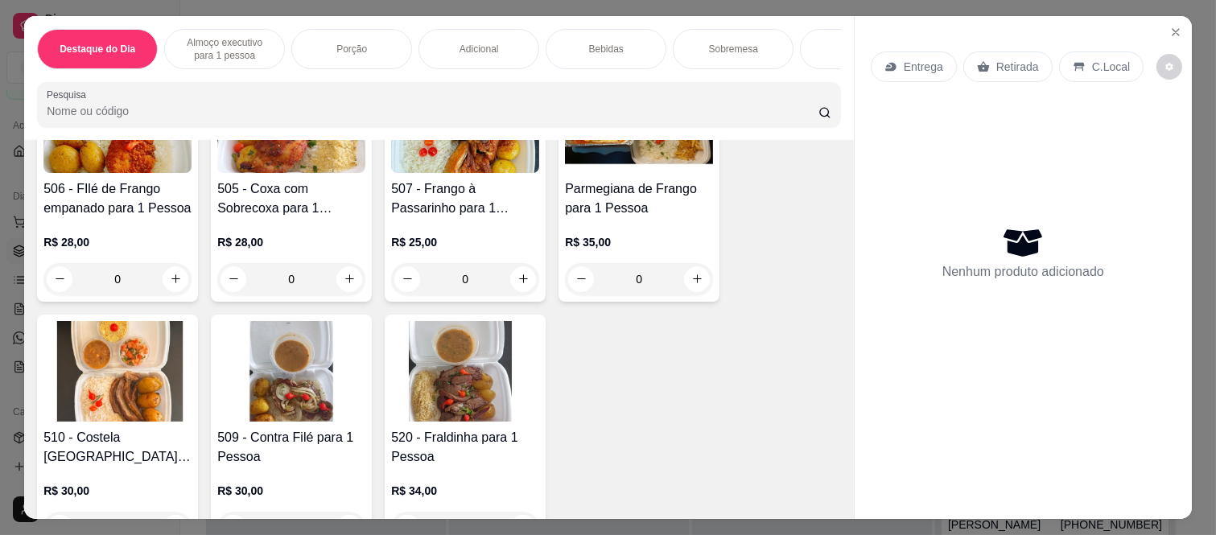
scroll to position [805, 0]
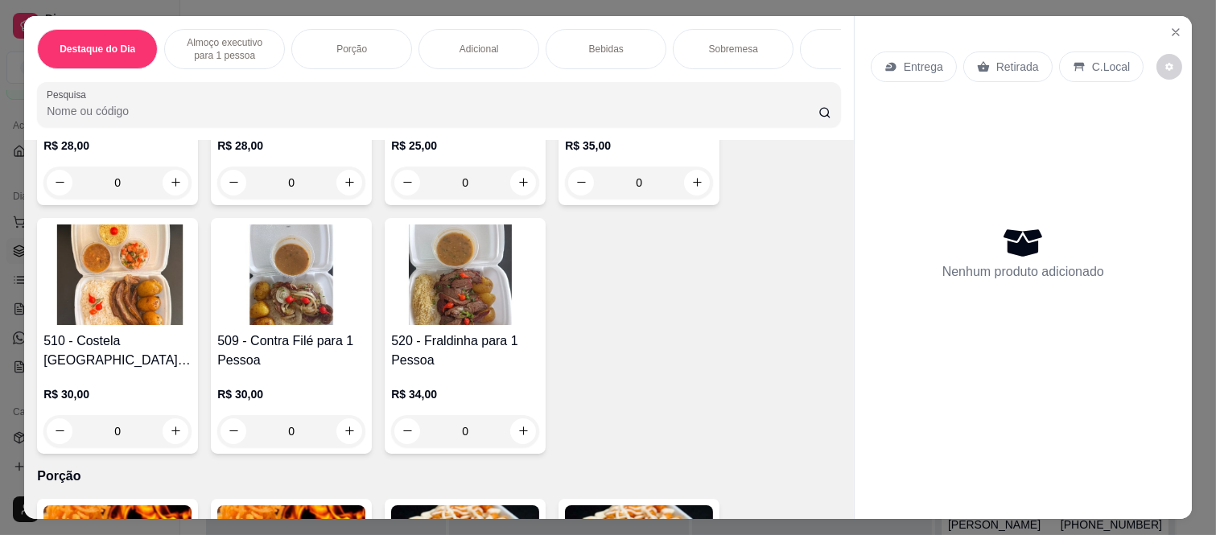
click at [523, 420] on div "0" at bounding box center [465, 431] width 148 height 32
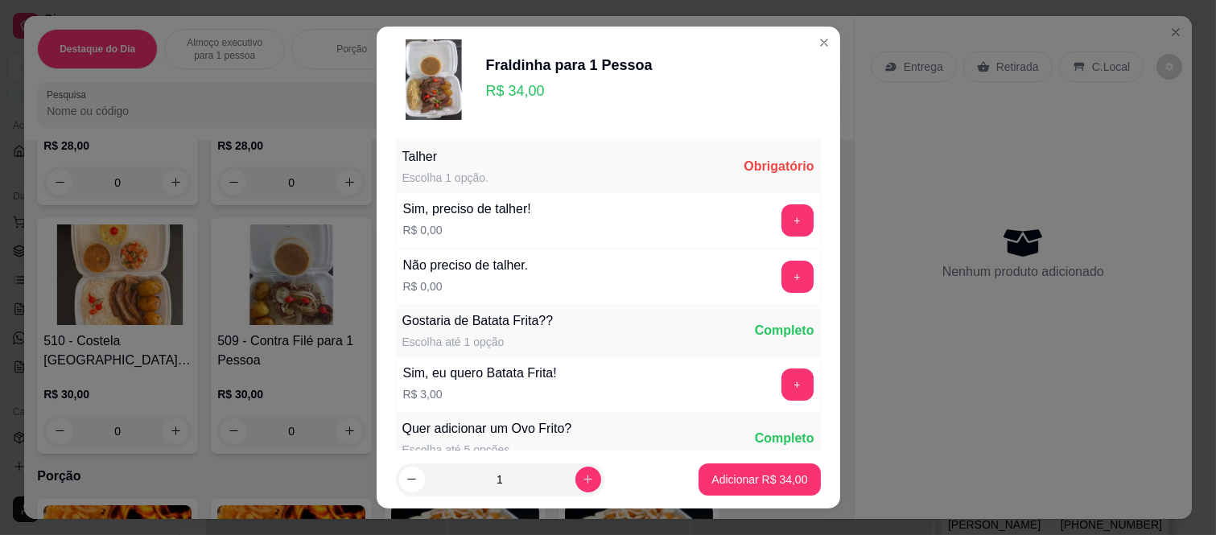
click at [782, 285] on button "+" at bounding box center [798, 277] width 32 height 32
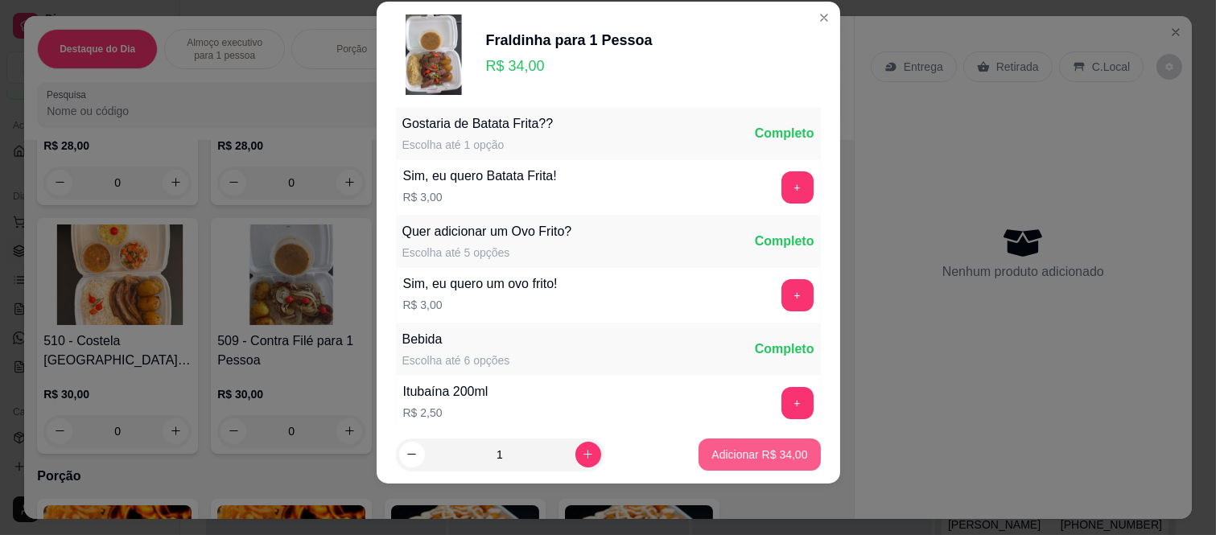
click at [724, 461] on p "Adicionar R$ 34,00" at bounding box center [760, 455] width 96 height 16
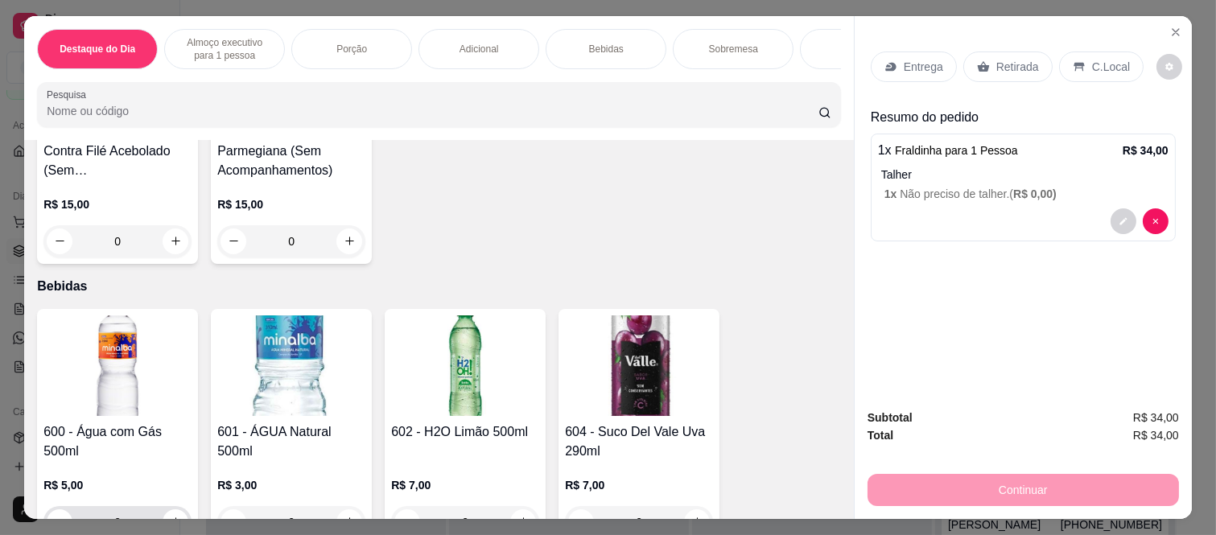
scroll to position [2146, 0]
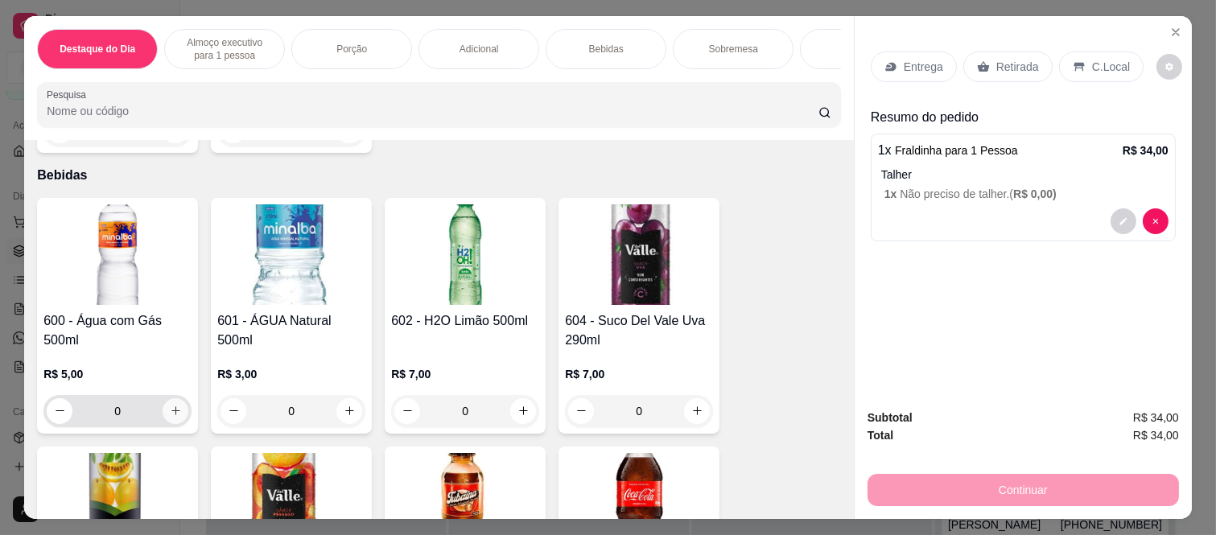
click at [167, 405] on button "increase-product-quantity" at bounding box center [176, 411] width 26 height 26
type input "1"
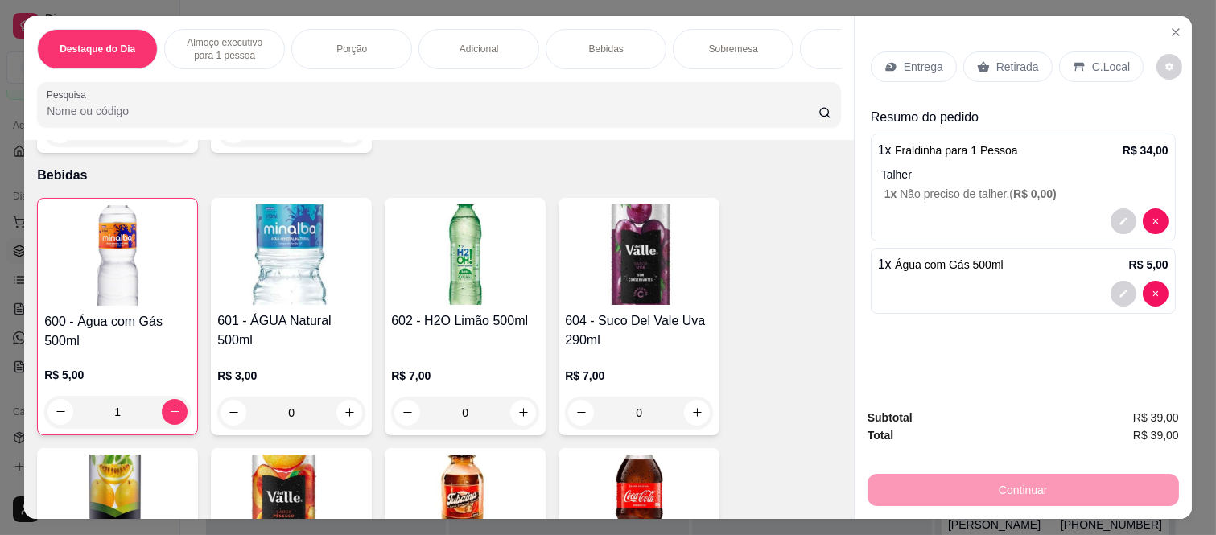
click at [996, 59] on p "Retirada" at bounding box center [1017, 67] width 43 height 16
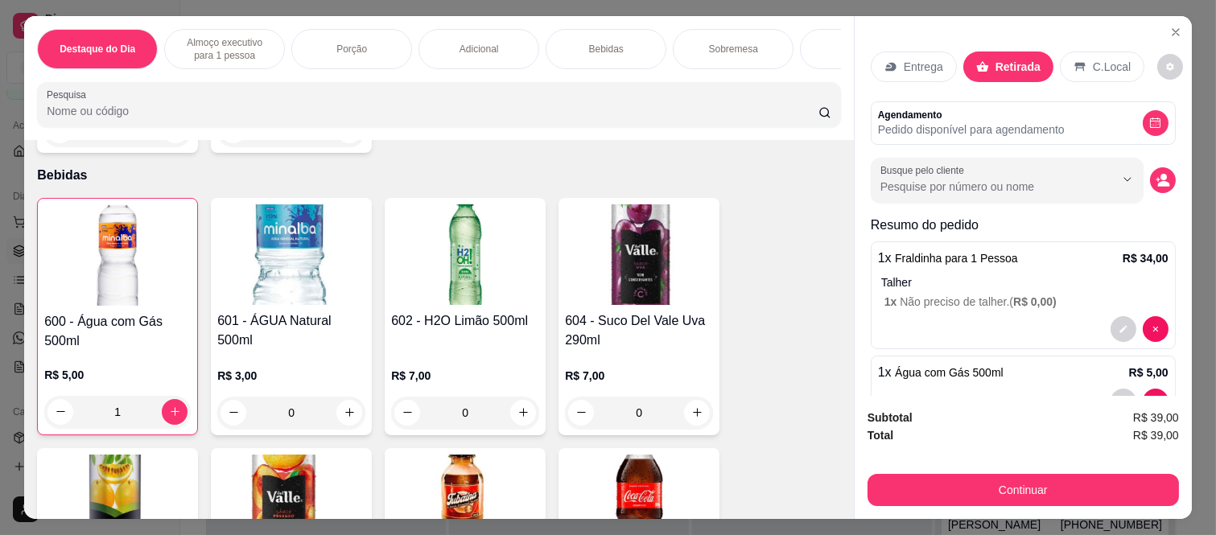
click at [940, 477] on button "Continuar" at bounding box center [1023, 490] width 311 height 32
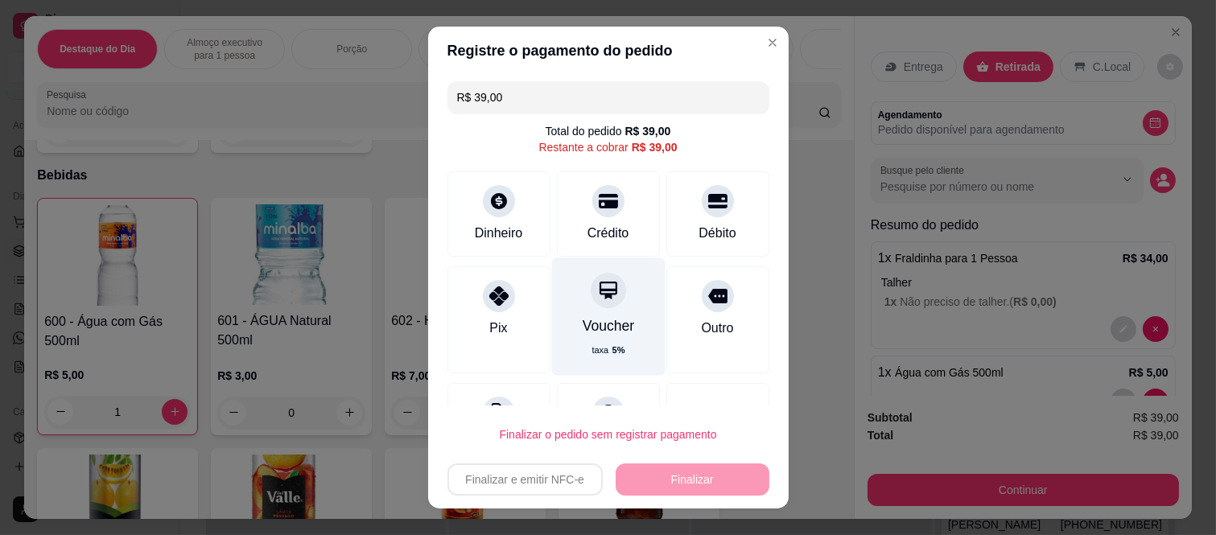
click at [588, 311] on div "Voucher taxa 5 %" at bounding box center [607, 317] width 113 height 118
type input "R$ 0,00"
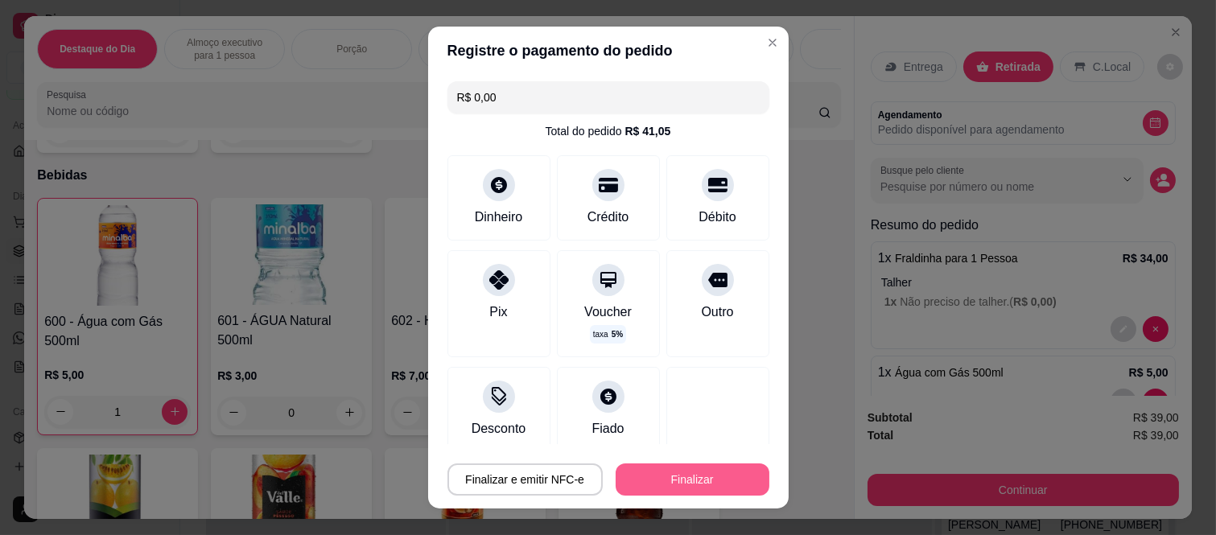
click at [713, 481] on button "Finalizar" at bounding box center [693, 480] width 154 height 32
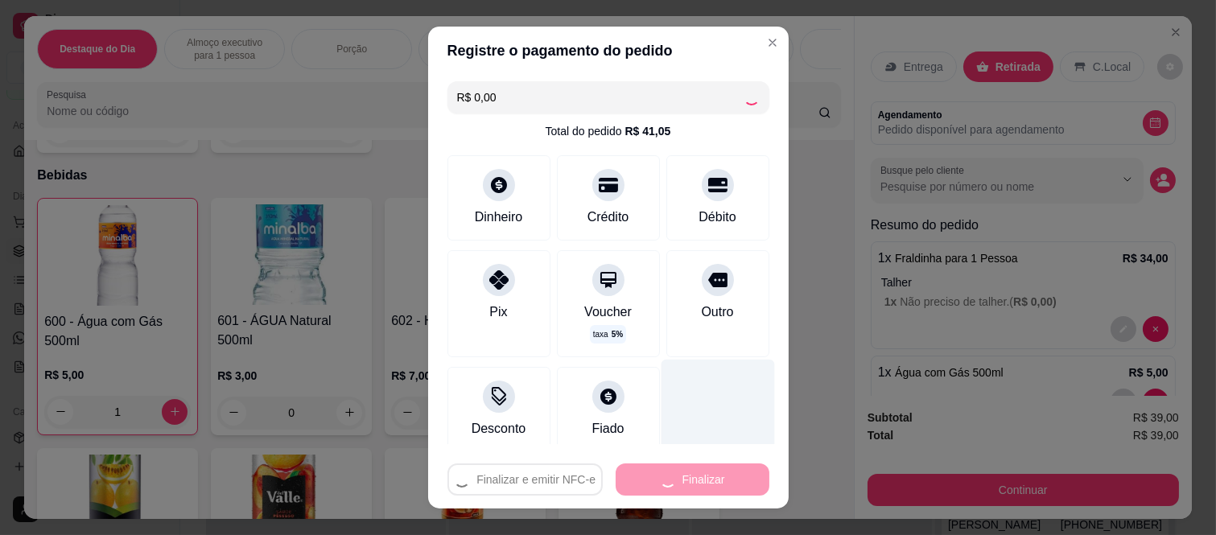
type input "0"
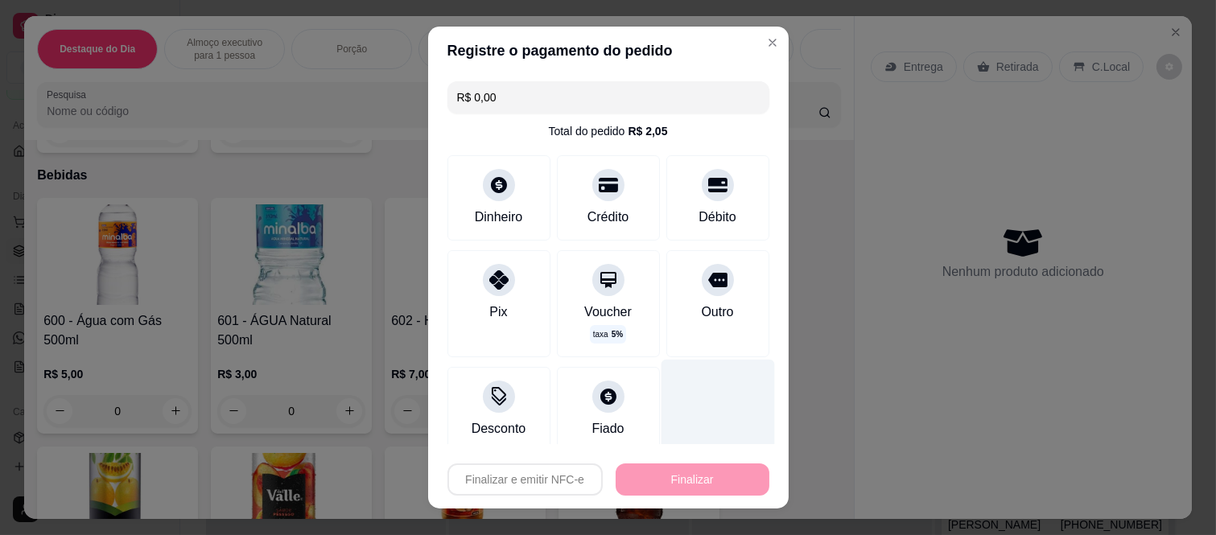
type input "-R$ 39,00"
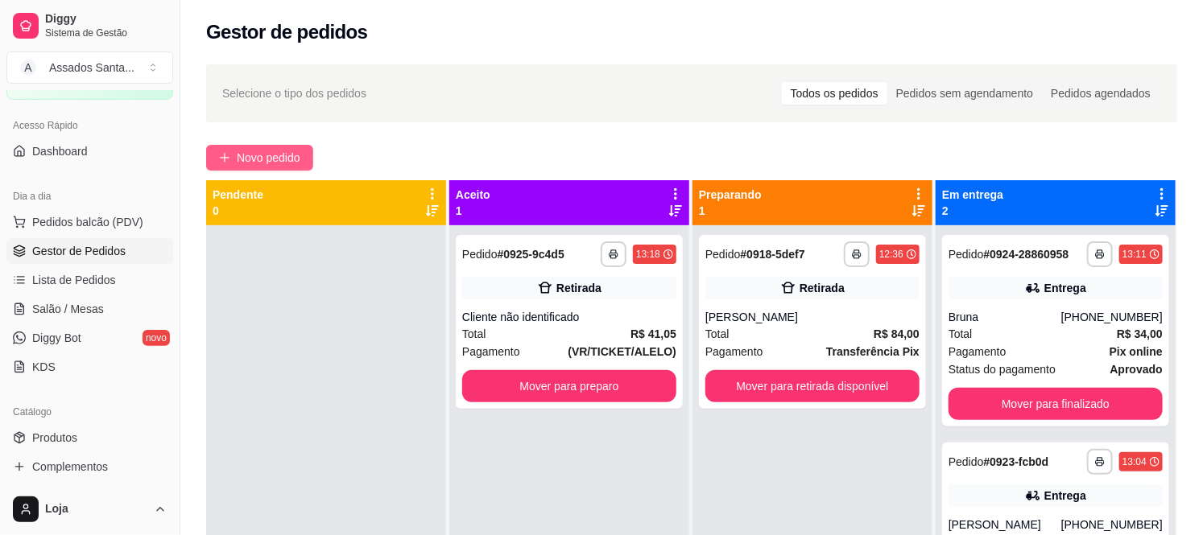
click at [250, 164] on span "Novo pedido" at bounding box center [269, 158] width 64 height 18
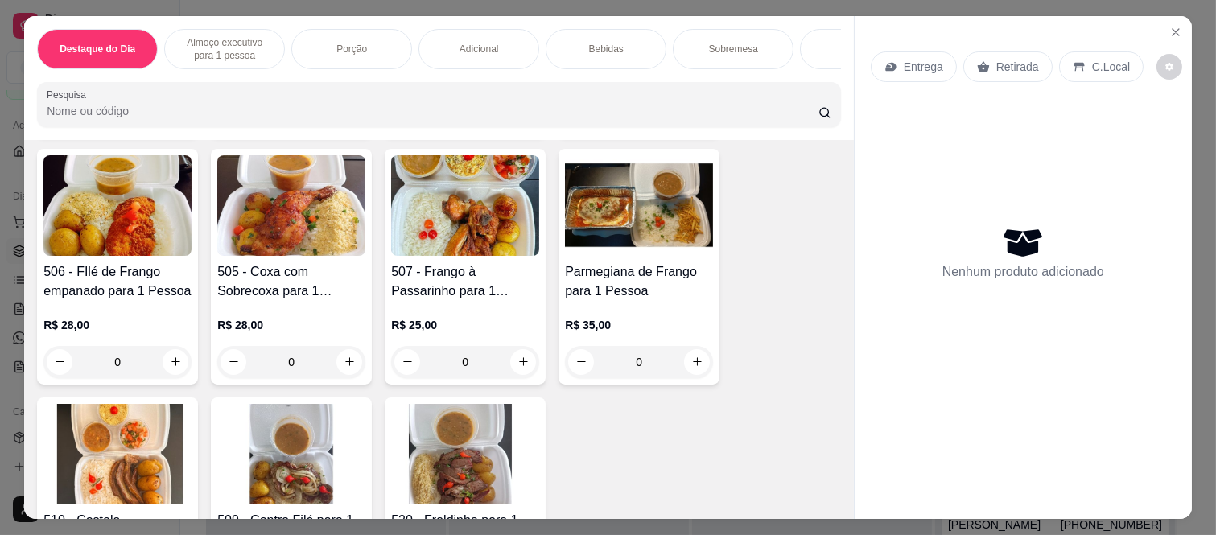
scroll to position [715, 0]
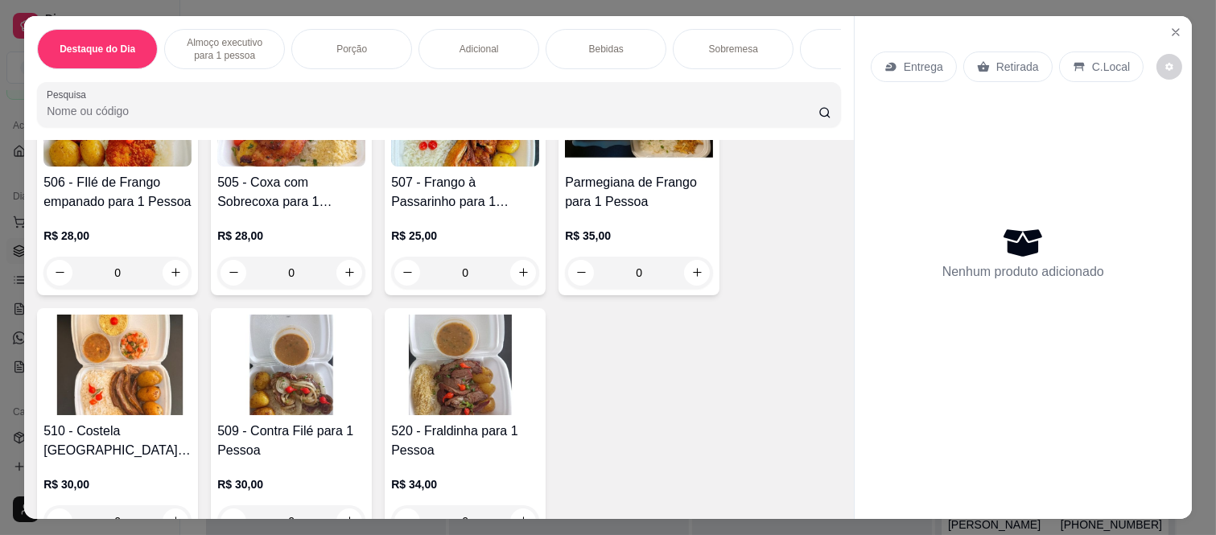
click at [171, 505] on div "0" at bounding box center [117, 521] width 148 height 32
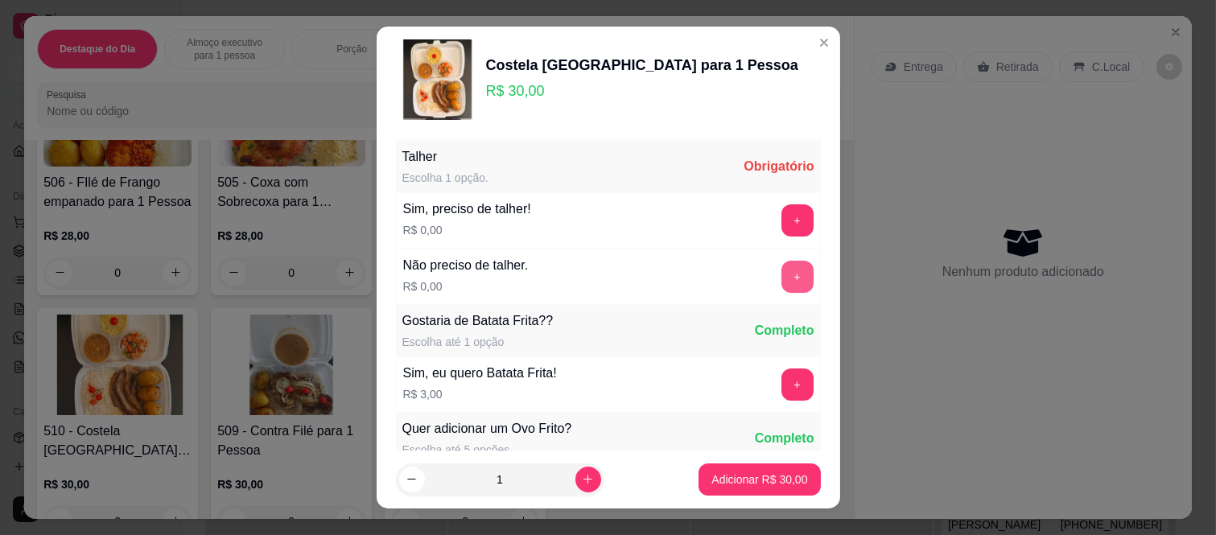
click at [782, 276] on button "+" at bounding box center [798, 277] width 32 height 32
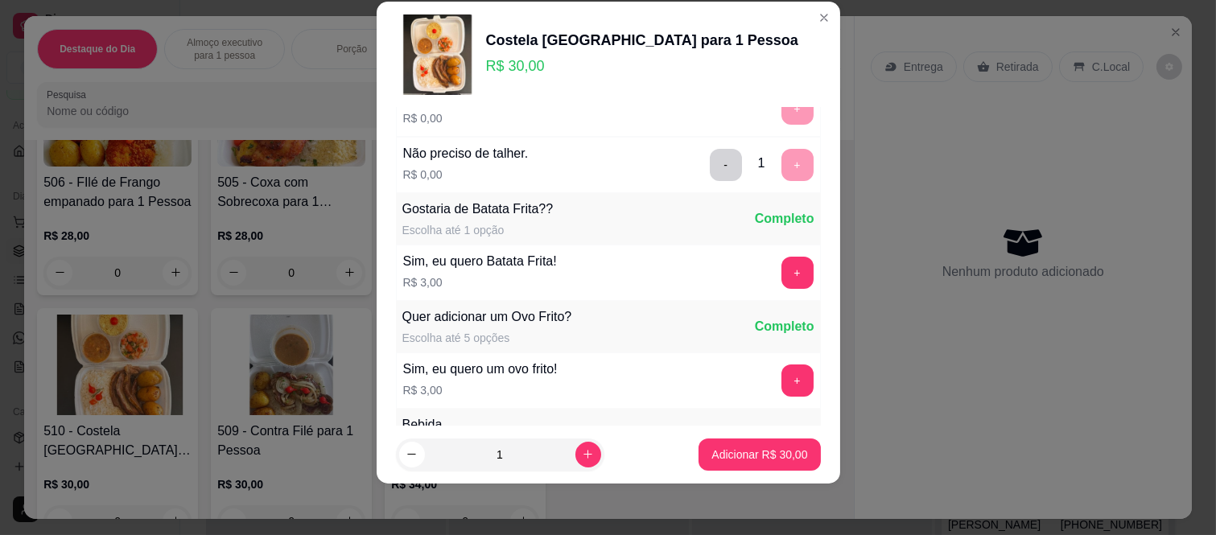
scroll to position [172, 0]
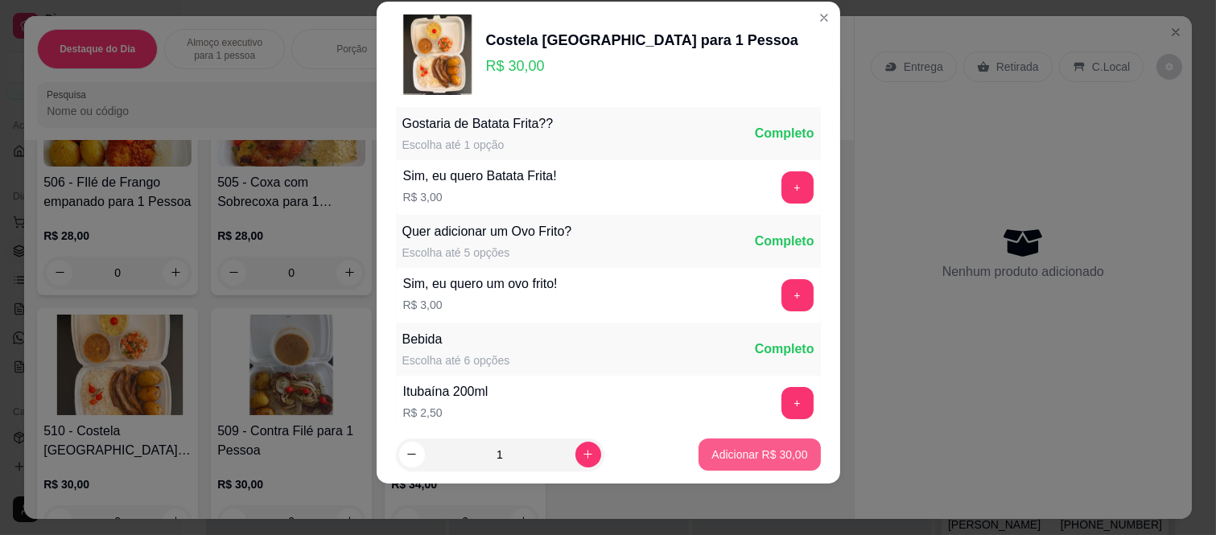
click at [735, 457] on p "Adicionar R$ 30,00" at bounding box center [760, 455] width 96 height 16
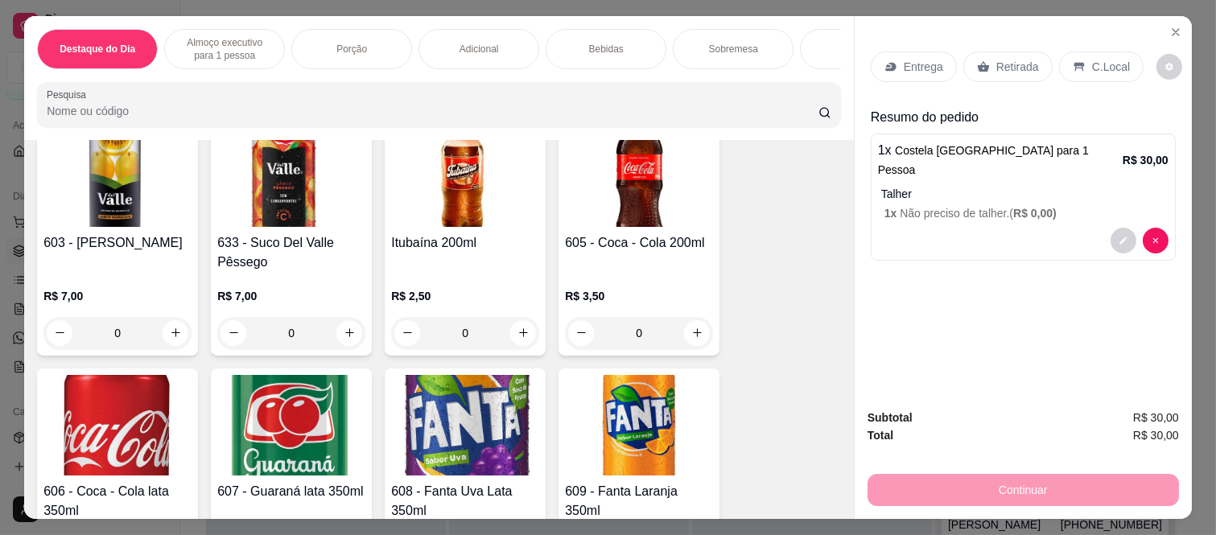
scroll to position [2683, 0]
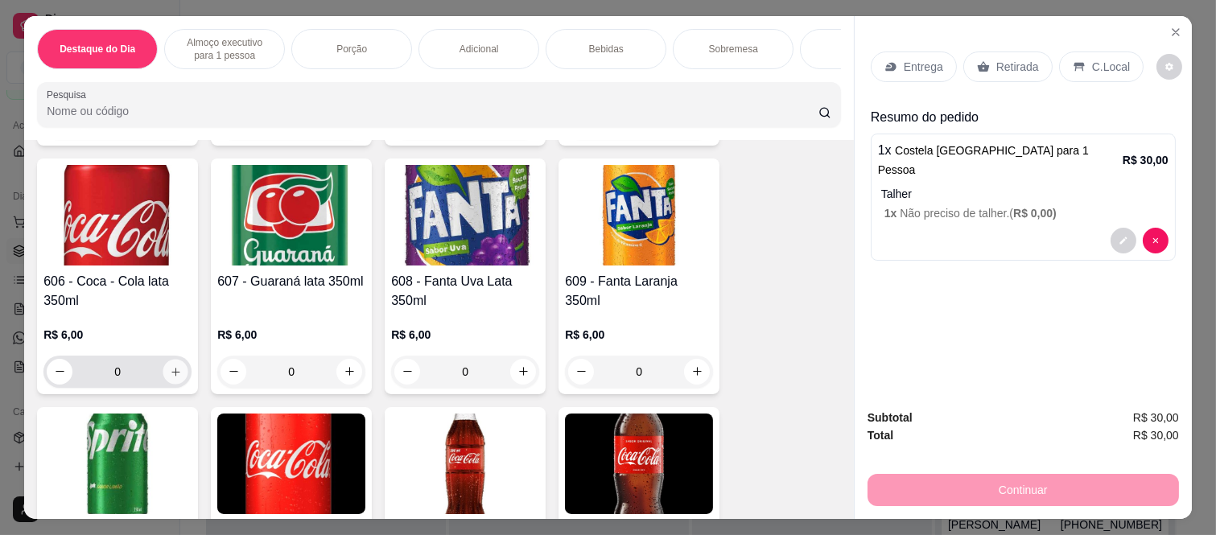
click at [171, 366] on icon "increase-product-quantity" at bounding box center [176, 372] width 12 height 12
type input "1"
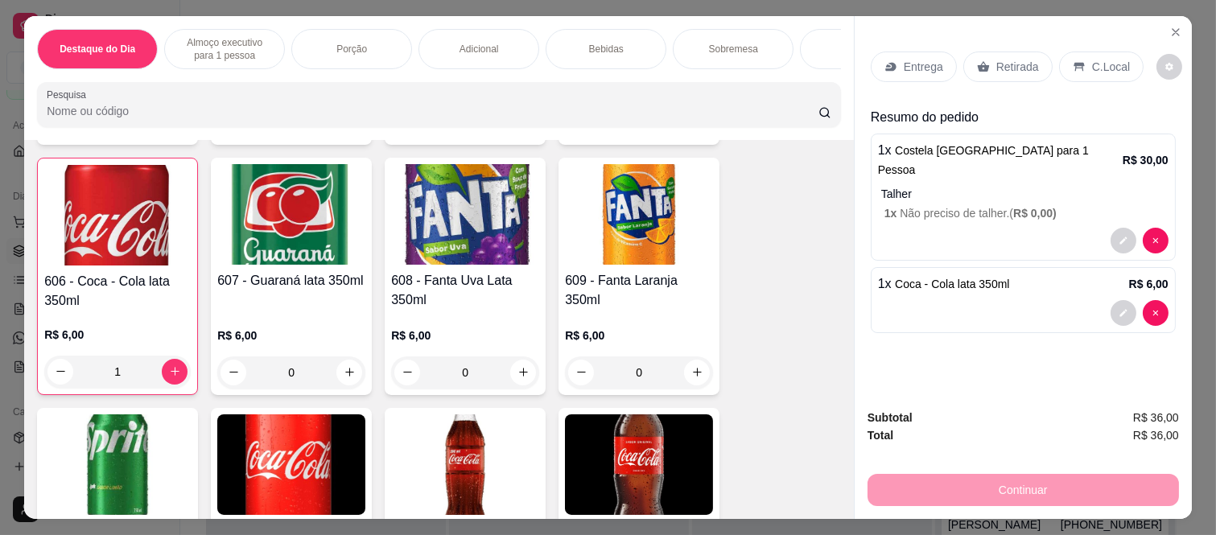
click at [1003, 72] on div "Retirada" at bounding box center [1007, 67] width 89 height 31
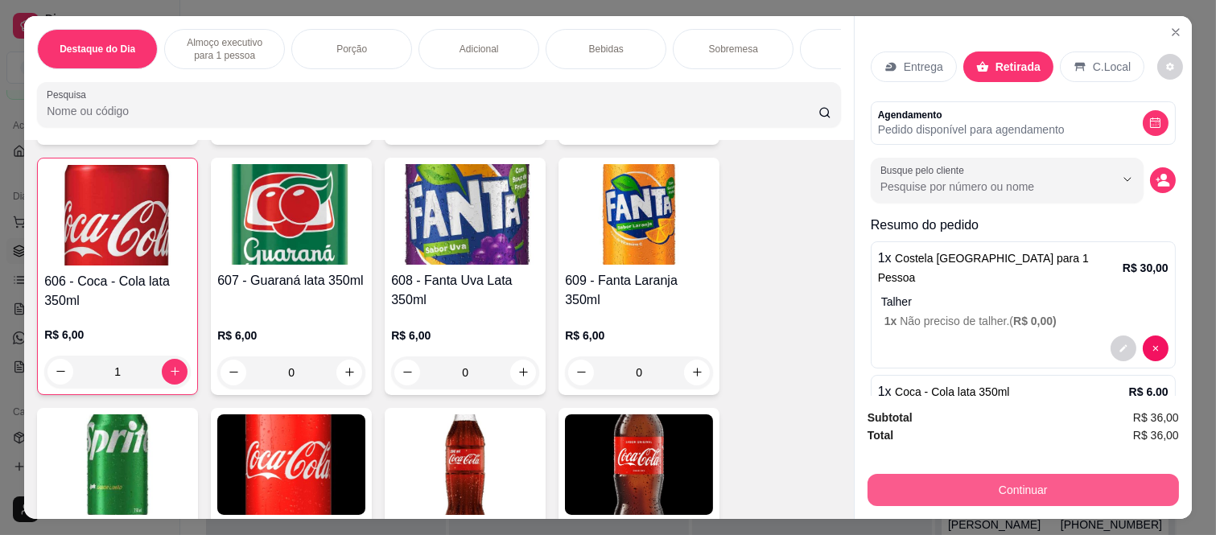
click at [944, 474] on button "Continuar" at bounding box center [1023, 490] width 311 height 32
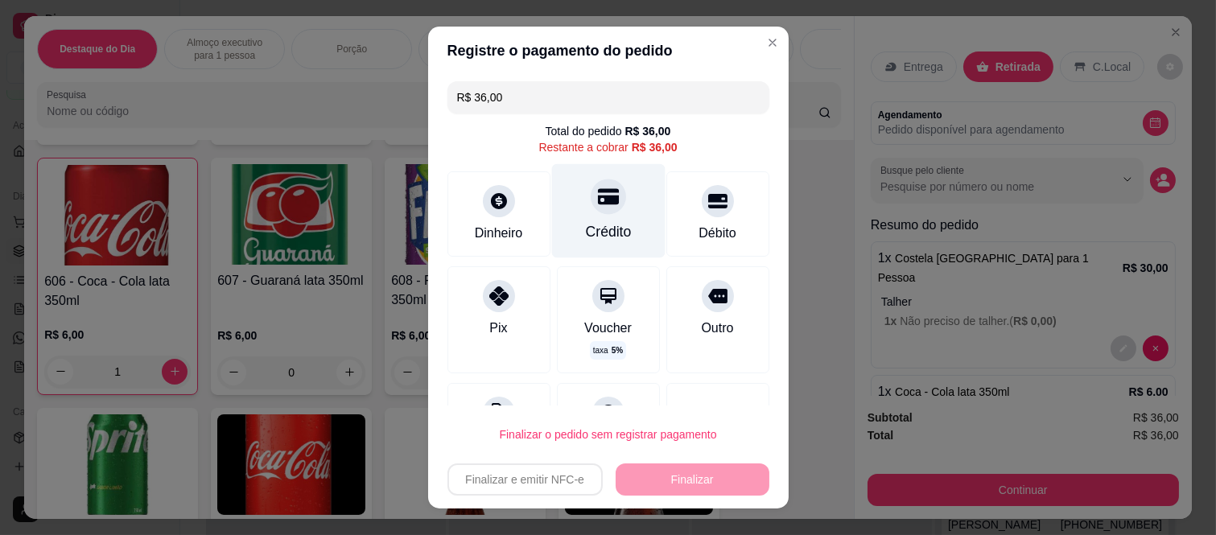
click at [606, 210] on div "Crédito" at bounding box center [607, 211] width 113 height 94
type input "R$ 0,00"
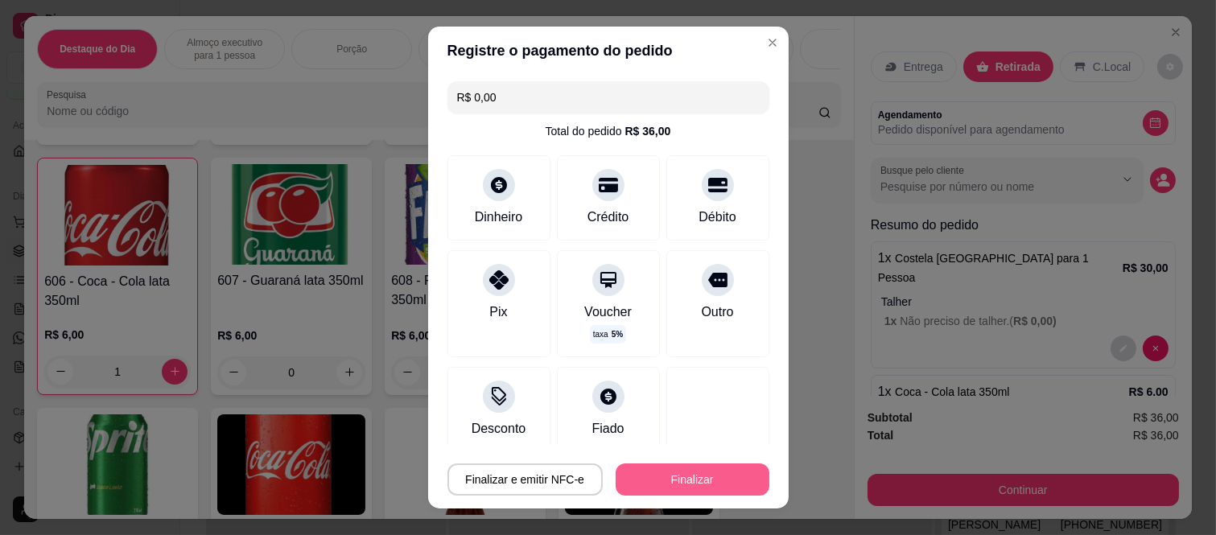
click at [688, 488] on button "Finalizar" at bounding box center [693, 480] width 154 height 32
type input "0"
type input "-R$ 36,00"
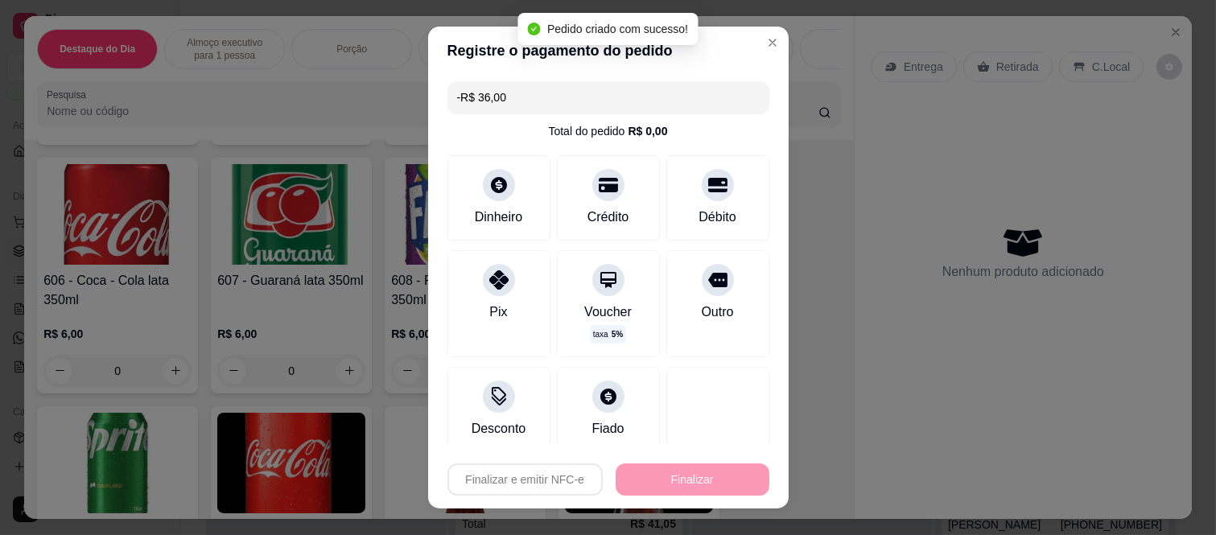
scroll to position [2683, 0]
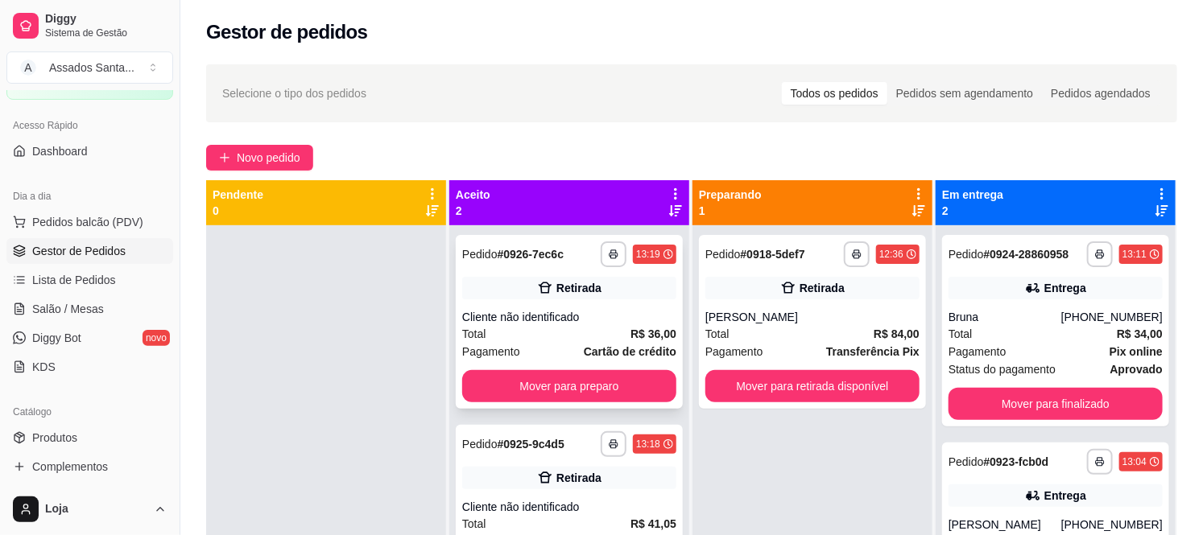
click at [580, 331] on div "Total R$ 36,00" at bounding box center [569, 334] width 214 height 18
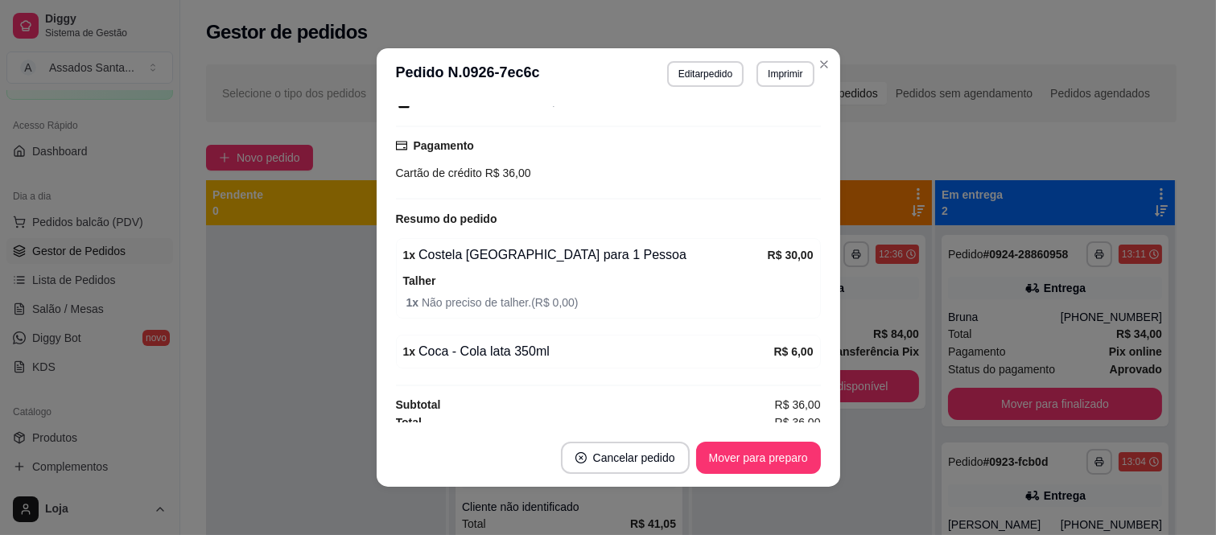
scroll to position [198, 0]
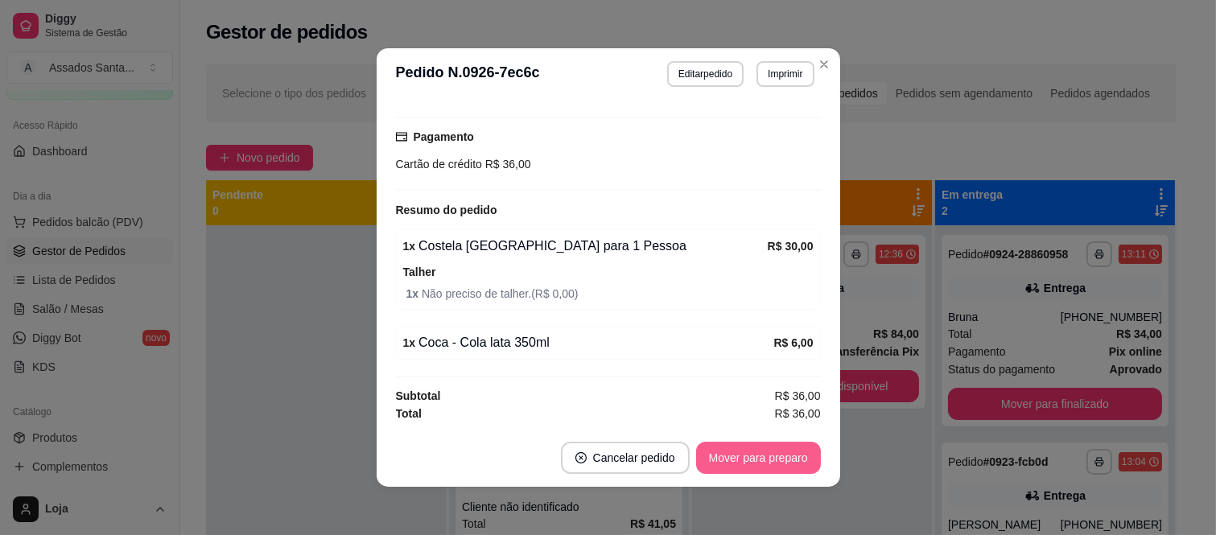
click at [753, 463] on button "Mover para preparo" at bounding box center [758, 458] width 125 height 32
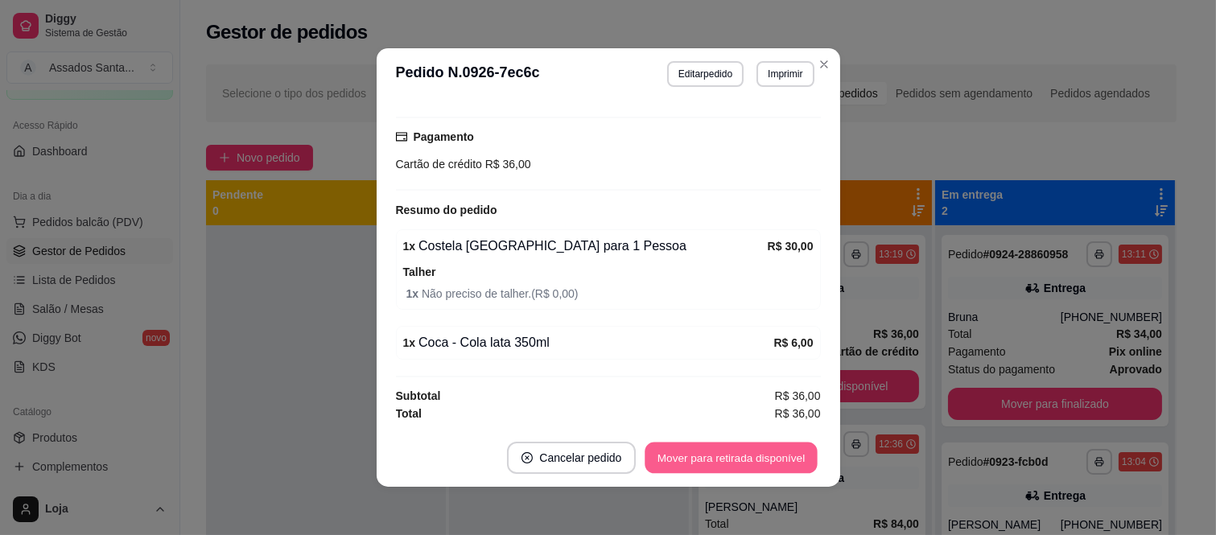
click at [743, 453] on button "Mover para retirada disponível" at bounding box center [732, 458] width 172 height 31
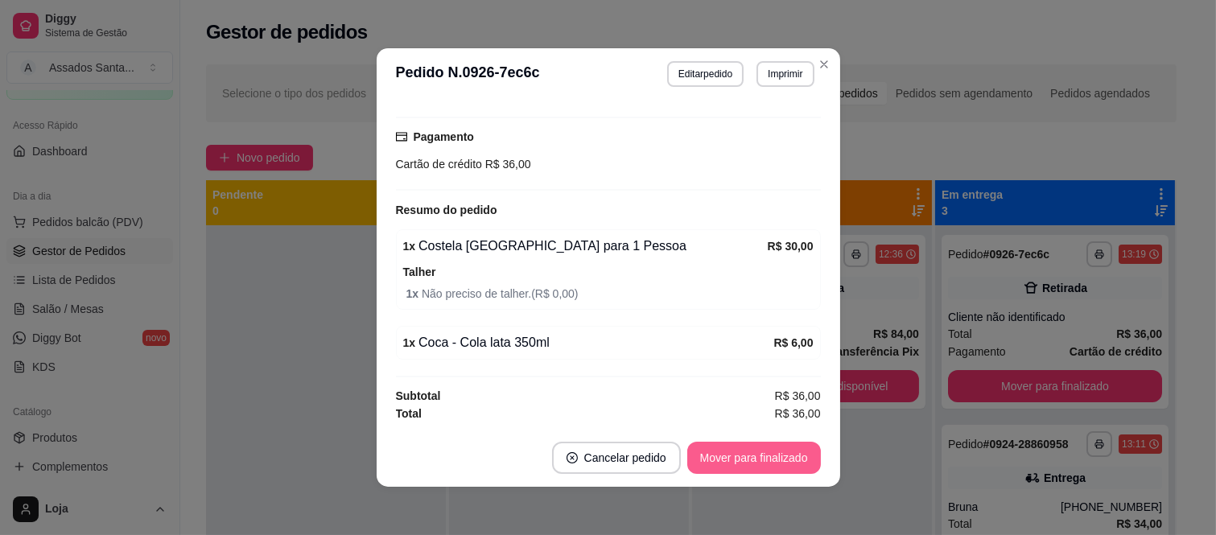
click at [747, 457] on button "Mover para finalizado" at bounding box center [754, 458] width 134 height 32
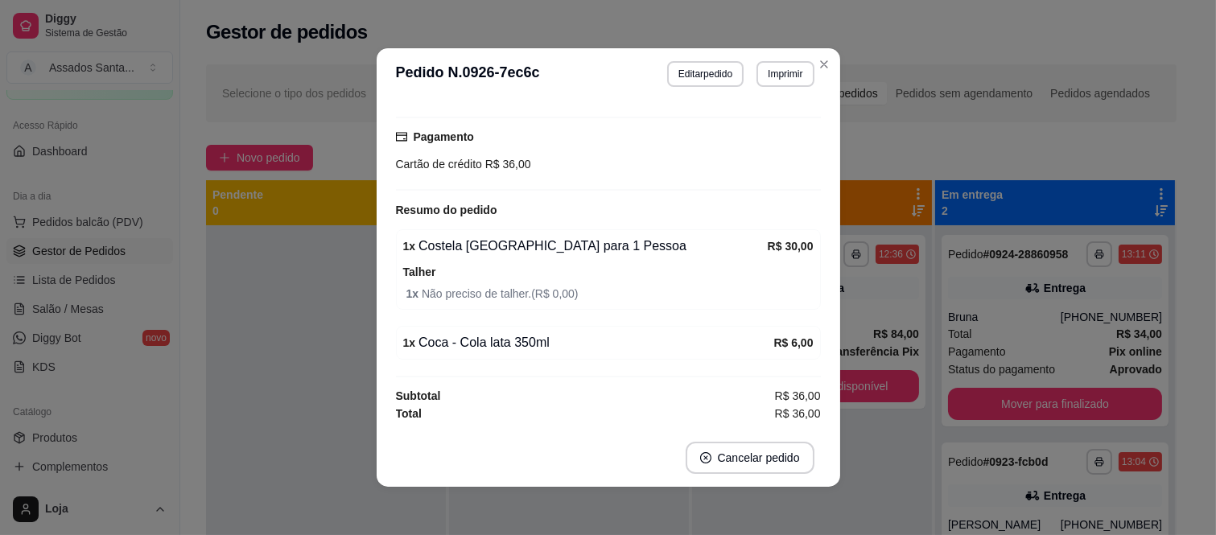
scroll to position [129, 0]
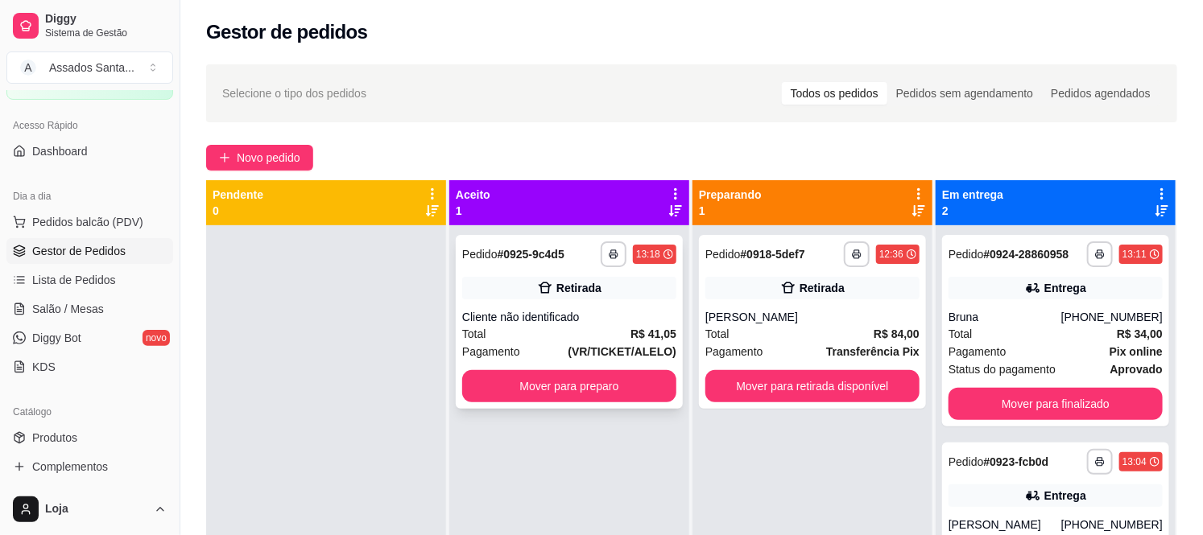
click at [559, 307] on div "**********" at bounding box center [569, 322] width 227 height 174
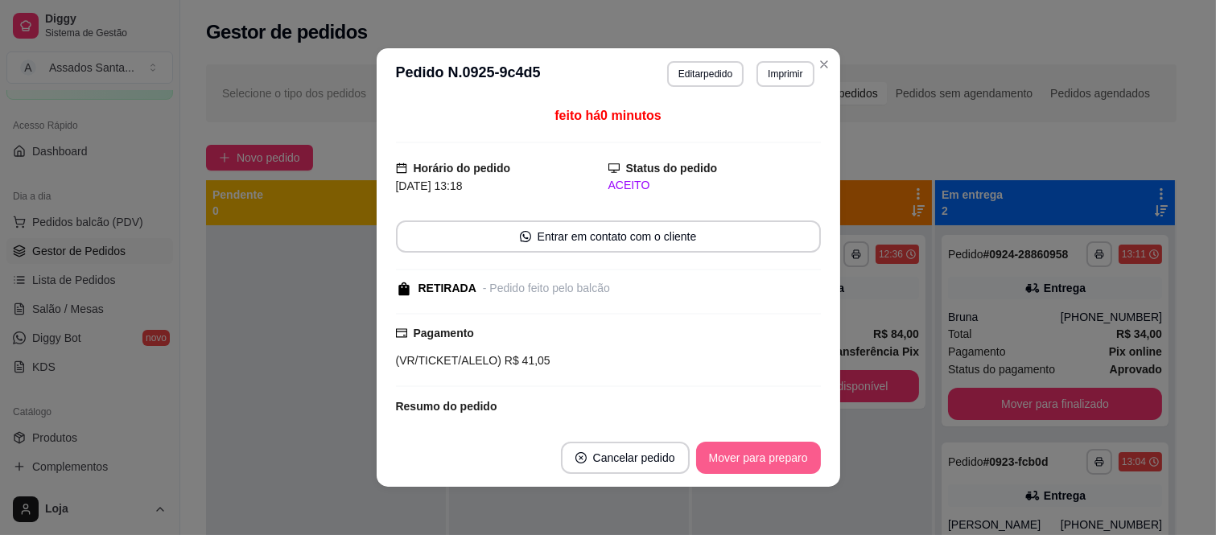
click at [729, 448] on button "Mover para preparo" at bounding box center [758, 458] width 125 height 32
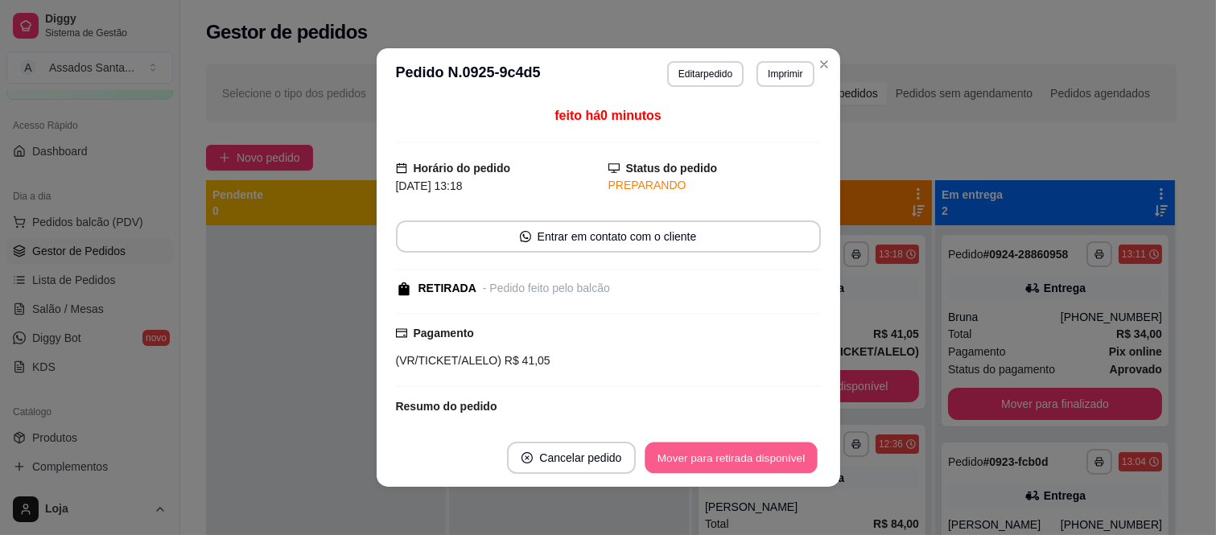
click at [733, 453] on button "Mover para retirada disponível" at bounding box center [732, 458] width 172 height 31
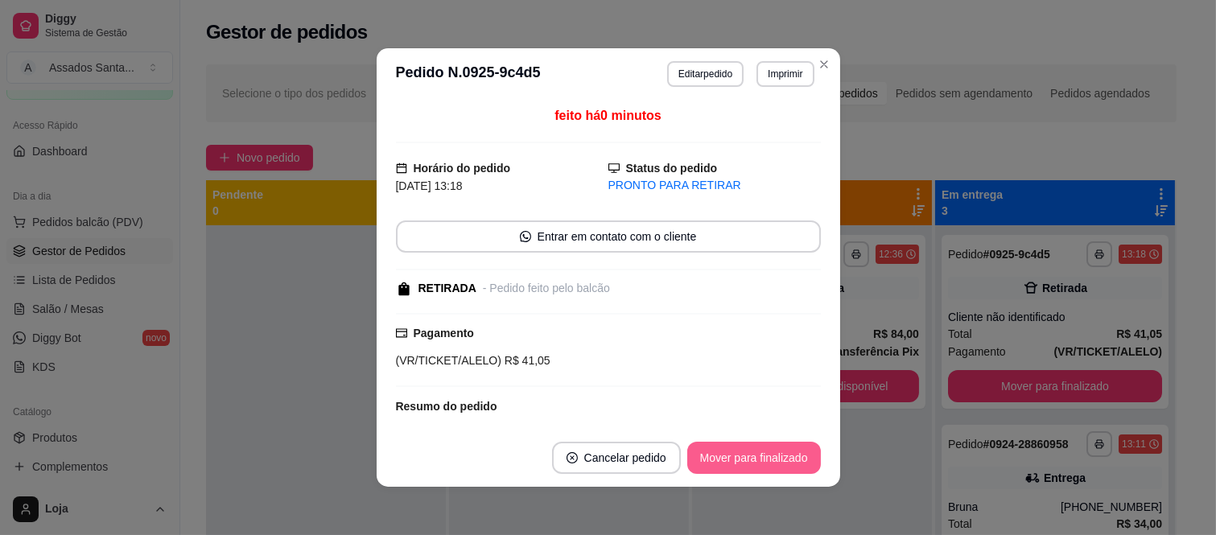
click at [771, 461] on button "Mover para finalizado" at bounding box center [754, 458] width 134 height 32
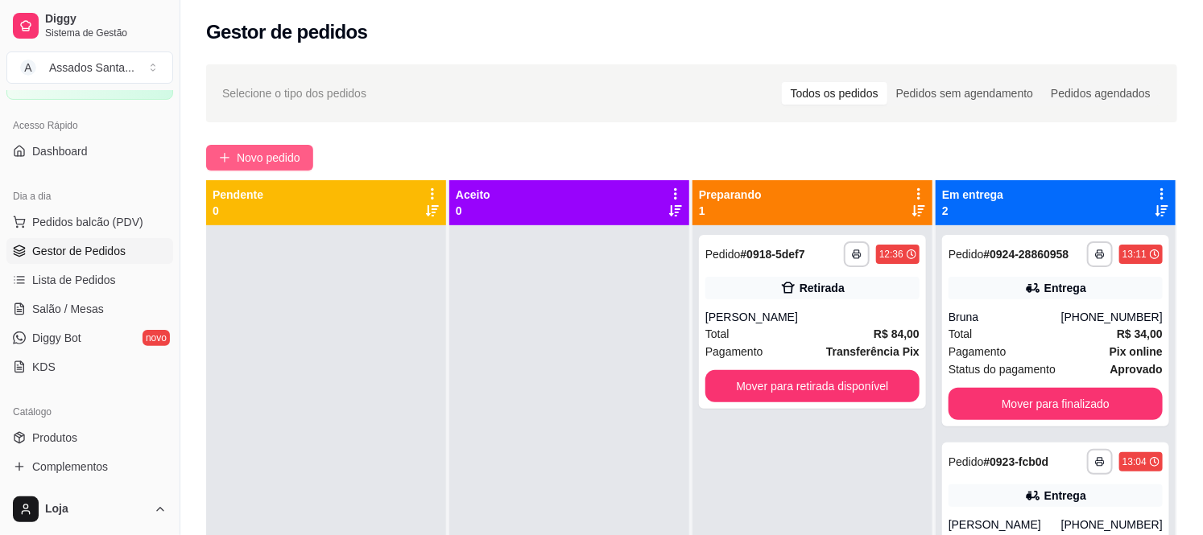
click at [291, 155] on span "Novo pedido" at bounding box center [269, 158] width 64 height 18
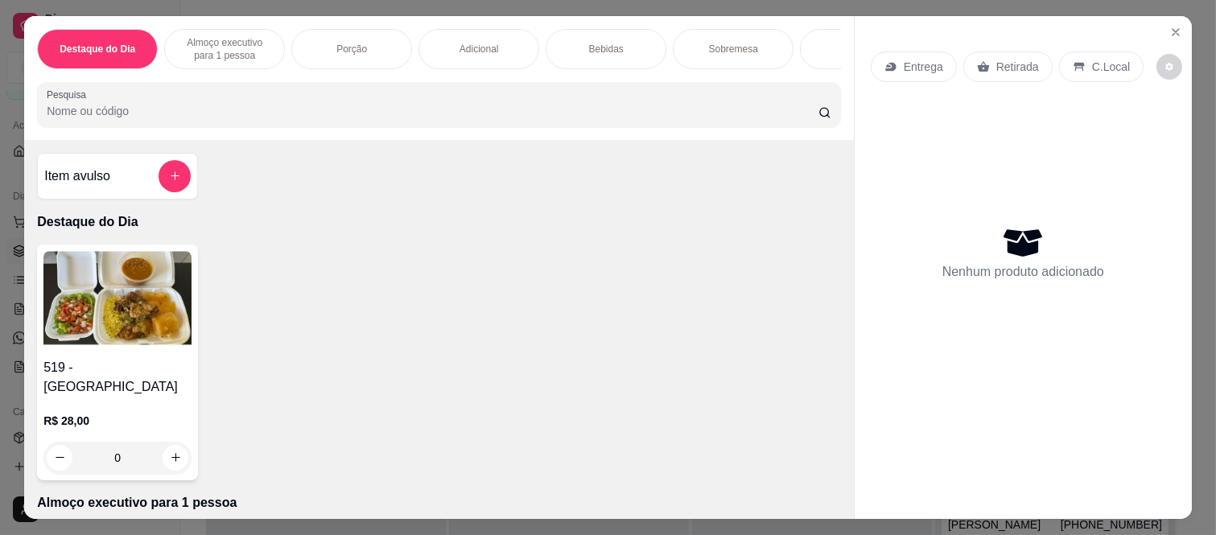
click at [167, 442] on div "0" at bounding box center [117, 458] width 148 height 32
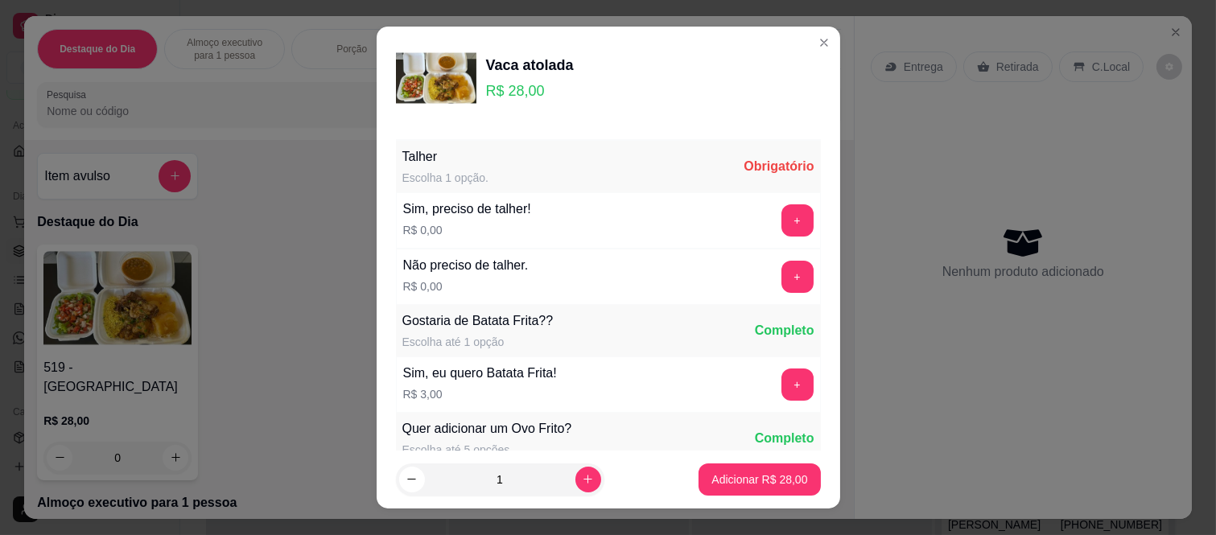
click at [782, 278] on button "+" at bounding box center [798, 277] width 32 height 32
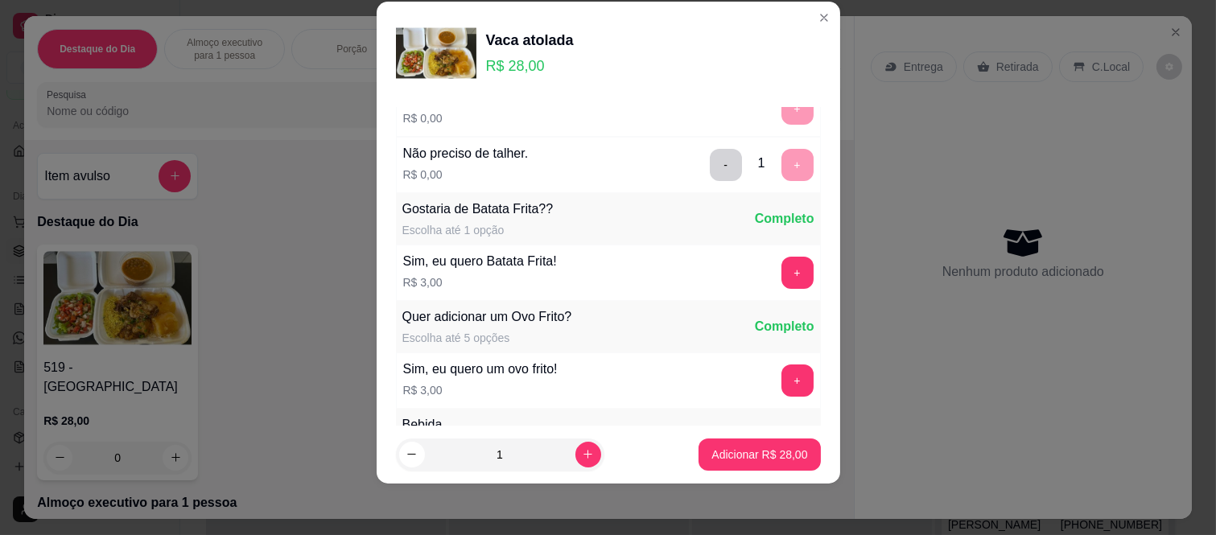
scroll to position [172, 0]
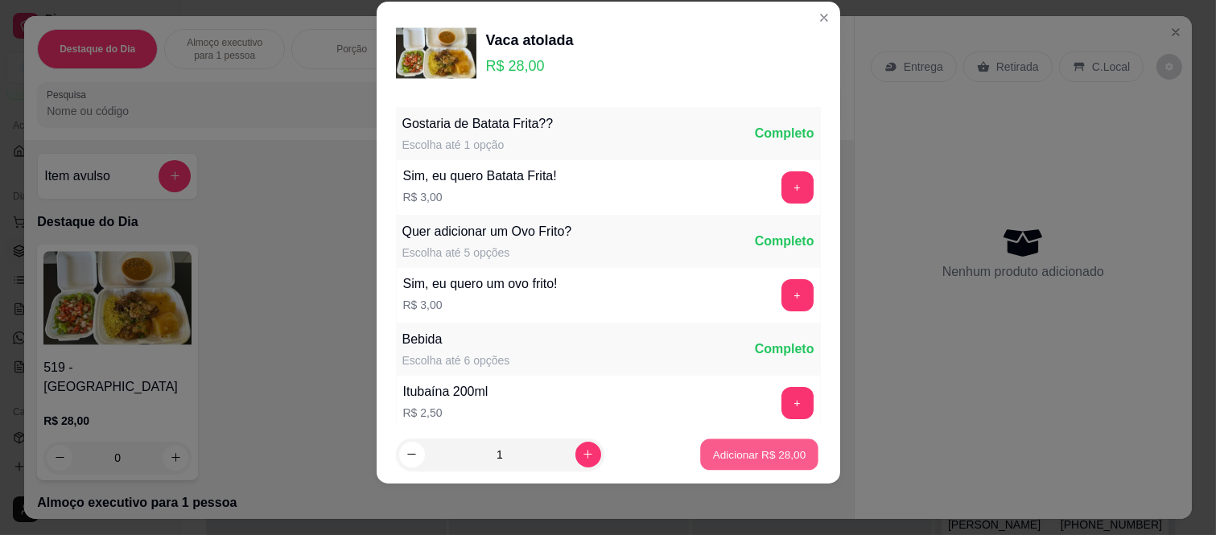
click at [758, 465] on button "Adicionar R$ 28,00" at bounding box center [760, 454] width 118 height 31
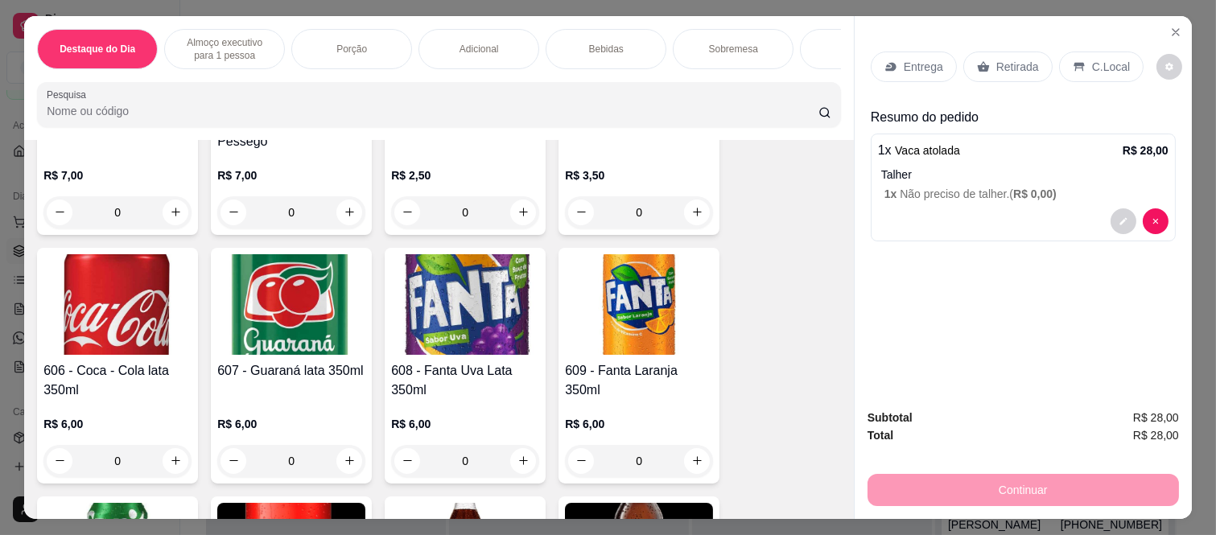
scroll to position [2504, 0]
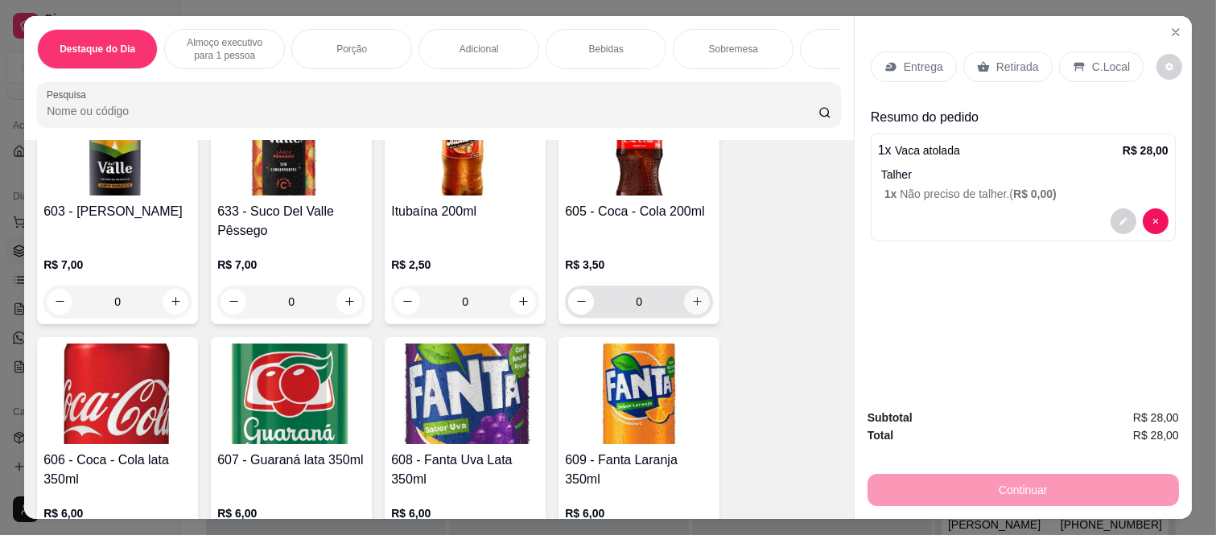
click at [696, 289] on button "increase-product-quantity" at bounding box center [697, 302] width 26 height 26
type input "1"
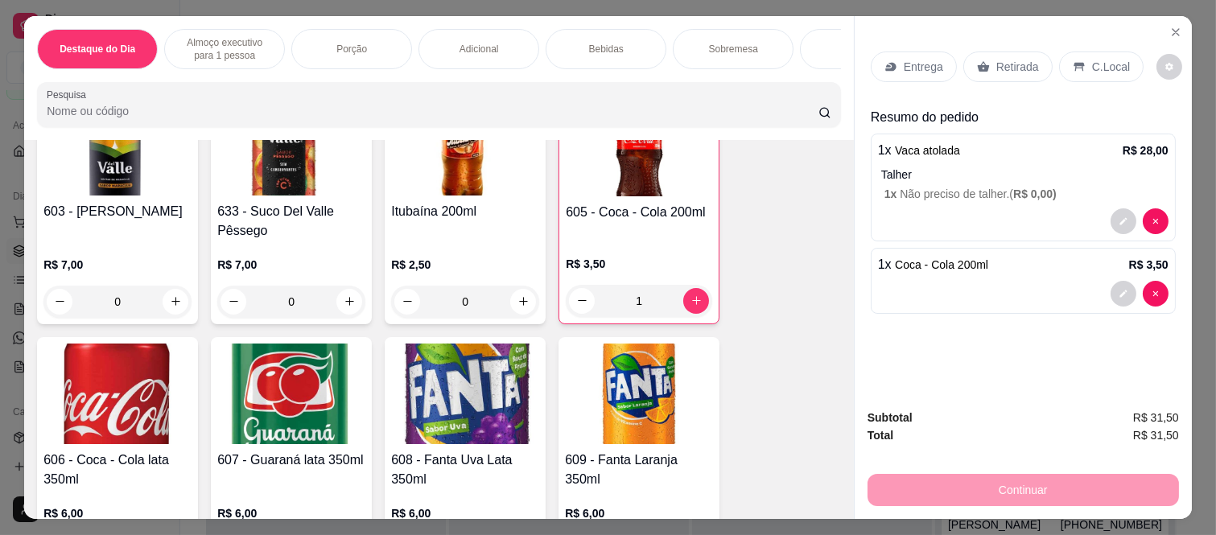
click at [996, 68] on div "Retirada" at bounding box center [1007, 67] width 89 height 31
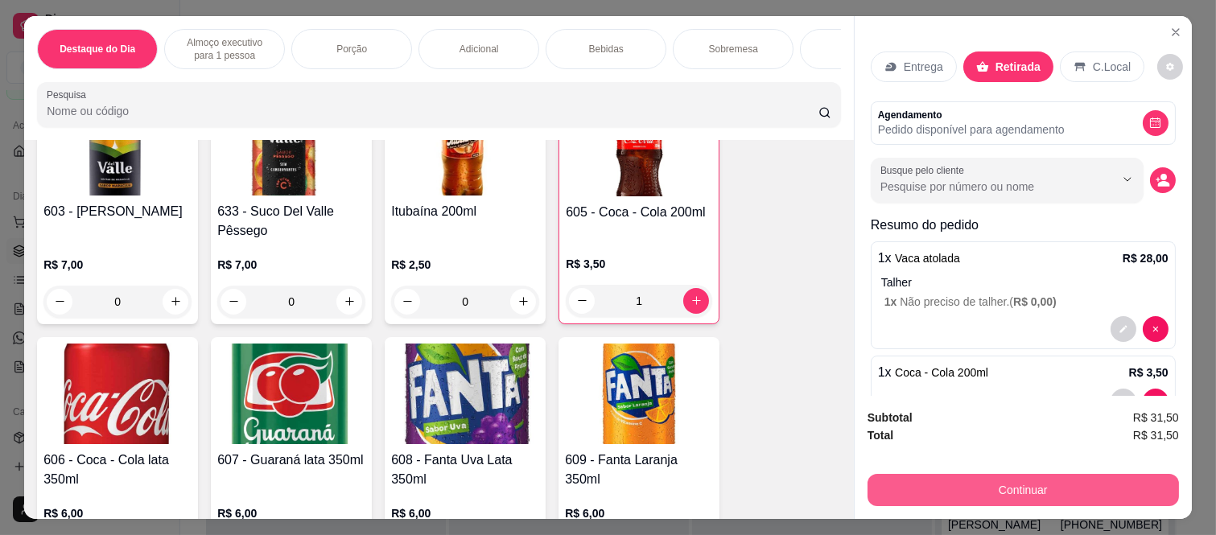
click at [966, 475] on button "Continuar" at bounding box center [1023, 490] width 311 height 32
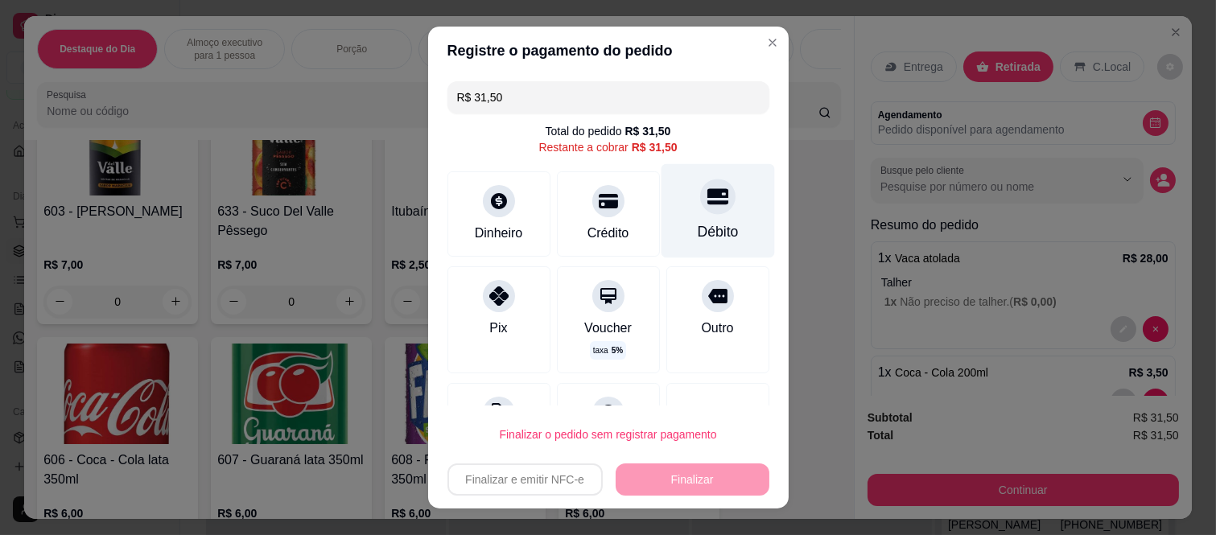
click at [710, 206] on div "Débito" at bounding box center [717, 211] width 113 height 94
type input "R$ 0,00"
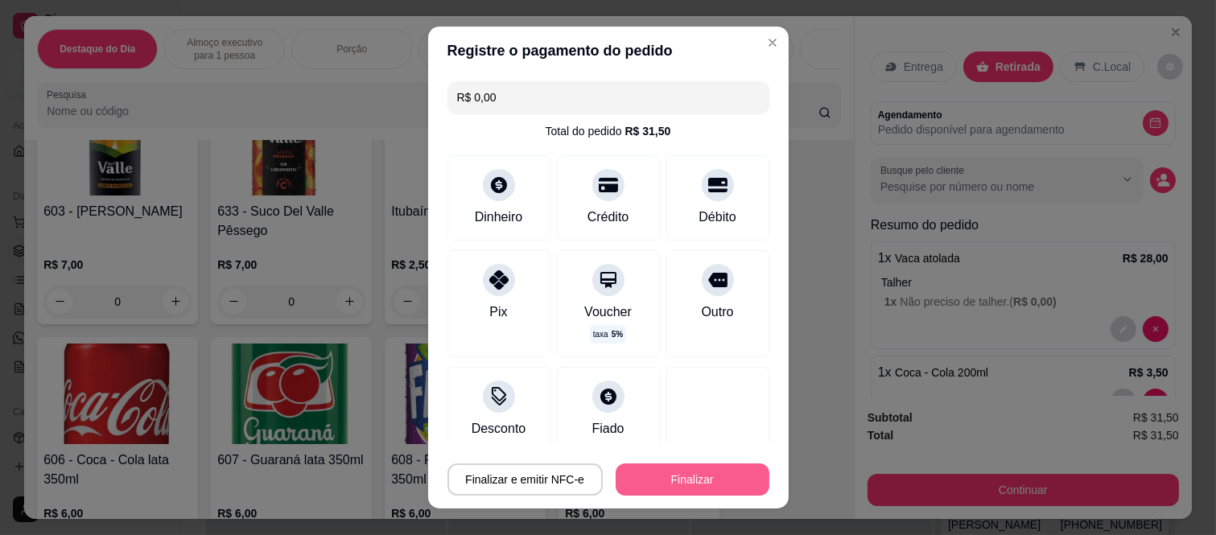
click at [698, 489] on button "Finalizar" at bounding box center [693, 480] width 154 height 32
type input "0"
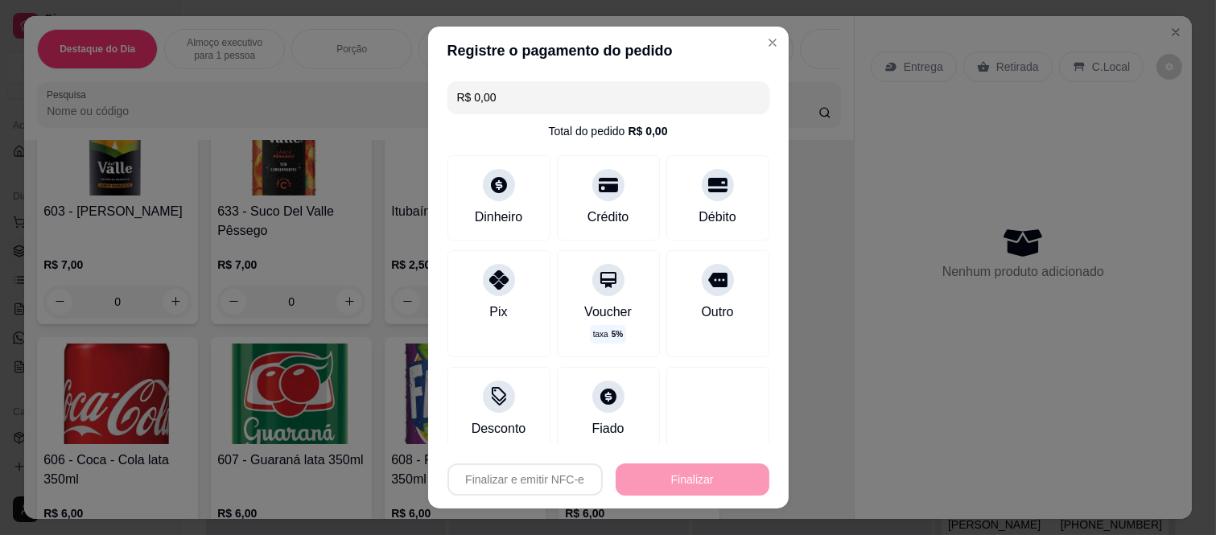
type input "-R$ 31,50"
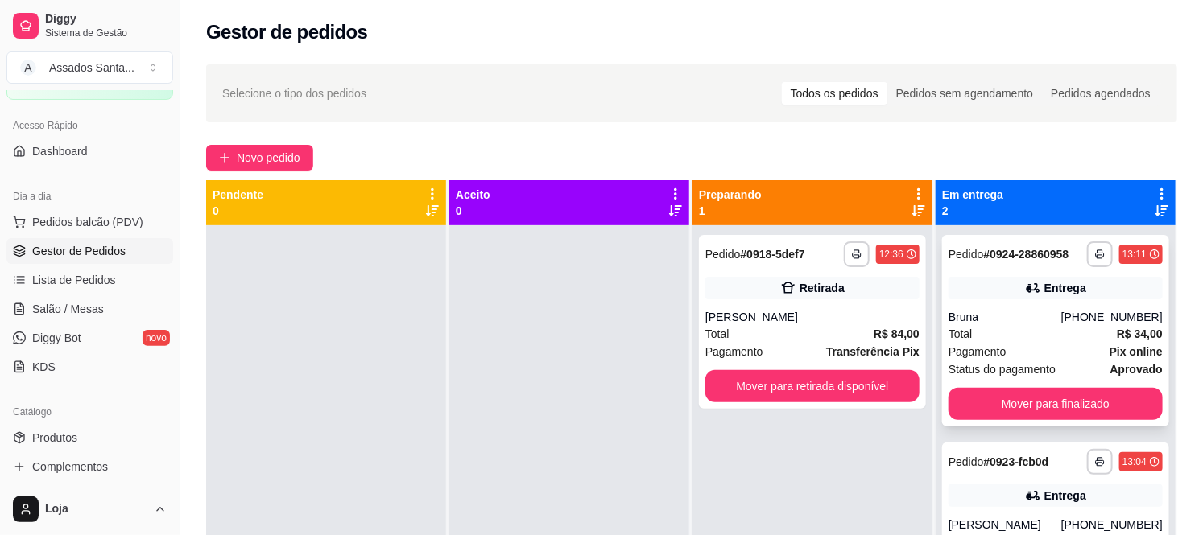
click at [1035, 331] on div "Total R$ 34,00" at bounding box center [1055, 334] width 214 height 18
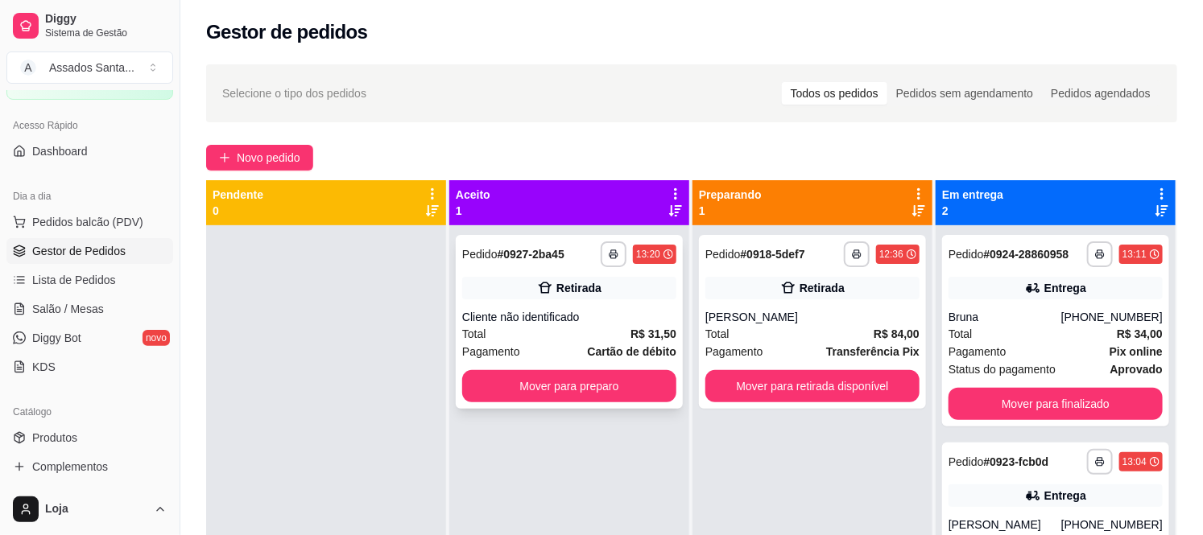
click at [563, 298] on div "Retirada" at bounding box center [569, 288] width 214 height 23
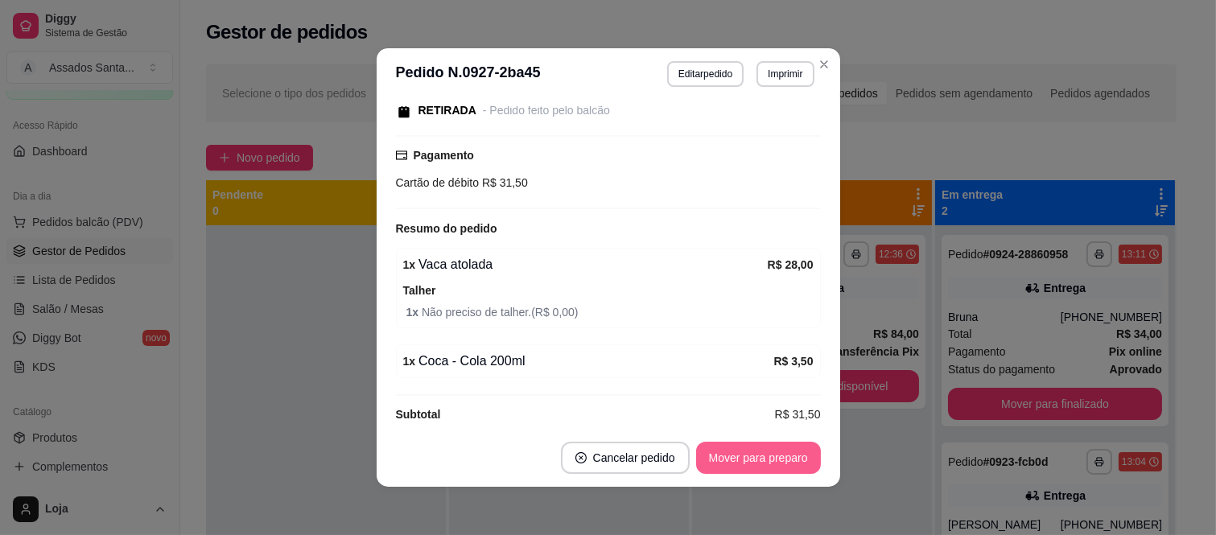
scroll to position [179, 0]
click at [752, 460] on button "Mover para preparo" at bounding box center [758, 458] width 125 height 32
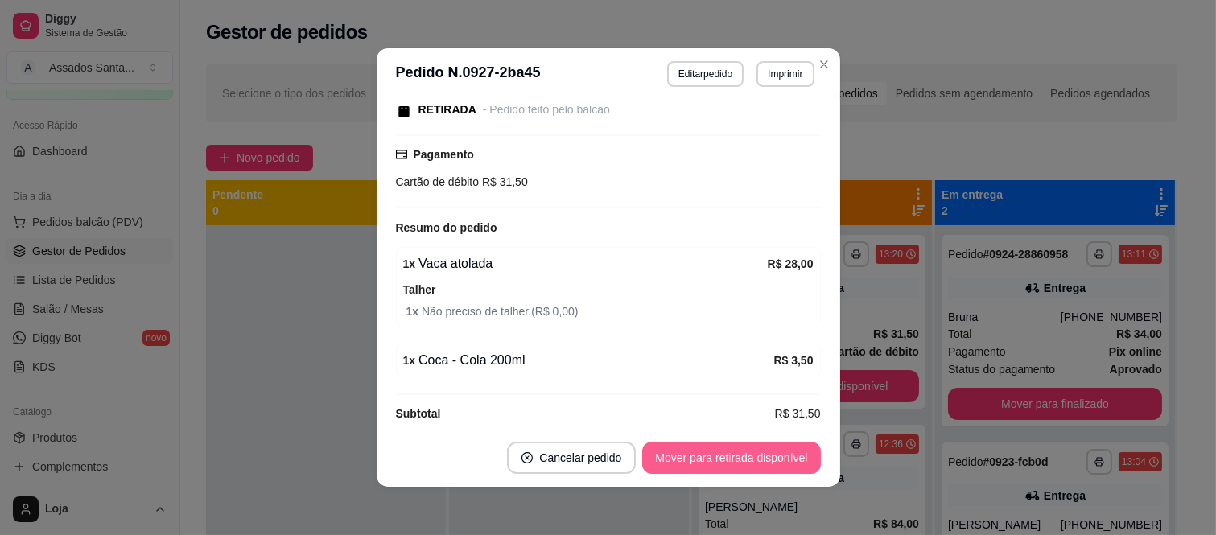
click at [752, 460] on button "Mover para retirada disponível" at bounding box center [731, 458] width 178 height 32
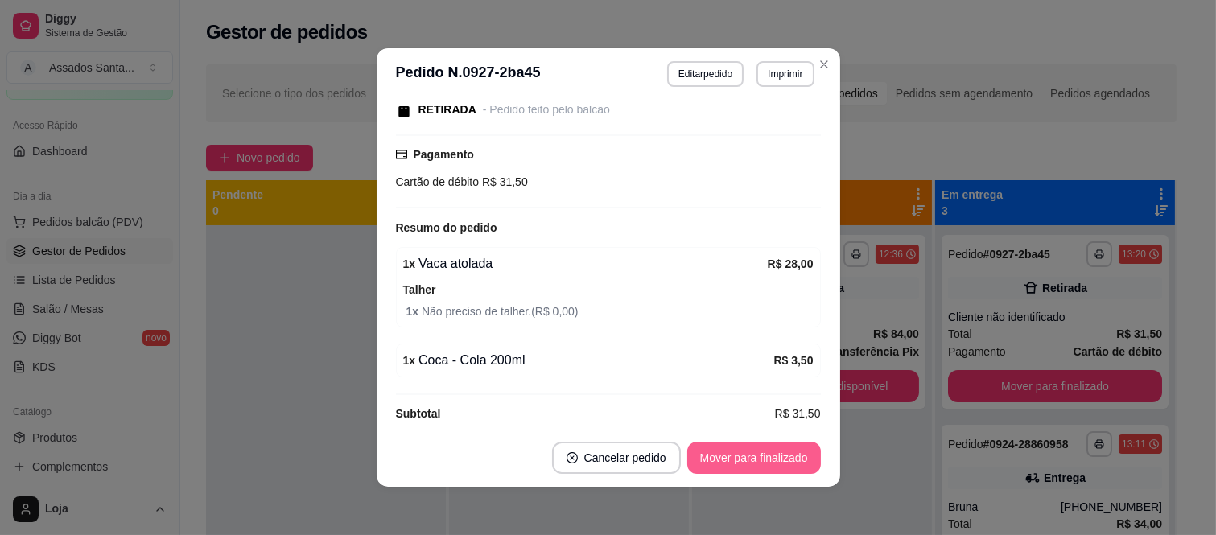
click at [752, 460] on button "Mover para finalizado" at bounding box center [754, 458] width 134 height 32
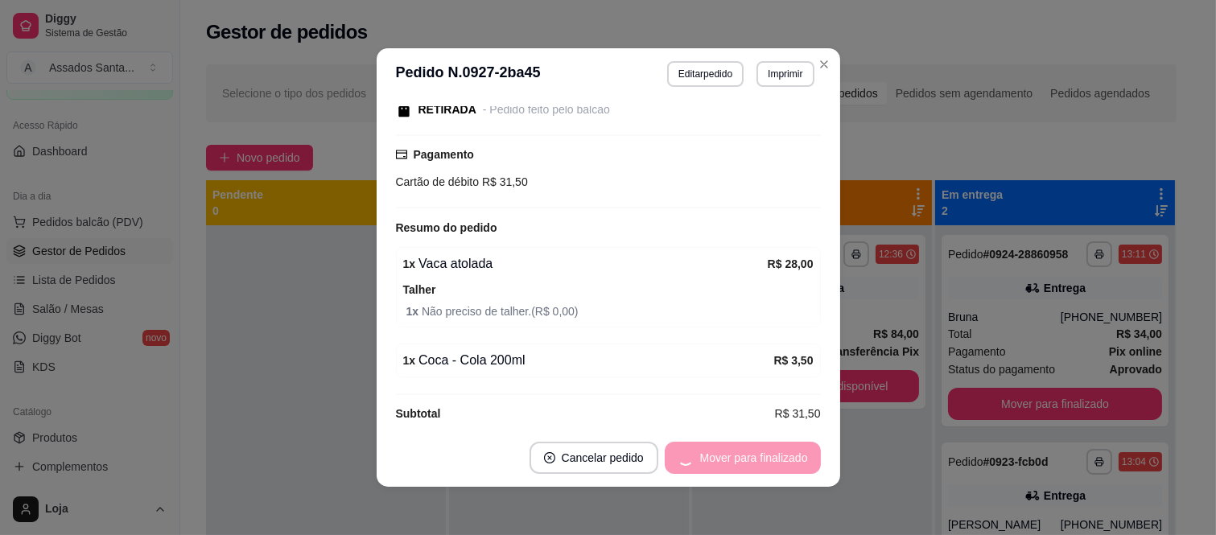
scroll to position [109, 0]
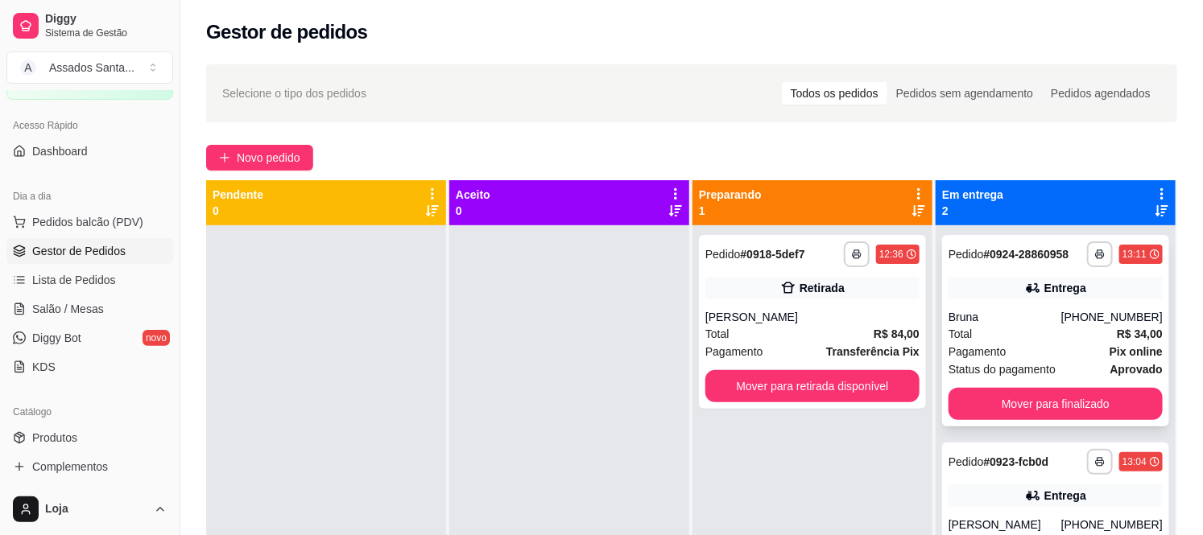
click at [1009, 347] on div "Pagamento Pix online" at bounding box center [1055, 352] width 214 height 18
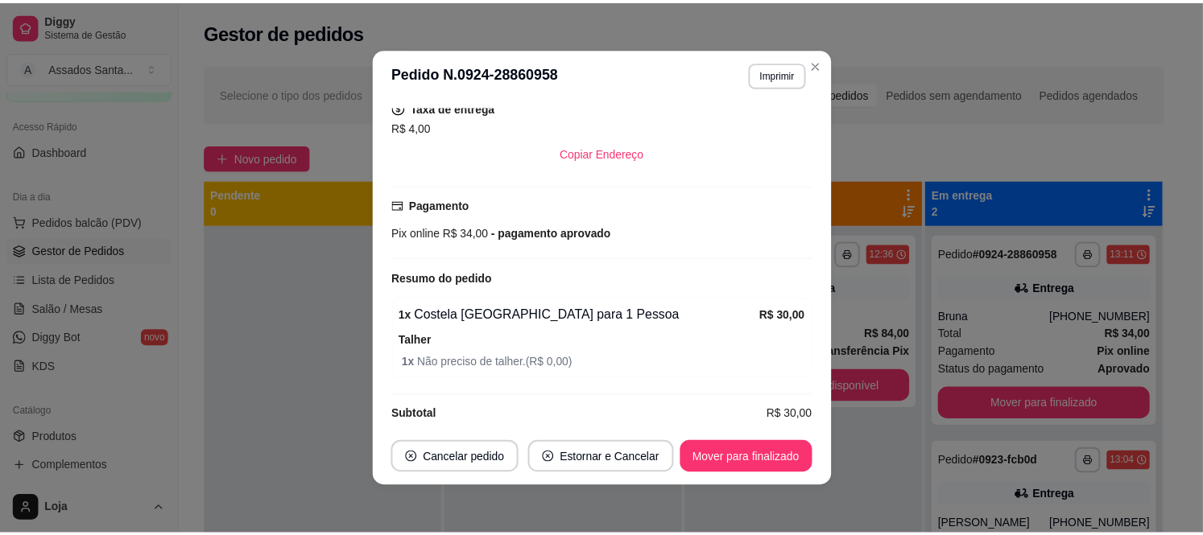
scroll to position [436, 0]
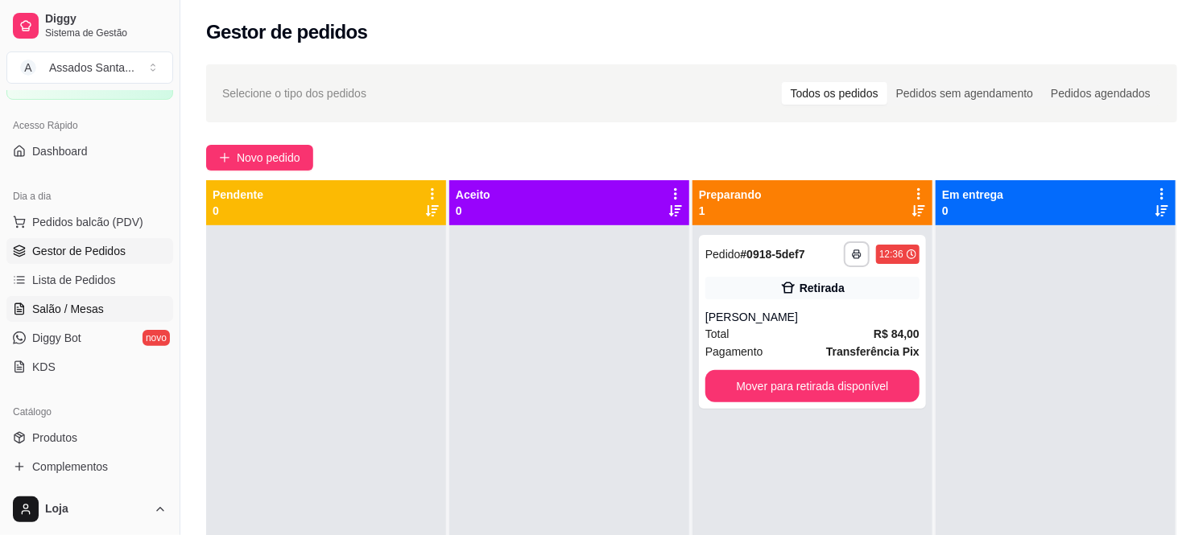
click at [76, 303] on span "Salão / Mesas" at bounding box center [68, 309] width 72 height 16
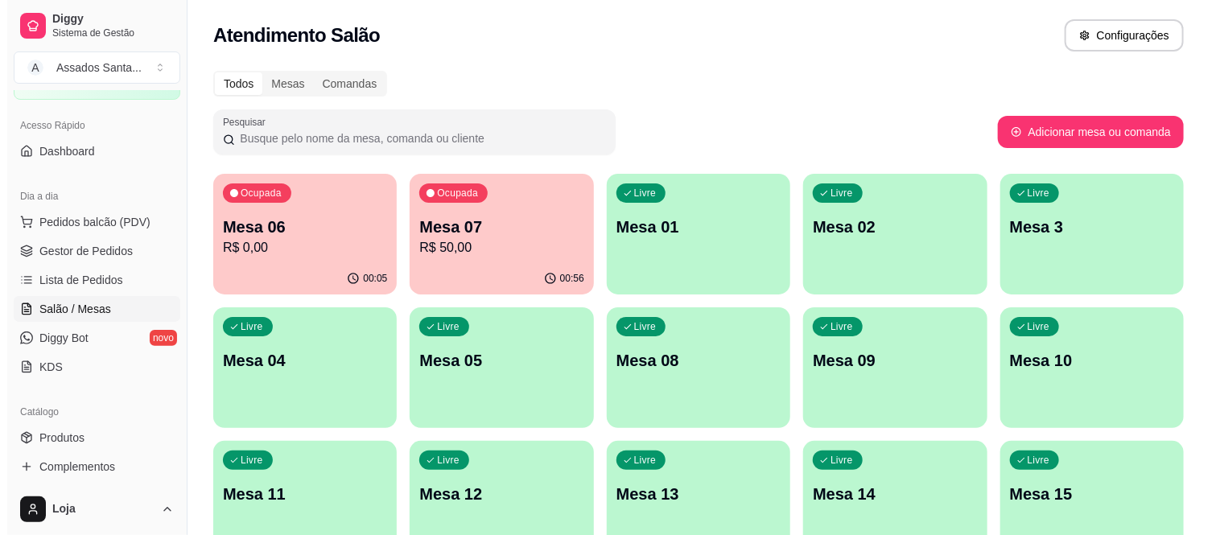
scroll to position [89, 0]
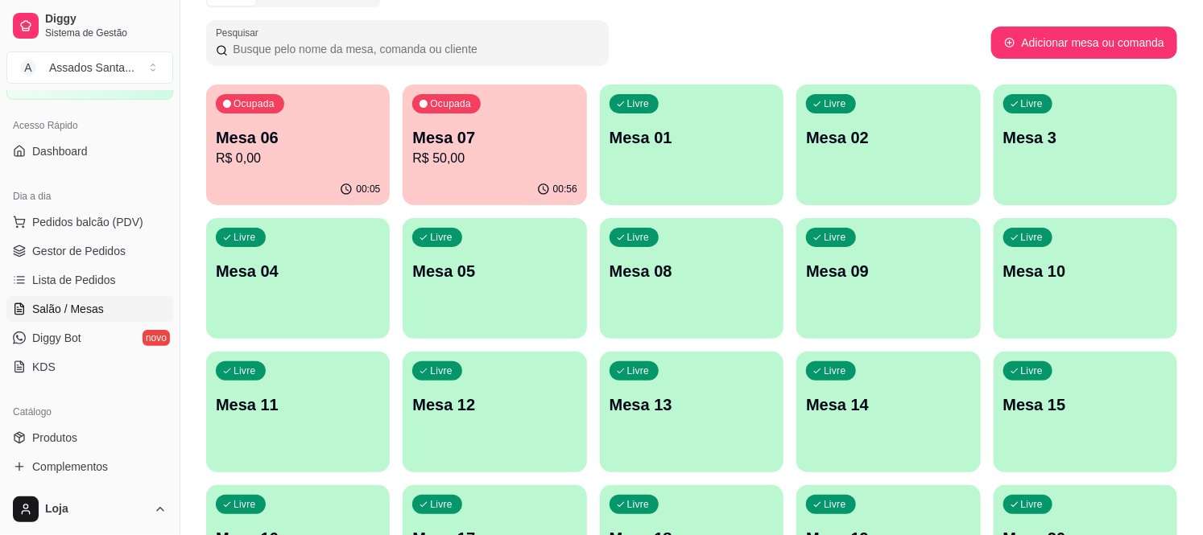
click at [328, 143] on p "Mesa 06" at bounding box center [298, 137] width 164 height 23
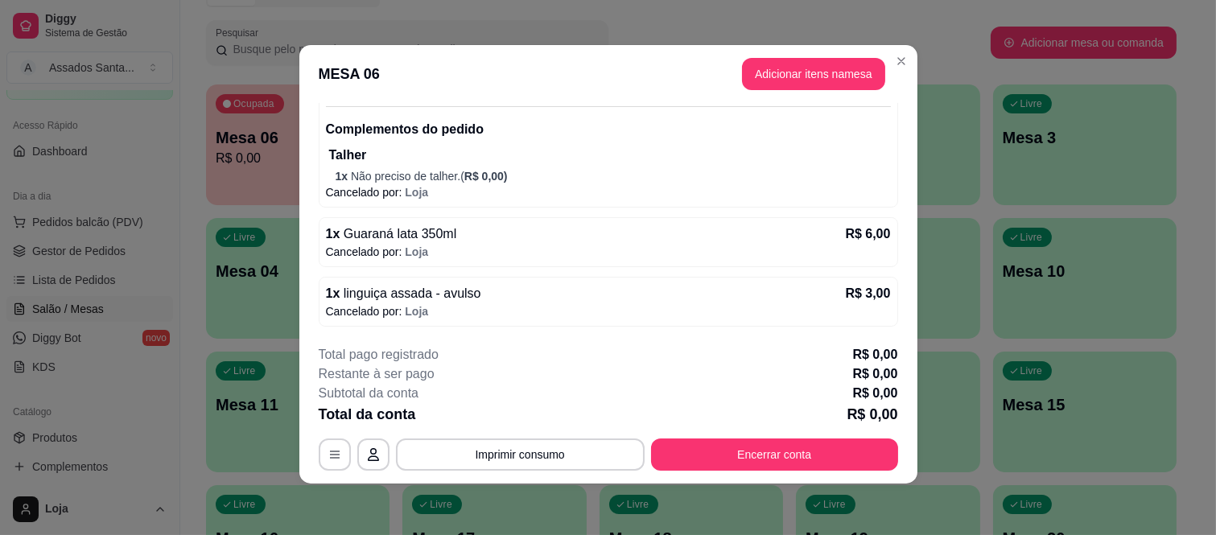
scroll to position [0, 0]
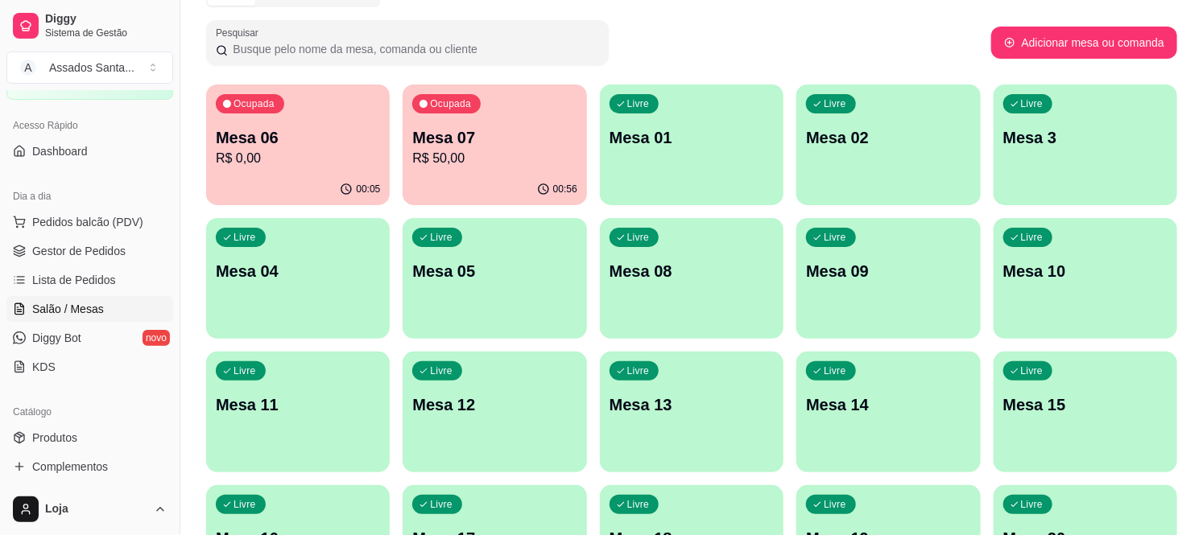
click at [536, 140] on p "Mesa 07" at bounding box center [494, 137] width 164 height 23
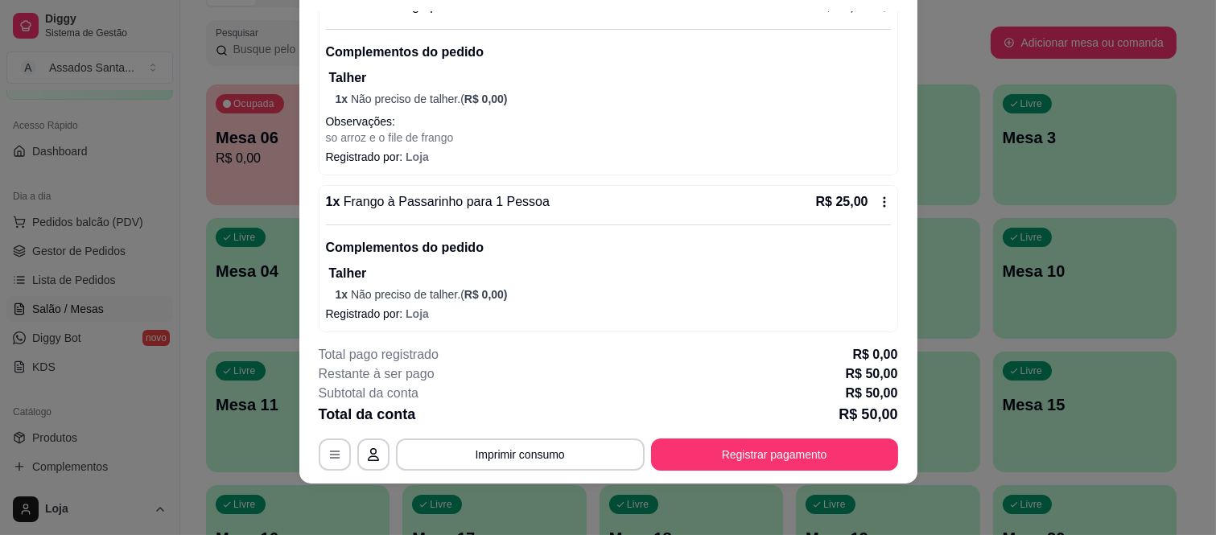
scroll to position [180, 0]
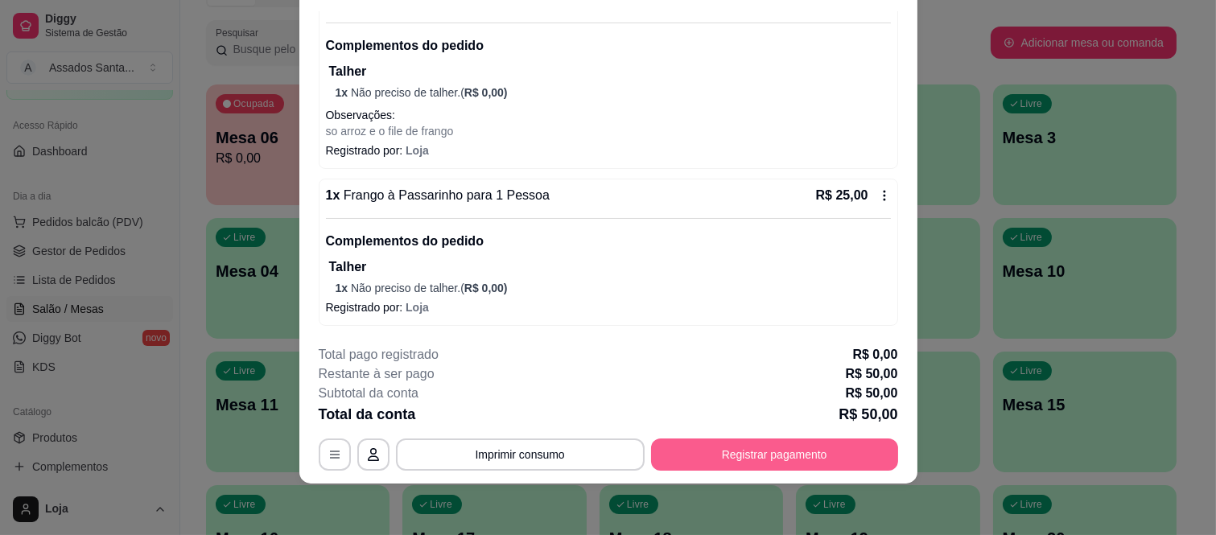
click at [774, 443] on button "Registrar pagamento" at bounding box center [774, 455] width 247 height 32
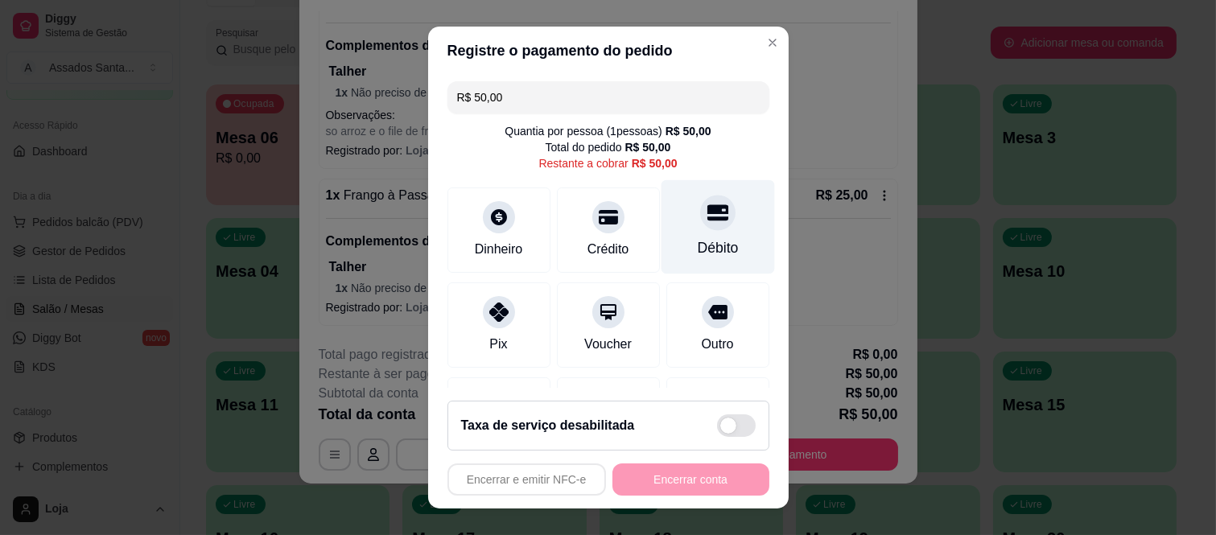
click at [707, 221] on icon at bounding box center [717, 212] width 21 height 21
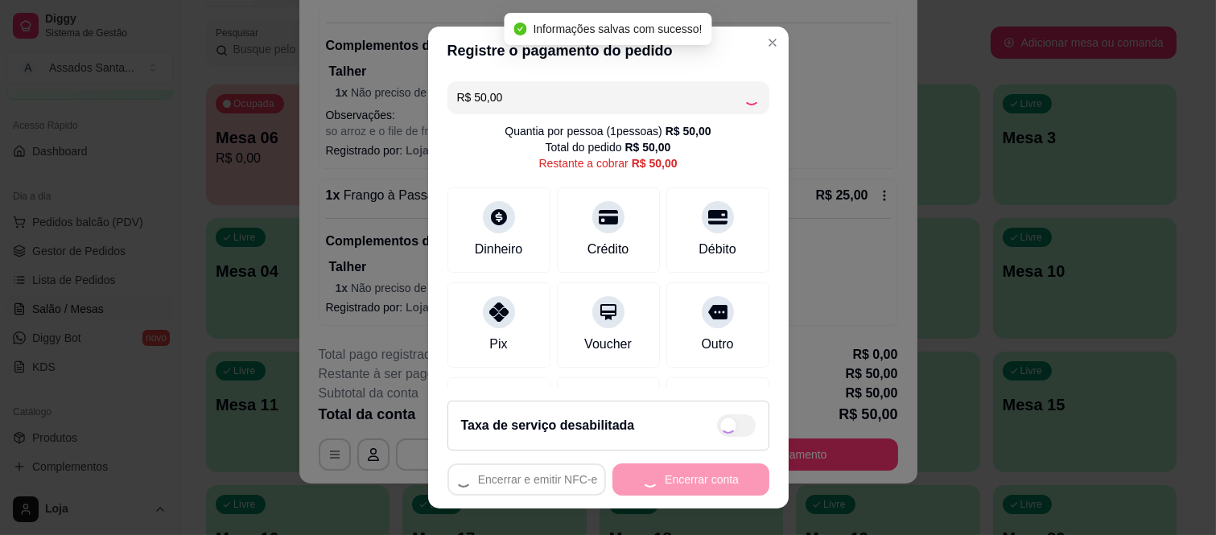
type input "R$ 0,00"
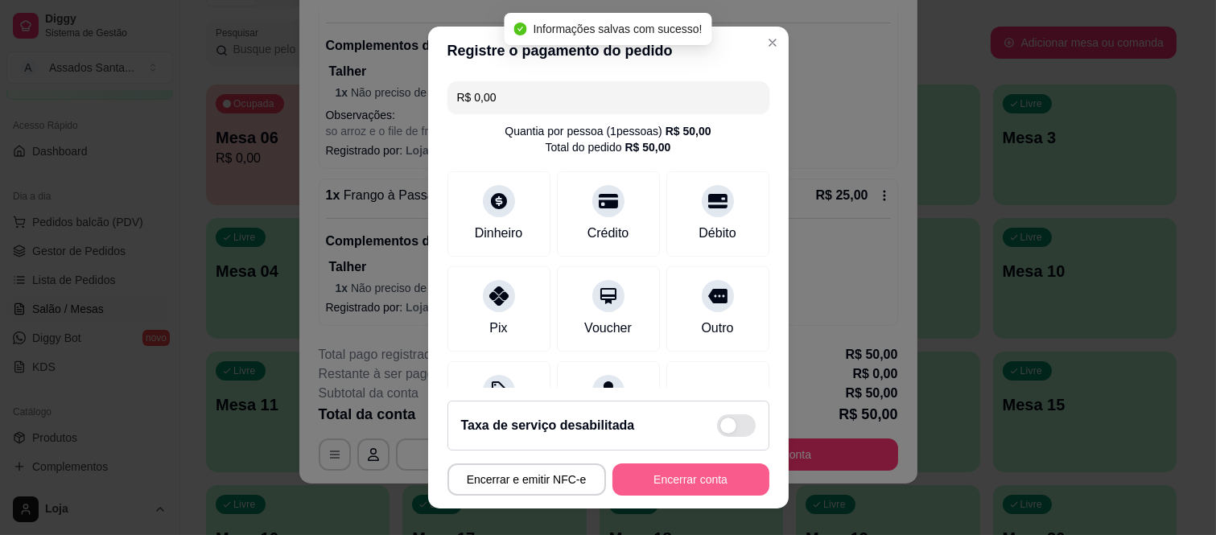
click at [674, 481] on button "Encerrar conta" at bounding box center [691, 480] width 157 height 32
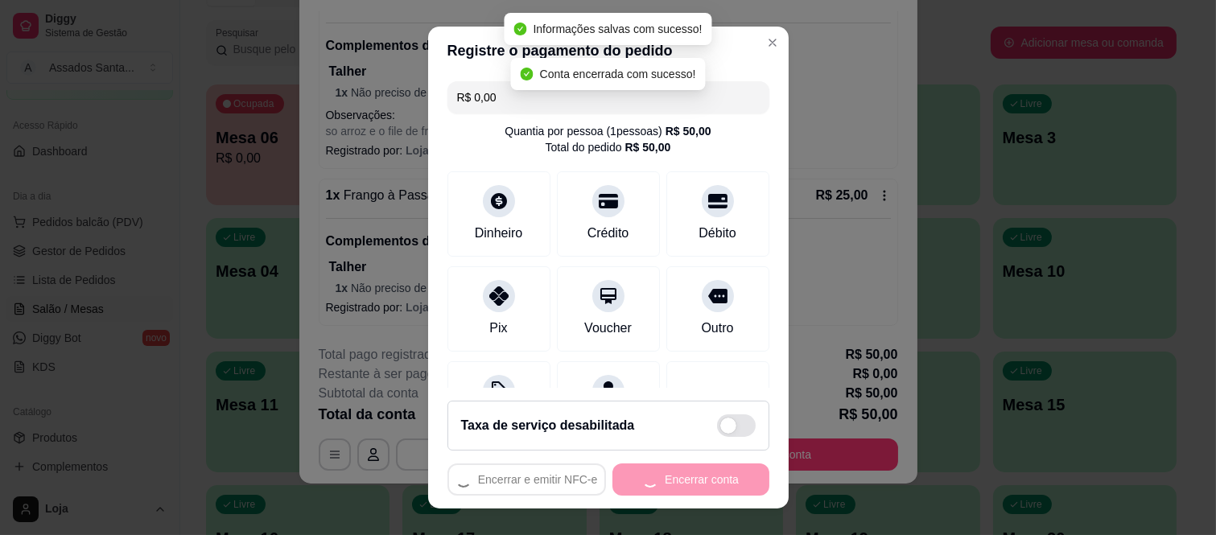
scroll to position [0, 0]
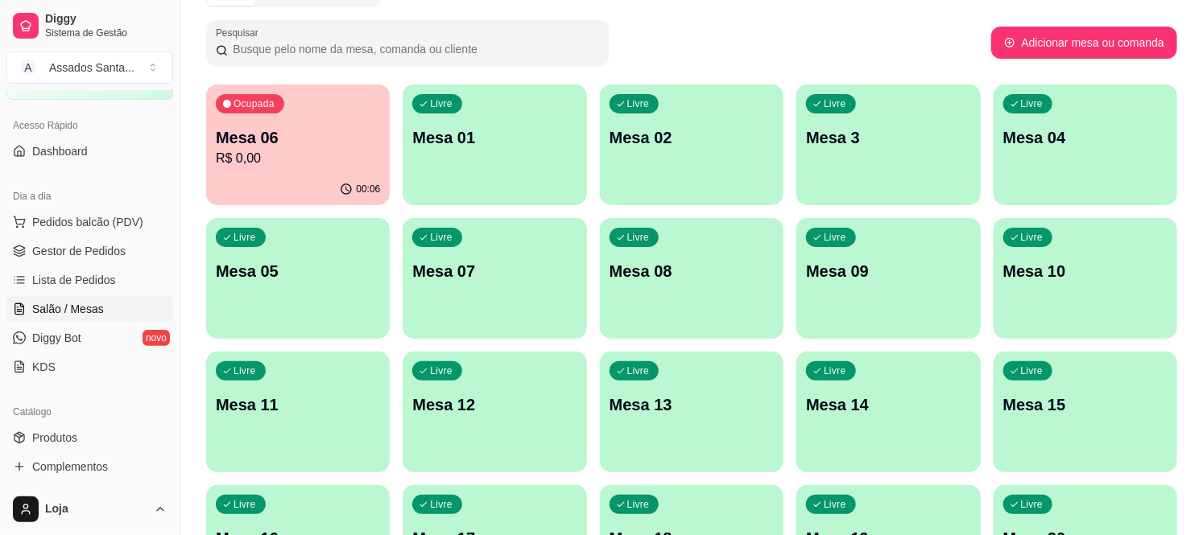
click at [298, 157] on p "R$ 0,00" at bounding box center [298, 158] width 164 height 19
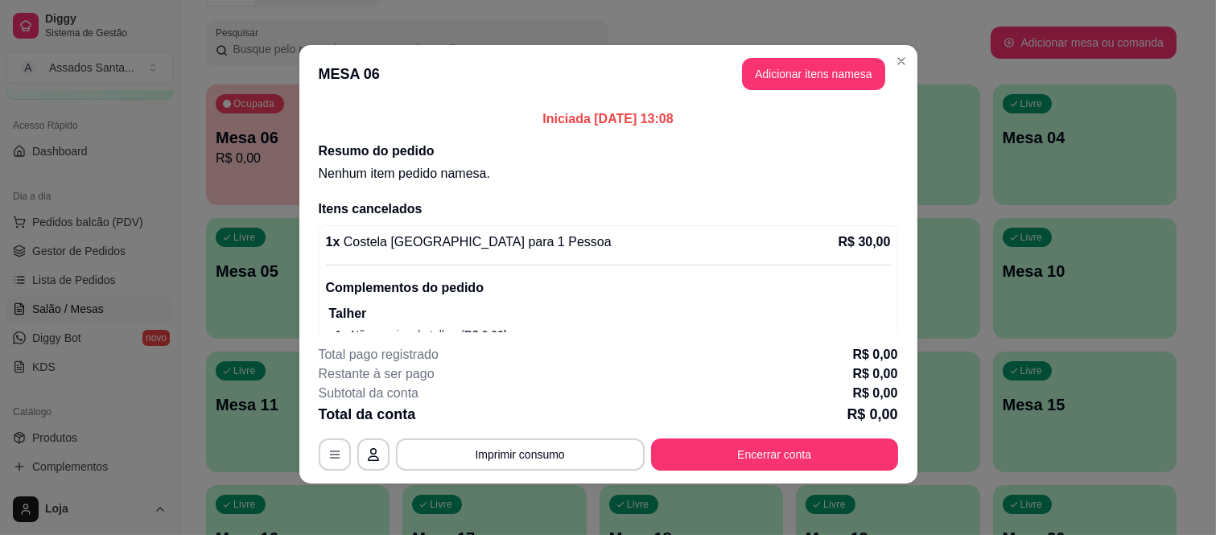
scroll to position [159, 0]
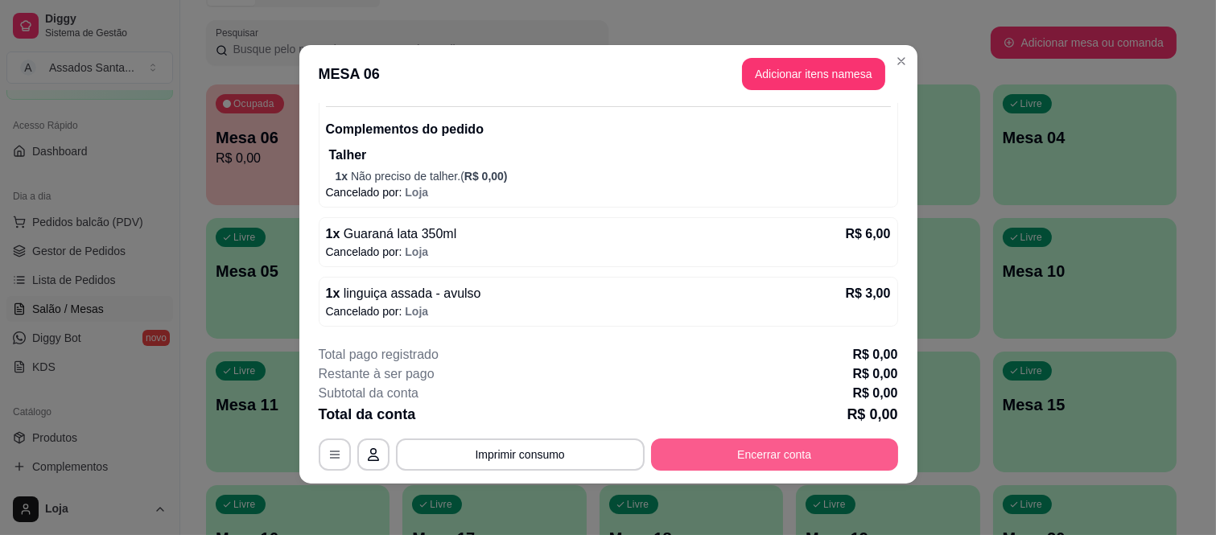
click at [712, 464] on button "Encerrar conta" at bounding box center [774, 455] width 247 height 32
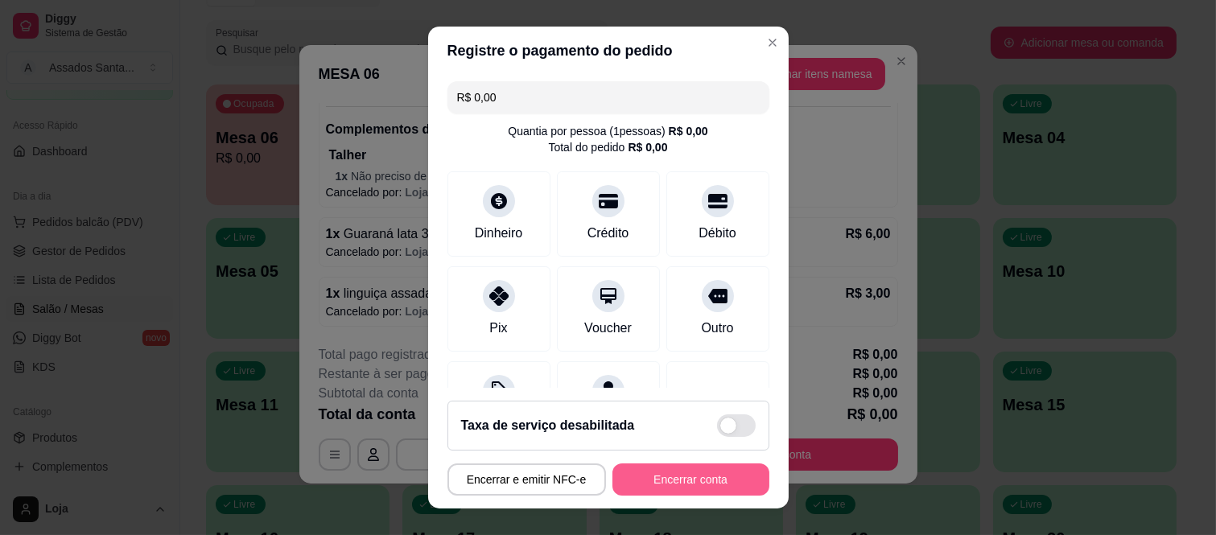
click at [695, 480] on button "Encerrar conta" at bounding box center [691, 480] width 157 height 32
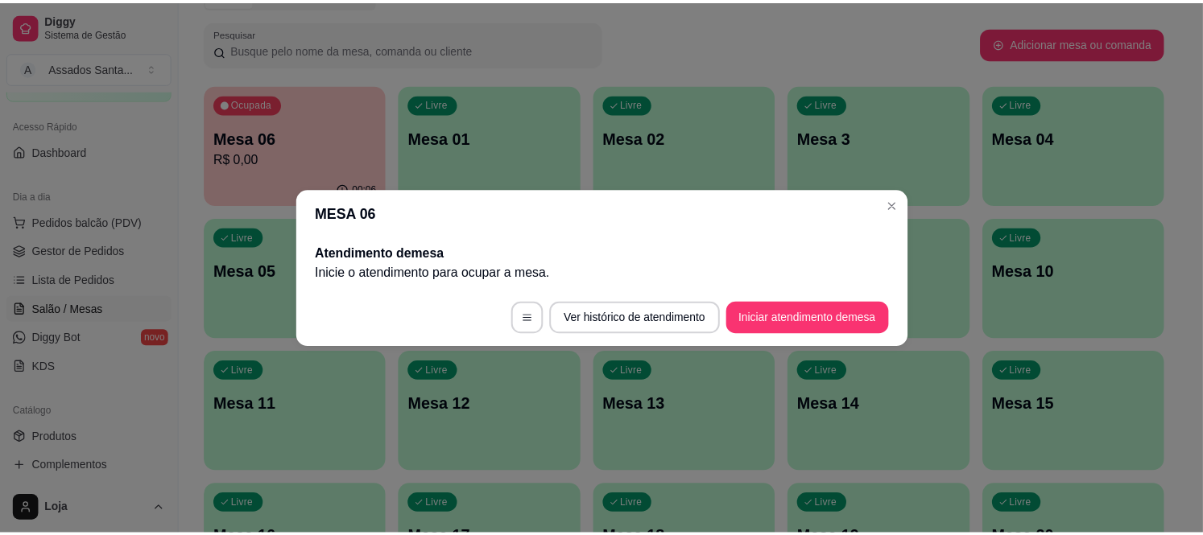
scroll to position [0, 0]
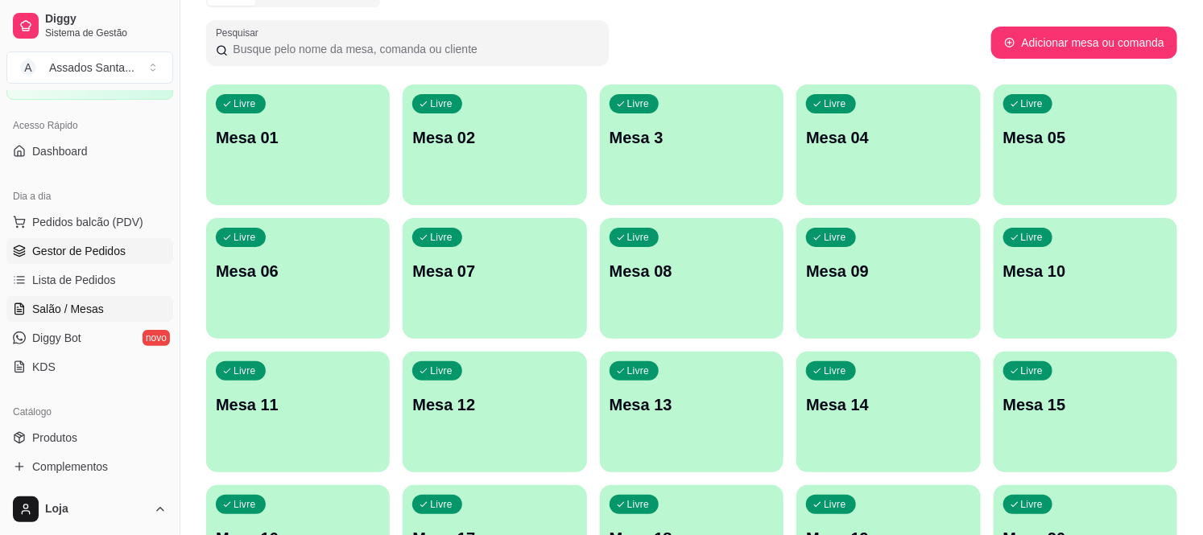
click at [126, 250] on link "Gestor de Pedidos" at bounding box center [89, 251] width 167 height 26
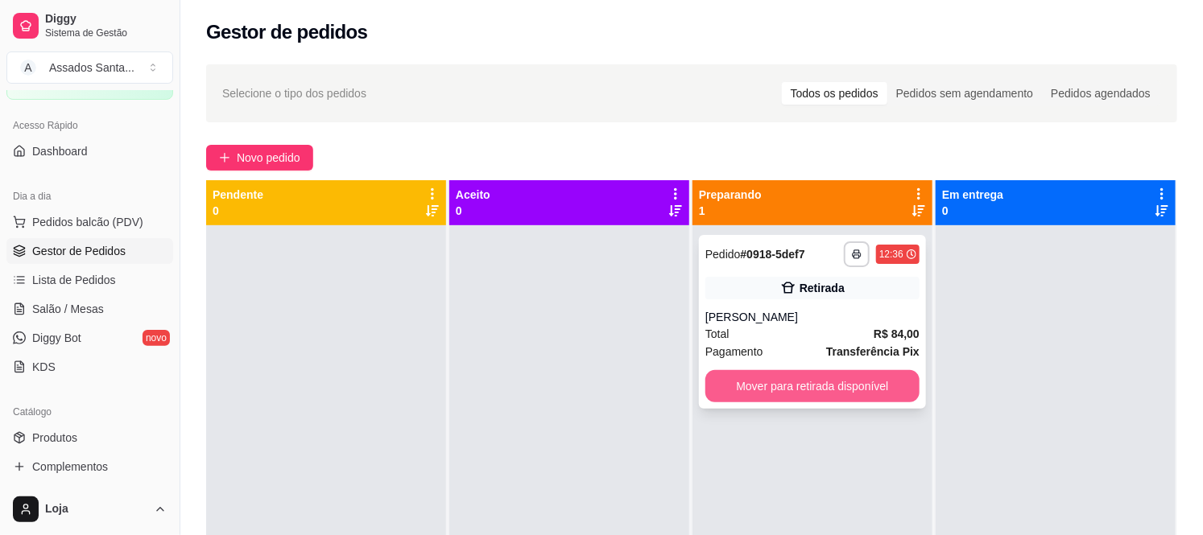
click at [852, 390] on button "Mover para retirada disponível" at bounding box center [812, 386] width 214 height 32
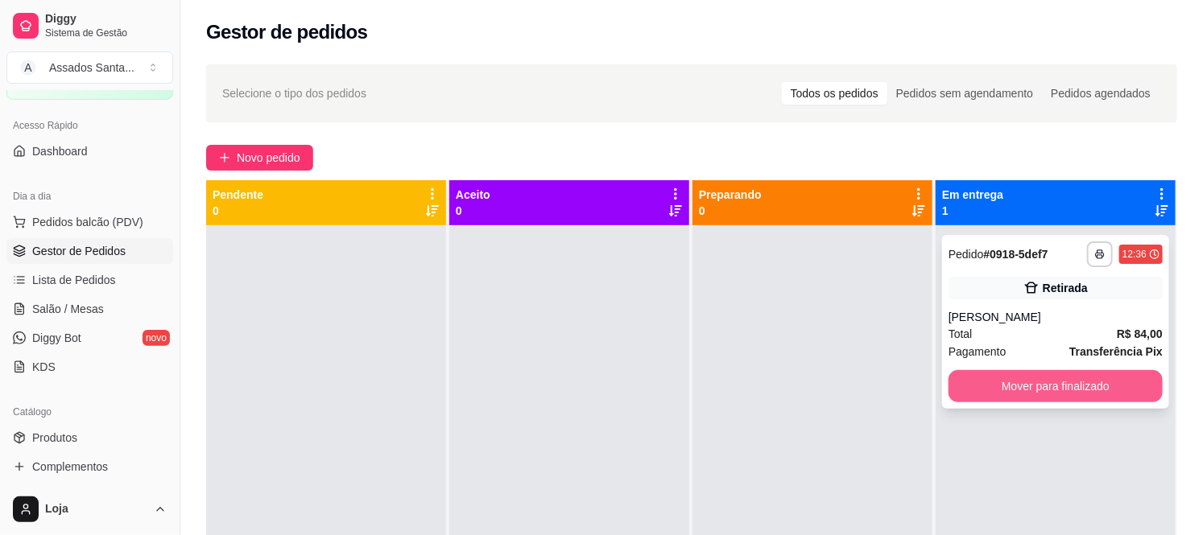
click at [999, 382] on button "Mover para finalizado" at bounding box center [1055, 386] width 214 height 32
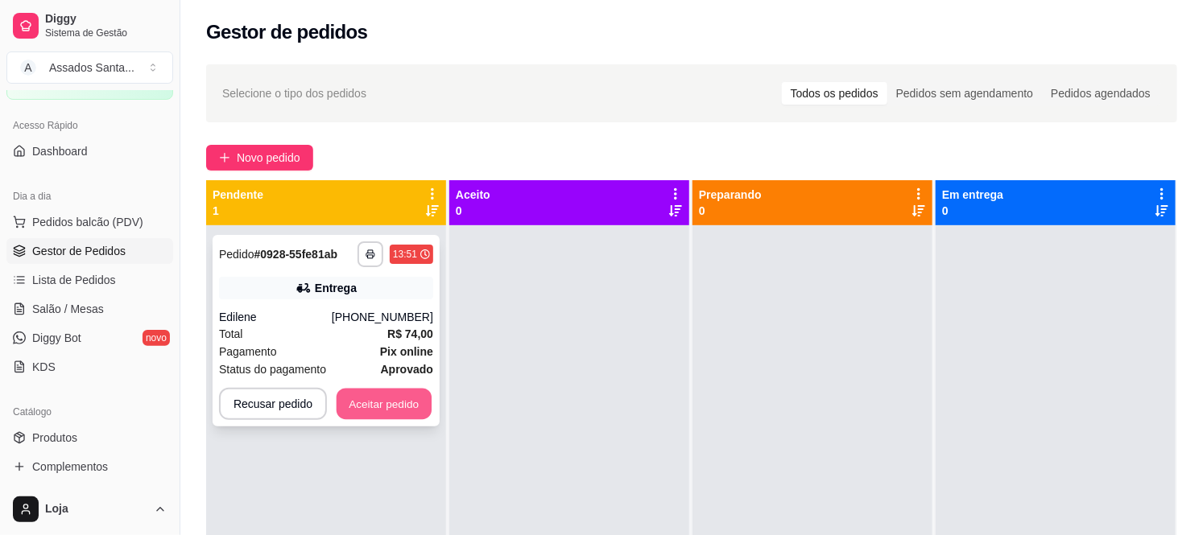
click at [373, 401] on button "Aceitar pedido" at bounding box center [383, 404] width 95 height 31
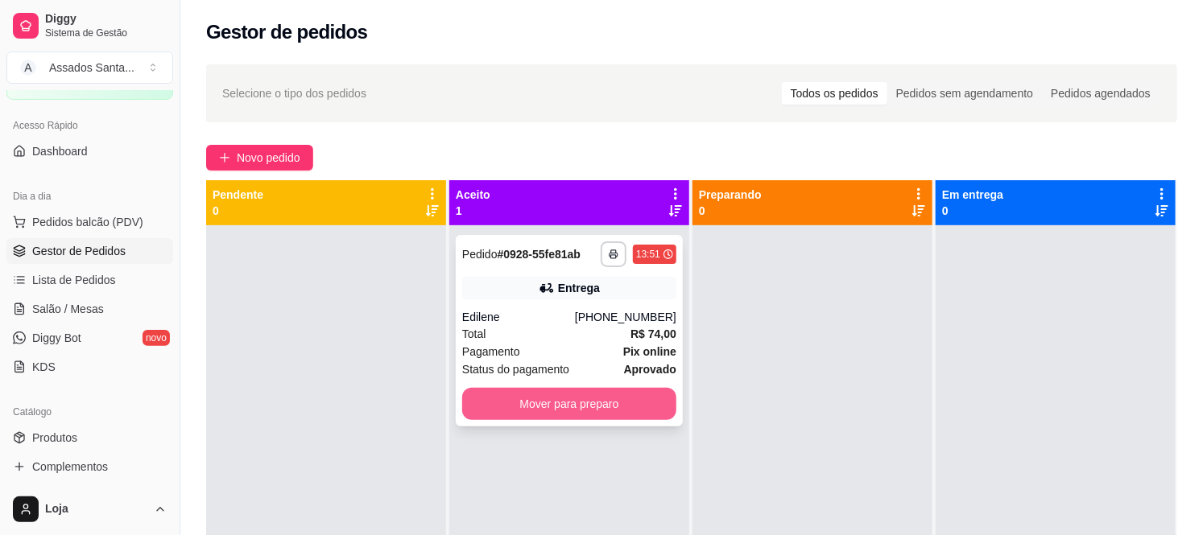
click at [623, 392] on button "Mover para preparo" at bounding box center [569, 404] width 214 height 32
